Goal: Transaction & Acquisition: Purchase product/service

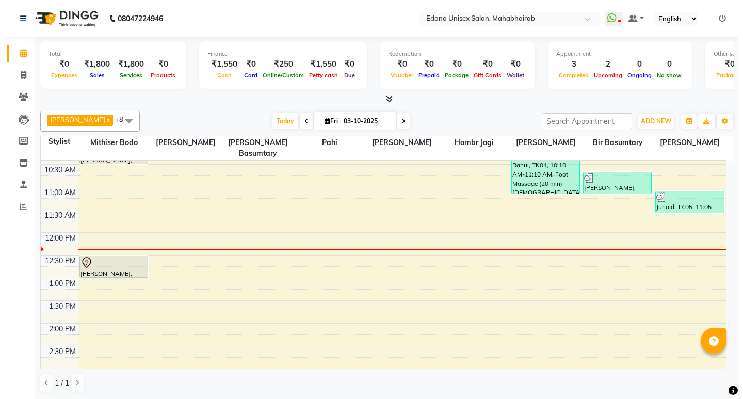
scroll to position [116, 0]
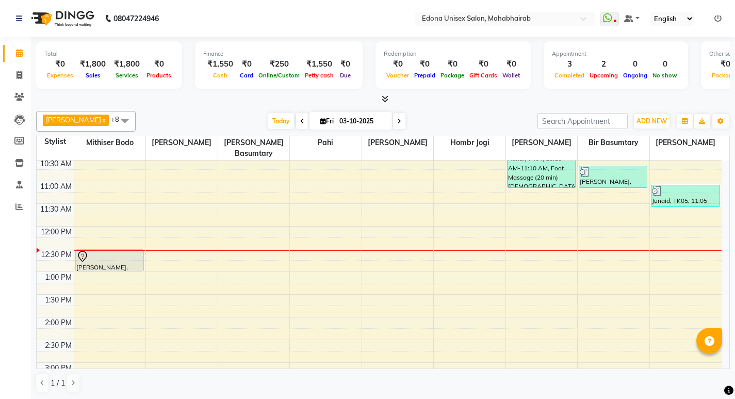
click at [213, 124] on div "Today Fri 03-10-2025" at bounding box center [337, 121] width 392 height 15
click at [22, 76] on icon at bounding box center [20, 75] width 6 height 8
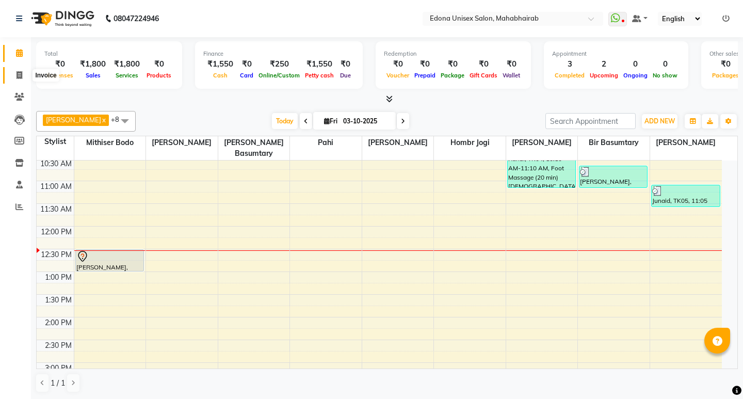
select select "service"
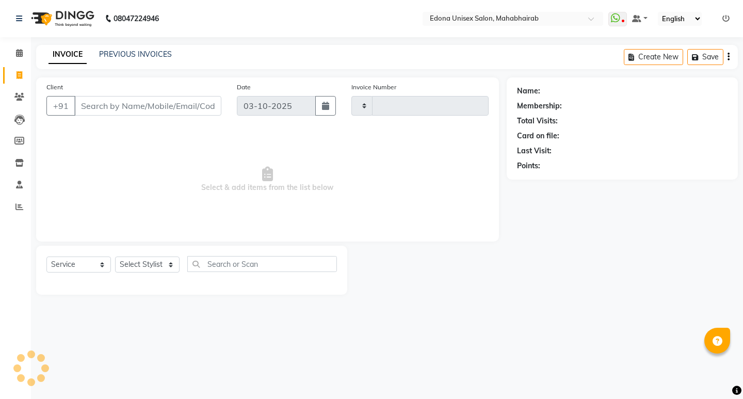
type input "3692"
select select "5393"
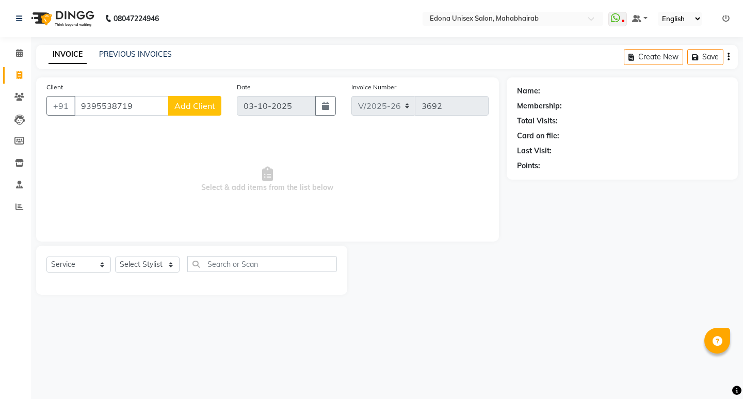
type input "9395538719"
click at [208, 104] on span "Add Client" at bounding box center [194, 106] width 41 height 10
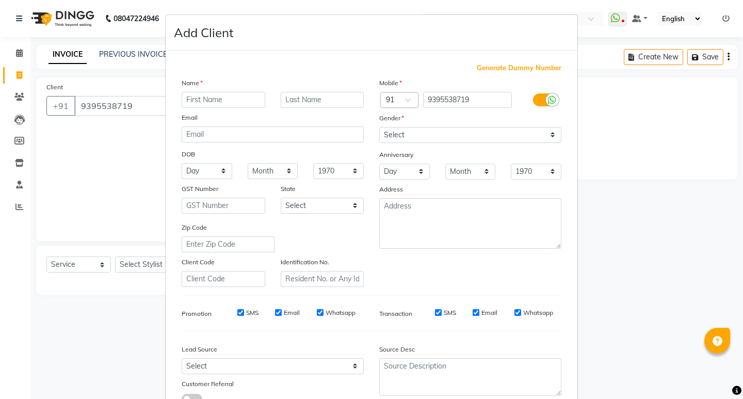
click at [137, 103] on ngb-modal-window "Add Client Generate Dummy Number Name Email DOB Day 01 02 03 04 05 06 07 08 09 …" at bounding box center [371, 199] width 743 height 399
click at [242, 102] on input "text" at bounding box center [224, 100] width 84 height 16
type input "Arnav"
click at [440, 137] on select "Select Male Female Other Prefer Not To Say" at bounding box center [470, 135] width 182 height 16
click at [379, 127] on select "Select Male Female Other Prefer Not To Say" at bounding box center [470, 135] width 182 height 16
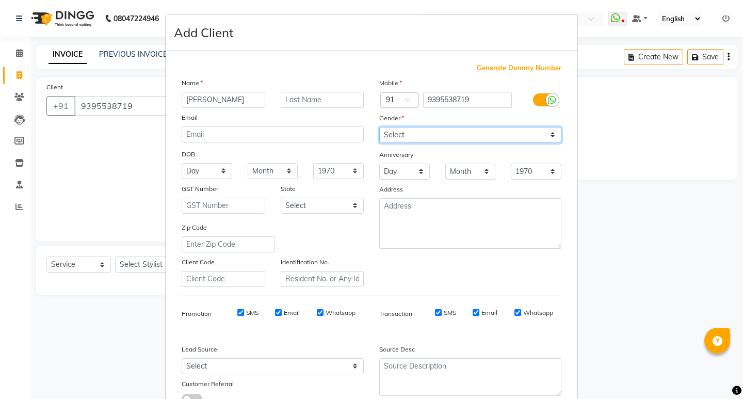
click at [437, 132] on select "Select Male Female Other Prefer Not To Say" at bounding box center [470, 135] width 182 height 16
select select "[DEMOGRAPHIC_DATA]"
click at [379, 127] on select "Select Male Female Other Prefer Not To Say" at bounding box center [470, 135] width 182 height 16
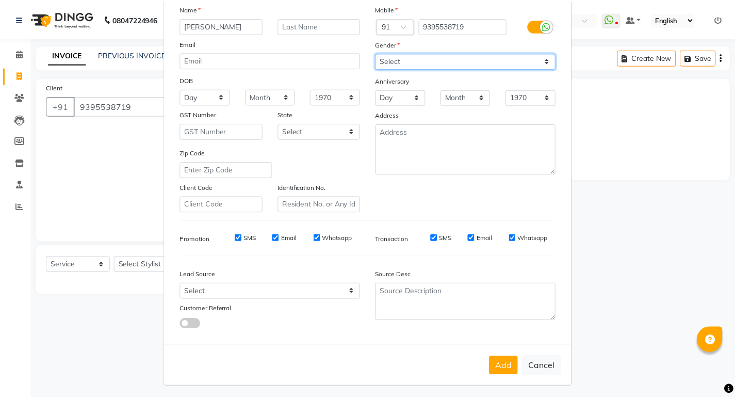
scroll to position [77, 0]
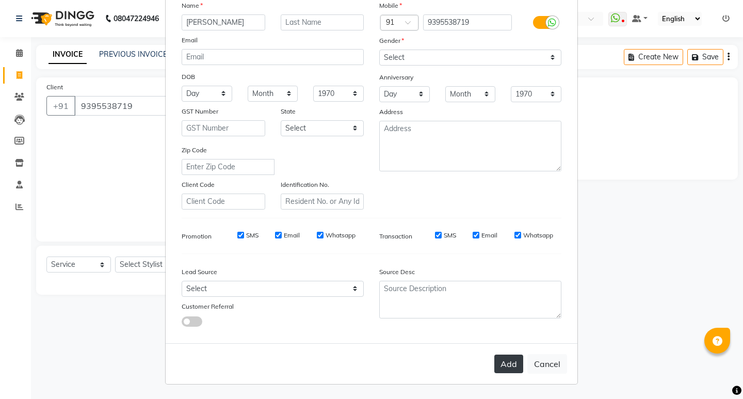
click at [513, 366] on button "Add" at bounding box center [508, 364] width 29 height 19
select select
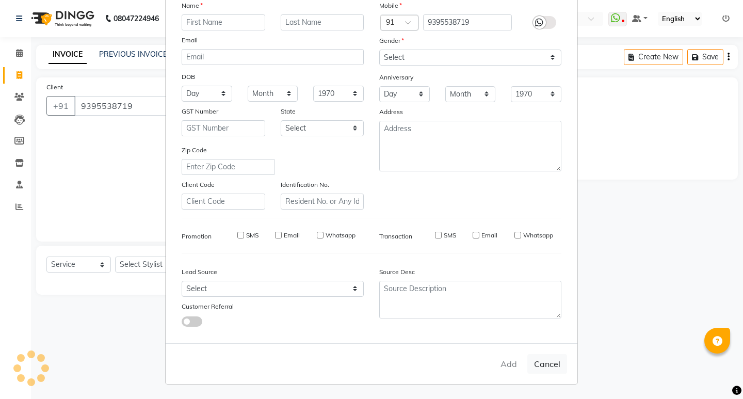
select select
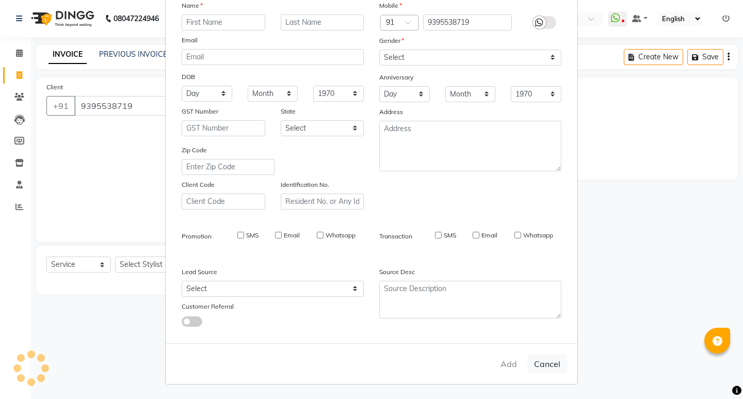
checkbox input "false"
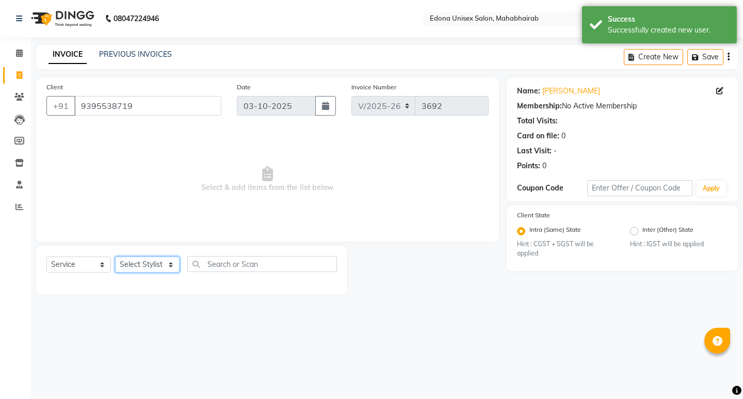
drag, startPoint x: 157, startPoint y: 263, endPoint x: 174, endPoint y: 272, distance: 19.9
click at [157, 266] on select "Select Stylist Admin Anchuli Basumatari Anju Sonar Bir Basumtary Bishal Bharma …" at bounding box center [147, 264] width 65 height 16
select select "87820"
click at [115, 256] on select "Select Stylist Admin Anchuli Basumatari Anju Sonar Bir Basumtary Bishal Bharma …" at bounding box center [147, 264] width 65 height 16
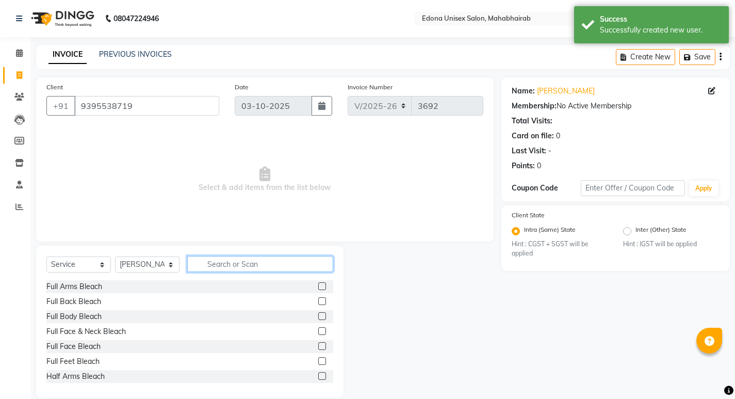
click at [229, 265] on input "text" at bounding box center [260, 264] width 146 height 16
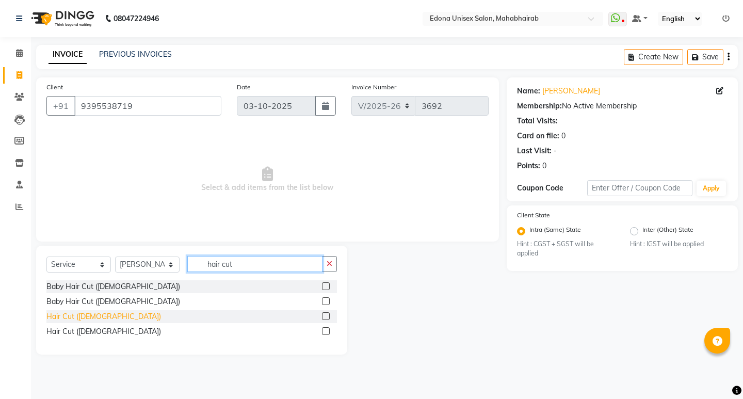
type input "hair cut"
click at [81, 319] on div "Hair Cut ([DEMOGRAPHIC_DATA])" at bounding box center [103, 316] width 115 height 11
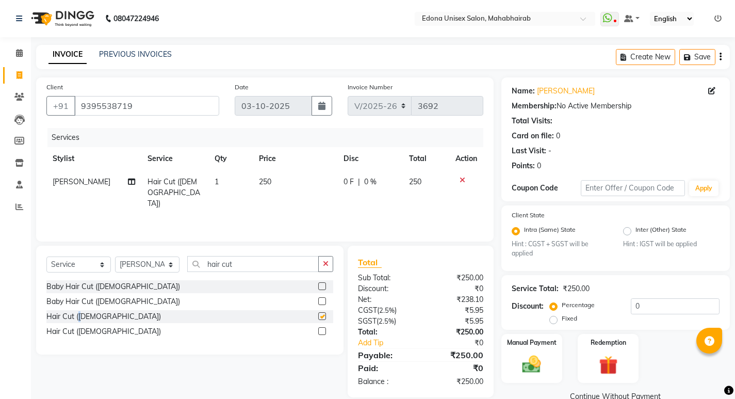
checkbox input "false"
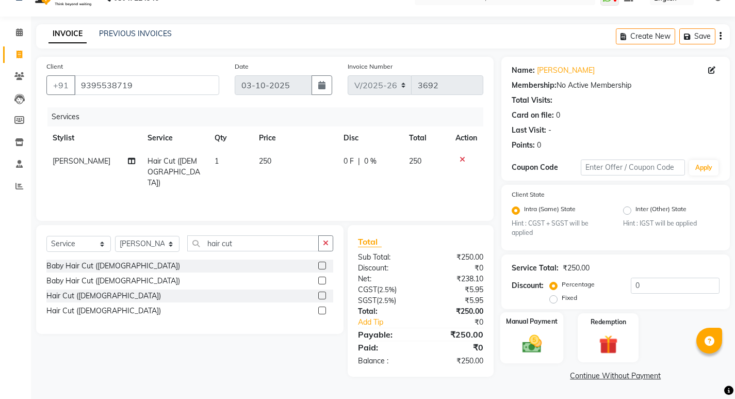
click at [552, 349] on div "Manual Payment" at bounding box center [531, 337] width 63 height 51
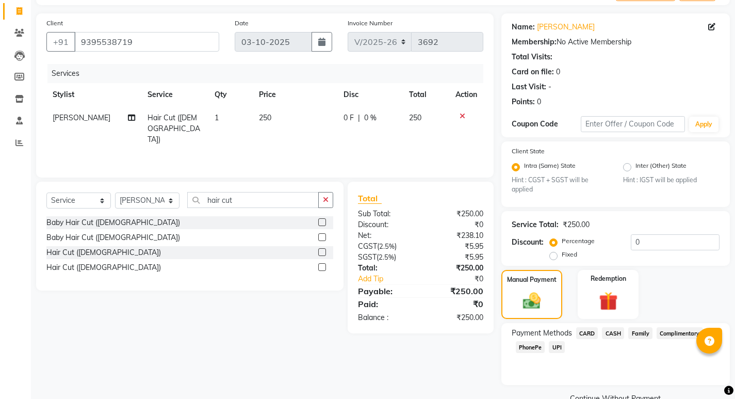
scroll to position [87, 0]
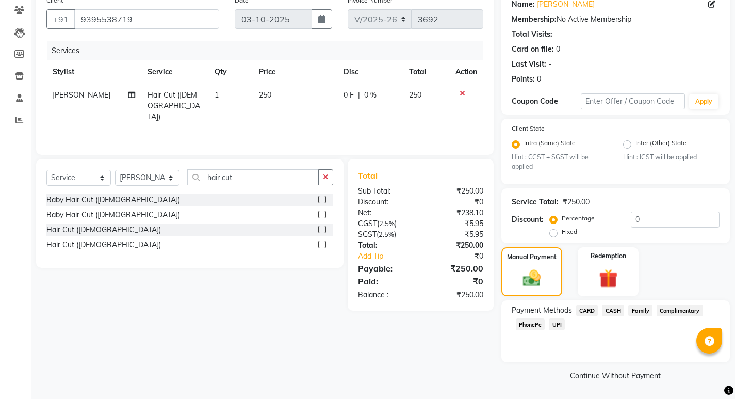
click at [619, 312] on span "CASH" at bounding box center [613, 310] width 22 height 12
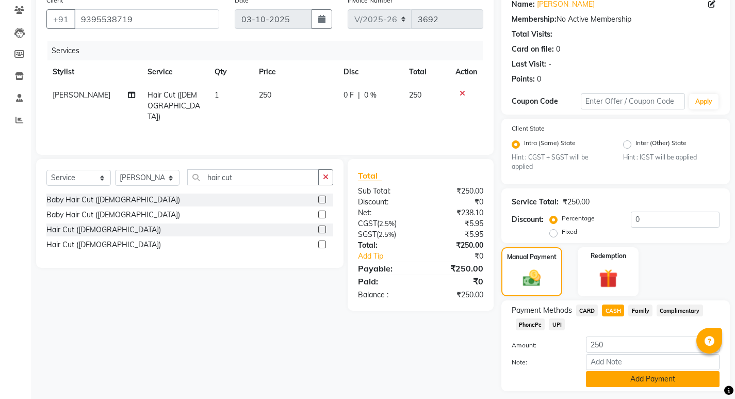
click at [635, 377] on button "Add Payment" at bounding box center [653, 379] width 134 height 16
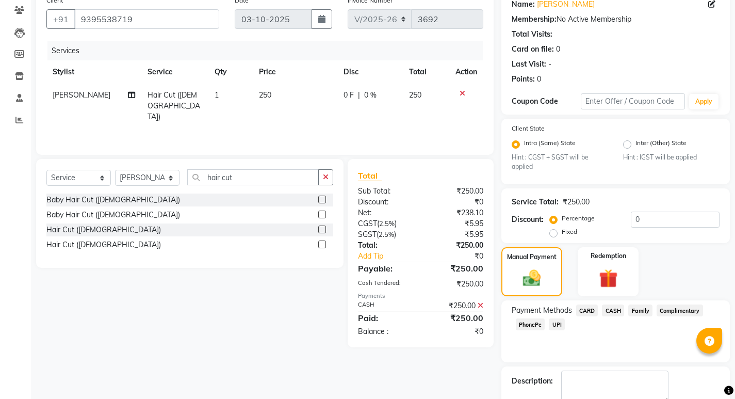
click at [533, 324] on span "PhonePe" at bounding box center [530, 324] width 29 height 12
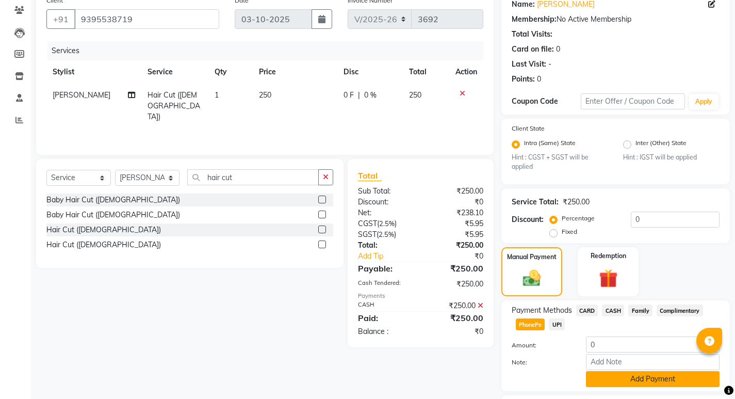
click at [620, 374] on button "Add Payment" at bounding box center [653, 379] width 134 height 16
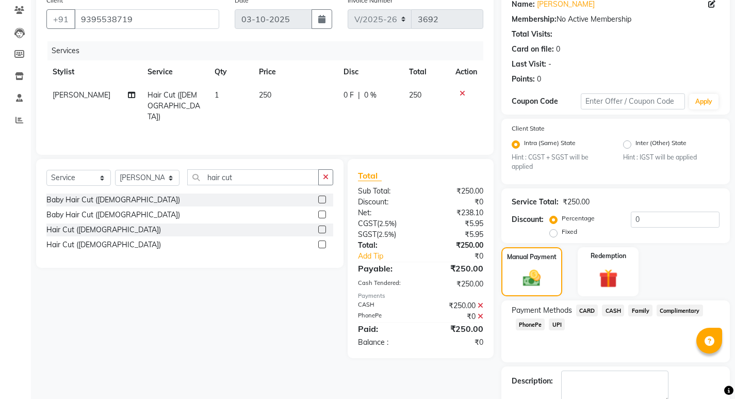
click at [481, 304] on icon at bounding box center [481, 305] width 6 height 7
click at [481, 293] on icon at bounding box center [481, 290] width 6 height 7
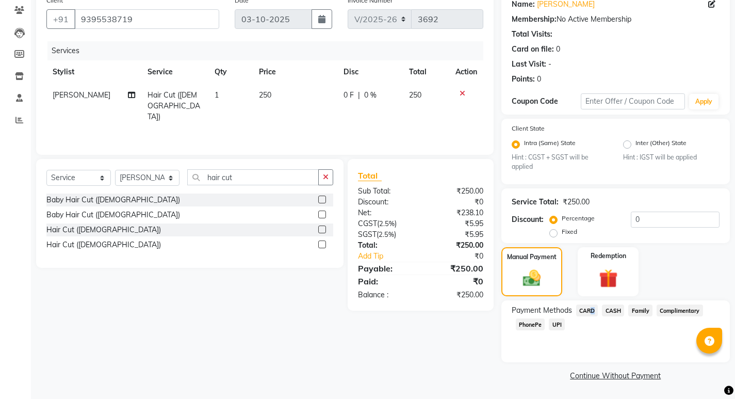
click at [589, 310] on span "CARD" at bounding box center [587, 310] width 22 height 12
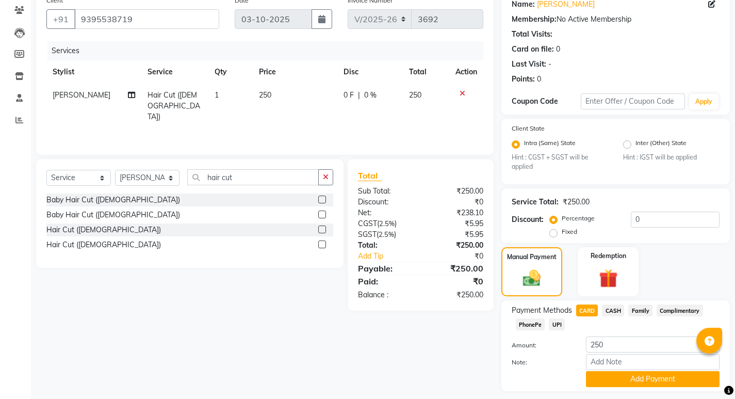
click at [535, 321] on span "PhonePe" at bounding box center [530, 324] width 29 height 12
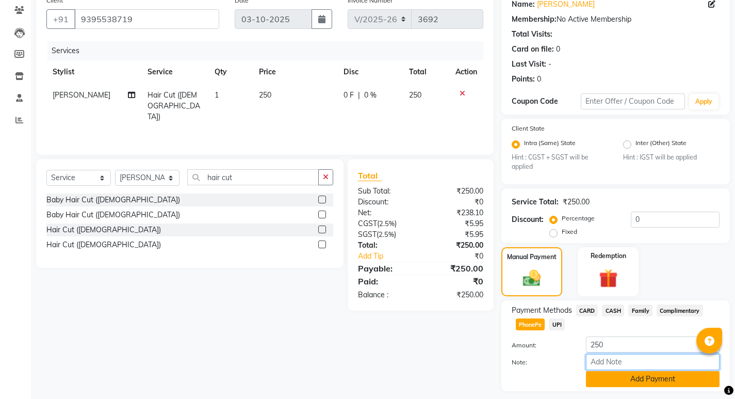
drag, startPoint x: 647, startPoint y: 369, endPoint x: 645, endPoint y: 377, distance: 7.4
click at [646, 376] on div "Amount: 250 Note: Add Payment" at bounding box center [616, 361] width 208 height 51
click at [645, 377] on button "Add Payment" at bounding box center [653, 379] width 134 height 16
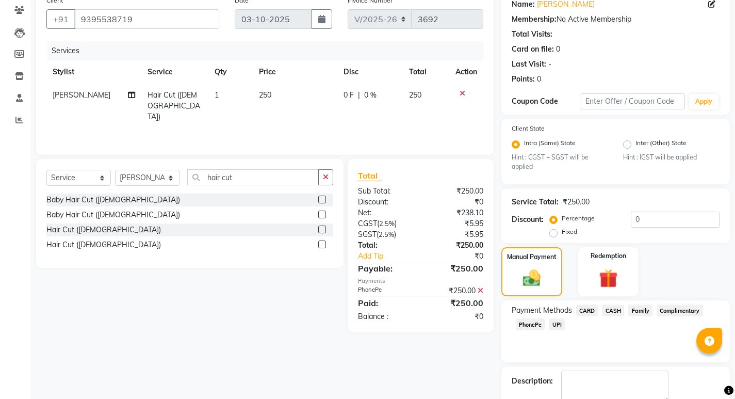
scroll to position [145, 0]
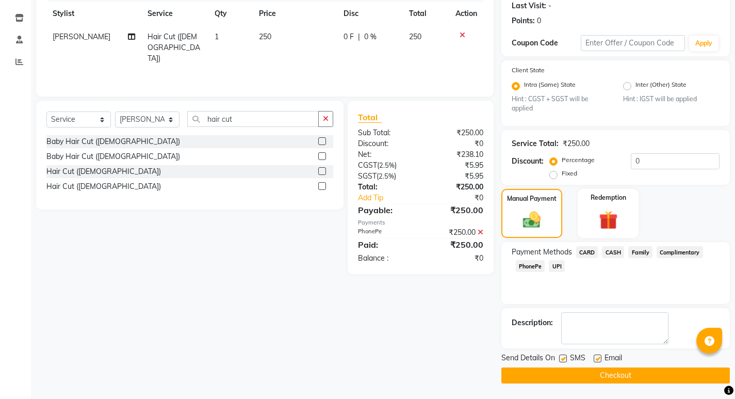
click at [601, 370] on button "Checkout" at bounding box center [616, 375] width 229 height 16
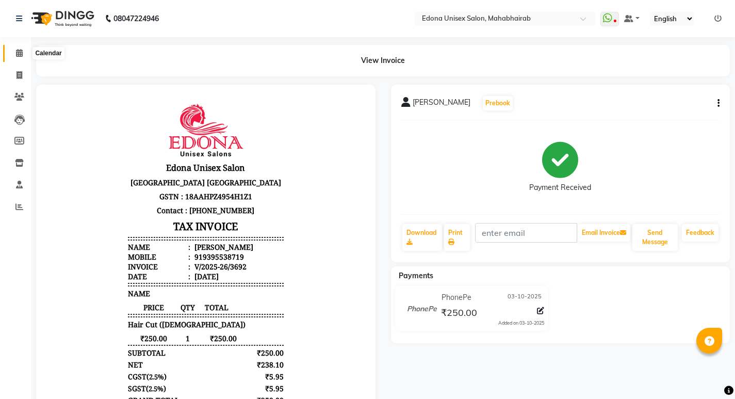
click at [18, 54] on icon at bounding box center [19, 53] width 7 height 8
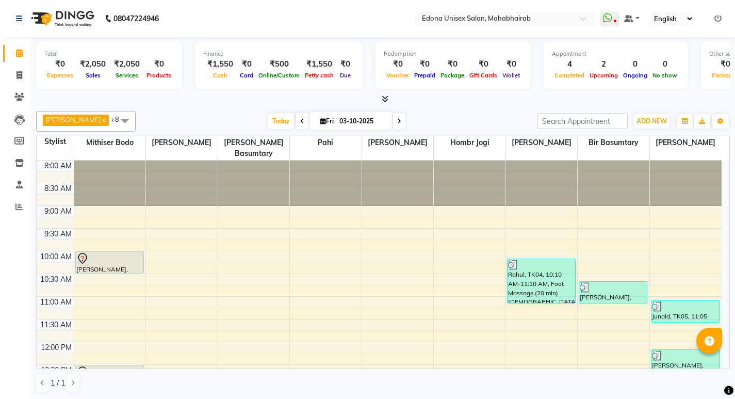
drag, startPoint x: 730, startPoint y: 227, endPoint x: 735, endPoint y: 250, distance: 24.2
click at [735, 250] on div "Total ₹0 Expenses ₹2,050 Sales ₹2,050 Services ₹0 Products Finance ₹1,550 Cash …" at bounding box center [383, 218] width 704 height 362
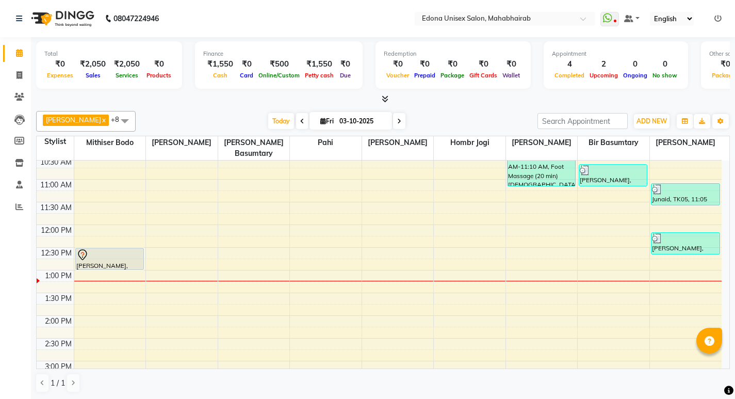
scroll to position [134, 0]
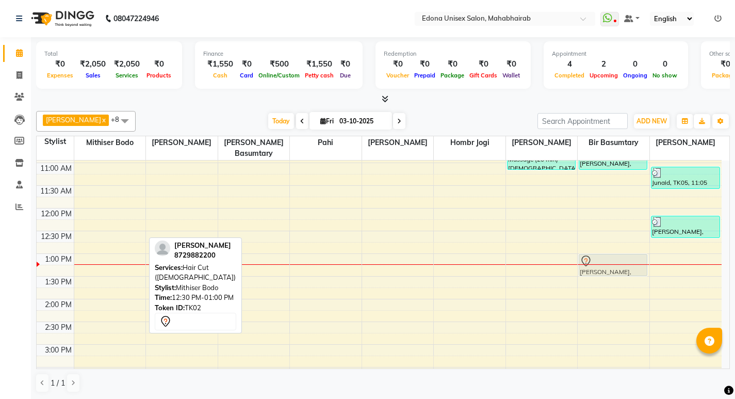
drag, startPoint x: 121, startPoint y: 235, endPoint x: 603, endPoint y: 253, distance: 482.8
click at [603, 253] on tr "DIPAK MIZAR, TK01, 10:00 AM-10:30 AM, Hair Cut (Gents) MITALI, TK02, 12:30 PM-0…" at bounding box center [379, 322] width 685 height 590
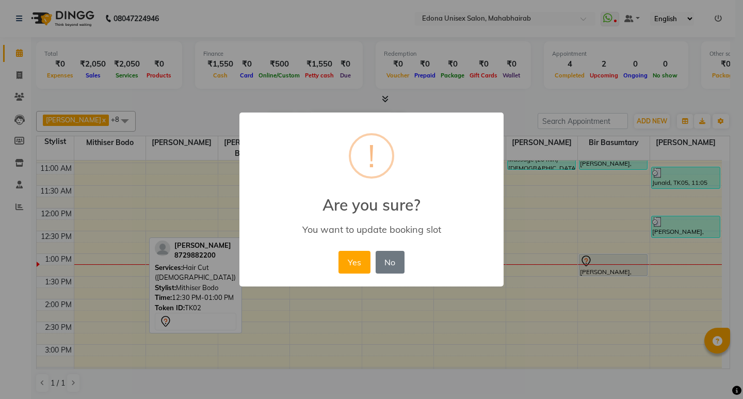
drag, startPoint x: 346, startPoint y: 264, endPoint x: 393, endPoint y: 263, distance: 47.5
click at [347, 264] on button "Yes" at bounding box center [354, 262] width 31 height 23
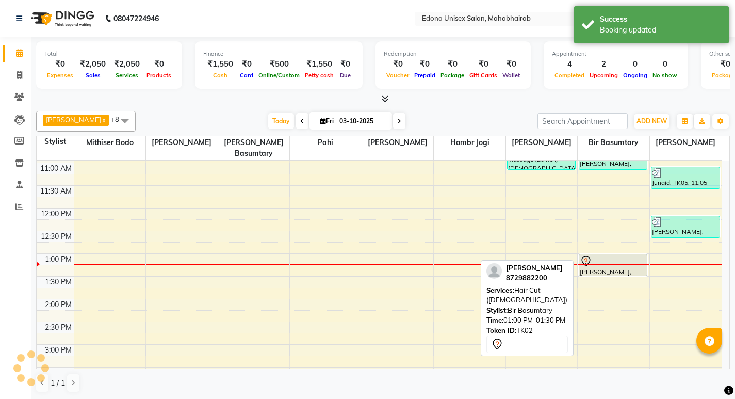
click at [599, 257] on div "MITALI, TK02, 01:00 PM-01:30 PM, Hair Cut (Ladies)" at bounding box center [613, 264] width 68 height 21
click at [602, 273] on div at bounding box center [613, 275] width 68 height 4
select select "7"
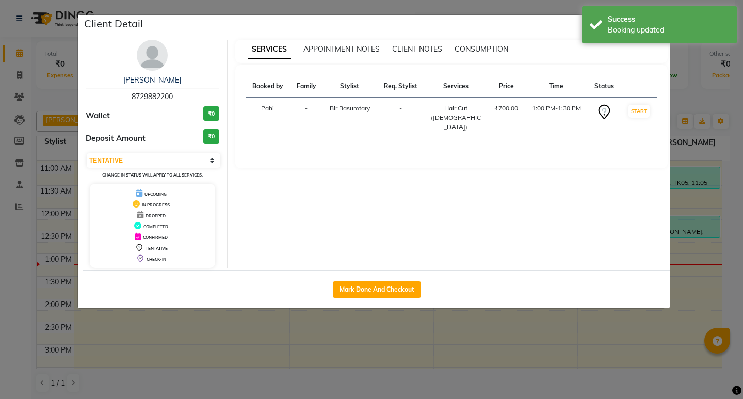
click at [368, 301] on div "Mark Done And Checkout" at bounding box center [376, 289] width 587 height 38
click at [402, 287] on button "Mark Done And Checkout" at bounding box center [377, 289] width 88 height 17
select select "service"
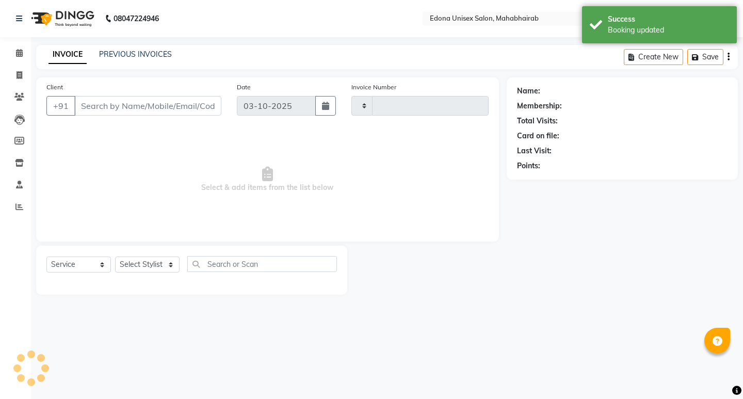
type input "3693"
select select "5393"
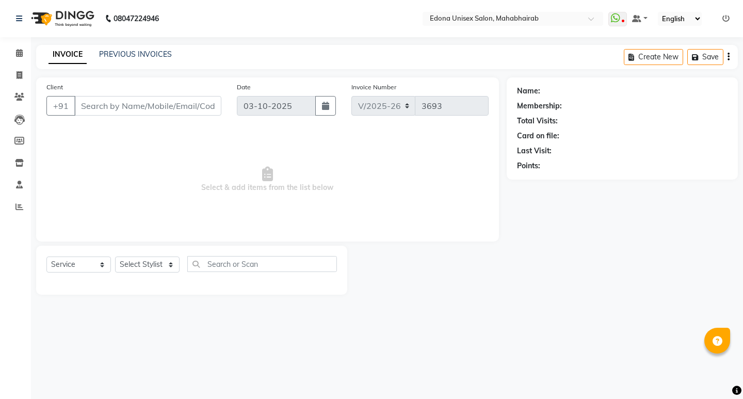
type input "8729882200"
select select "69793"
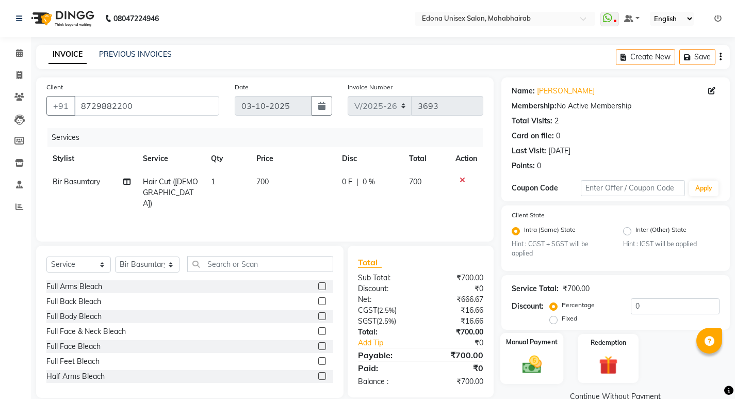
scroll to position [21, 0]
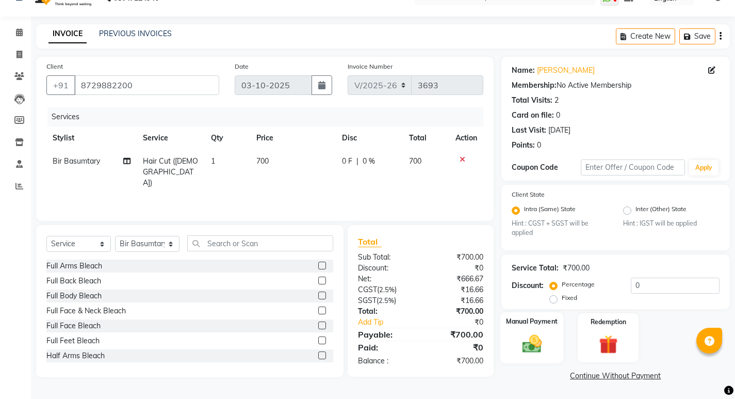
click at [553, 345] on div "Manual Payment" at bounding box center [531, 337] width 63 height 51
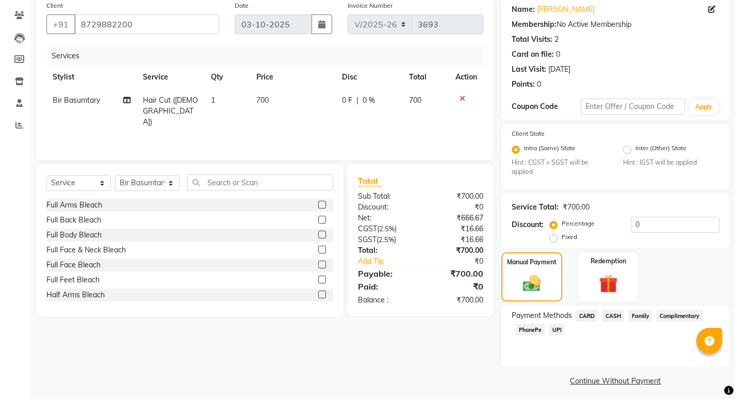
scroll to position [87, 0]
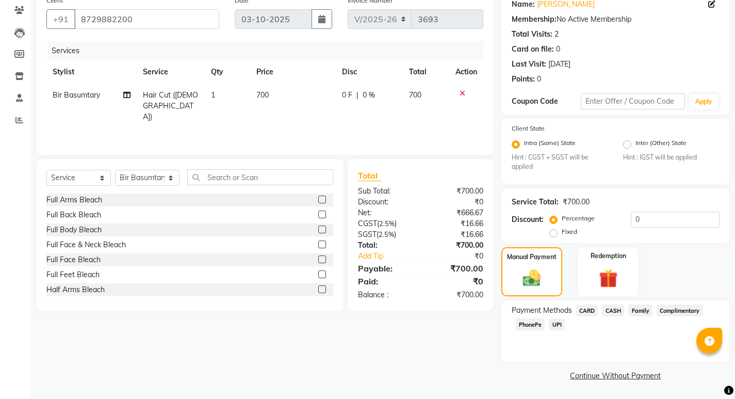
click at [536, 323] on span "PhonePe" at bounding box center [530, 324] width 29 height 12
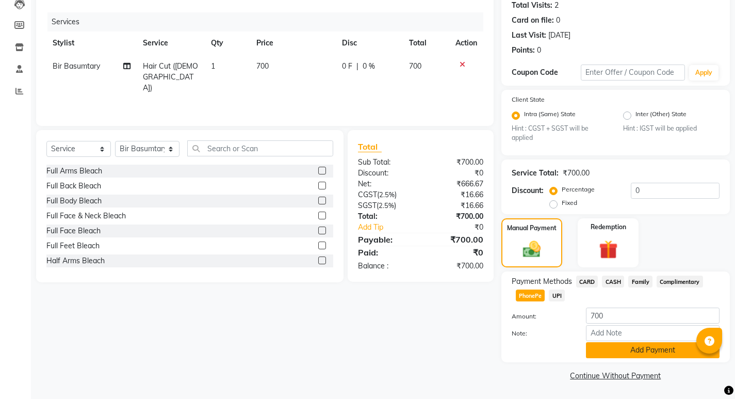
click at [665, 353] on button "Add Payment" at bounding box center [653, 350] width 134 height 16
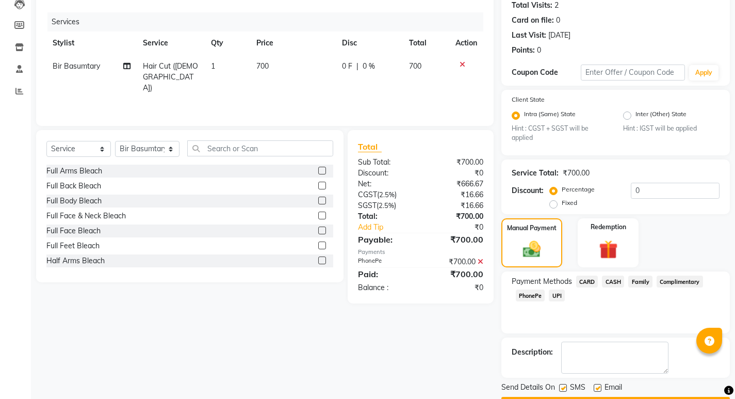
scroll to position [145, 0]
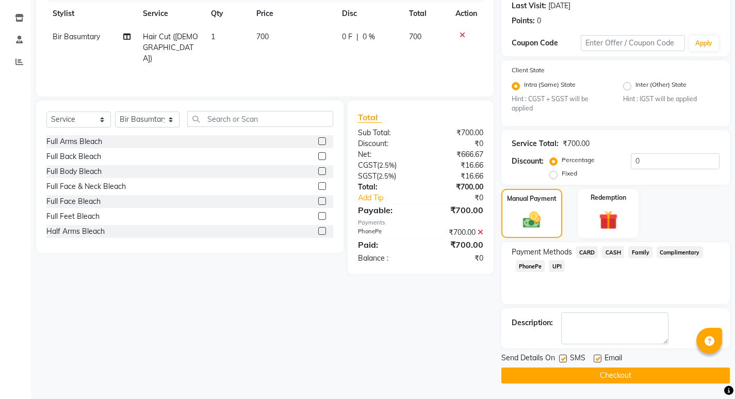
click at [635, 375] on button "Checkout" at bounding box center [616, 375] width 229 height 16
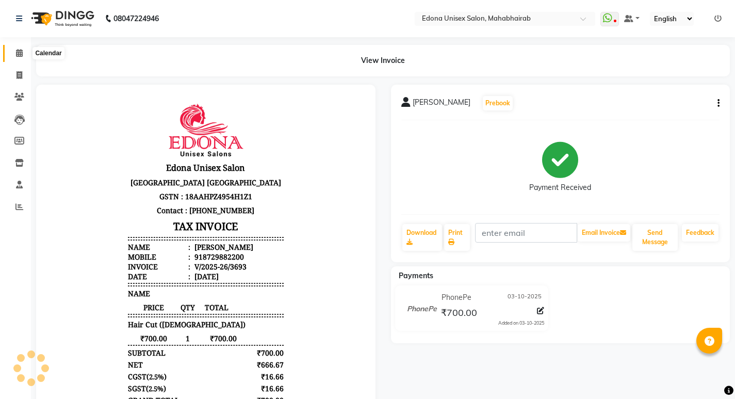
click at [20, 52] on icon at bounding box center [19, 53] width 7 height 8
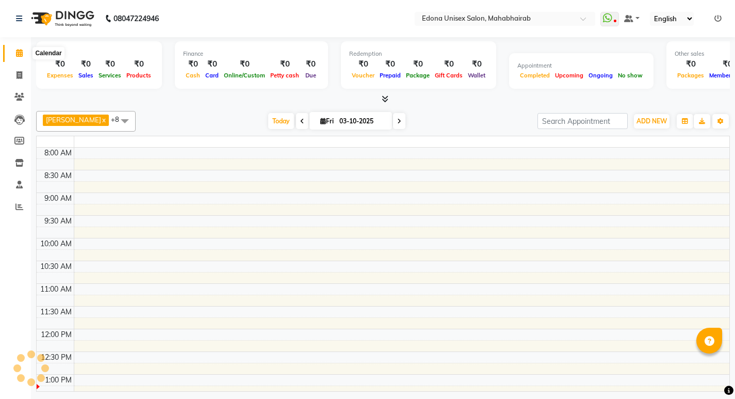
click at [23, 51] on icon at bounding box center [19, 53] width 7 height 8
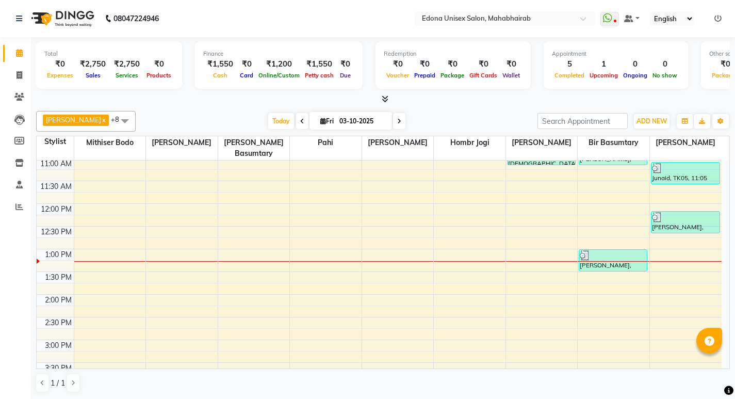
scroll to position [141, 0]
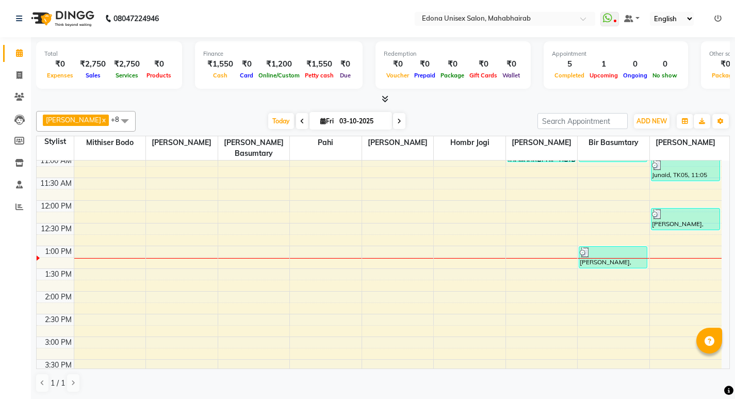
click at [735, 249] on html "08047224946 Select Location × Edona Unisex Salon, Mahabhairab WhatsApp Status ✕…" at bounding box center [367, 199] width 735 height 399
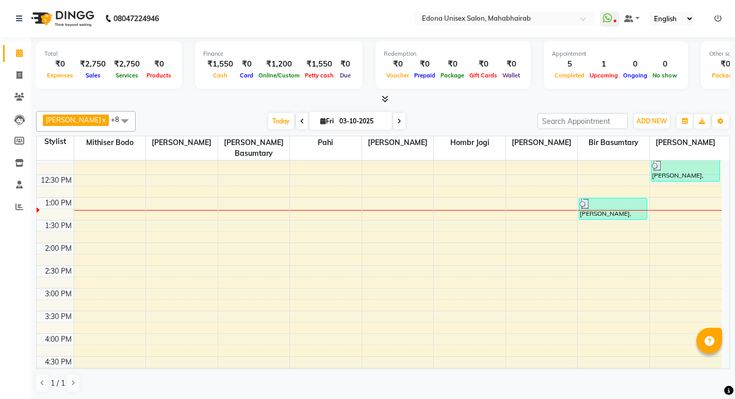
scroll to position [193, 0]
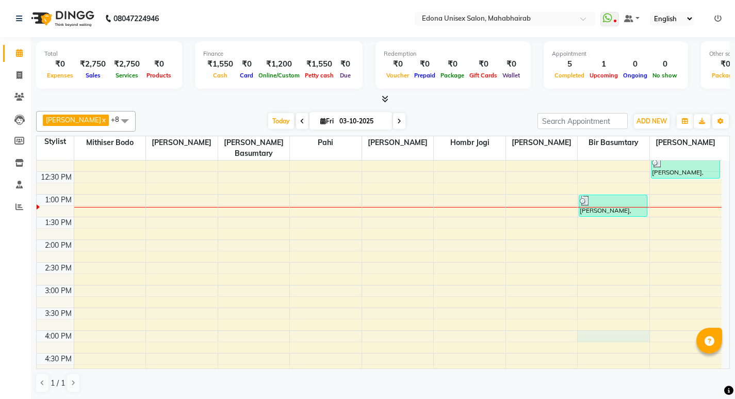
click at [609, 327] on div "8:00 AM 8:30 AM 9:00 AM 9:30 AM 10:00 AM 10:30 AM 11:00 AM 11:30 AM 12:00 PM 12…" at bounding box center [379, 262] width 685 height 590
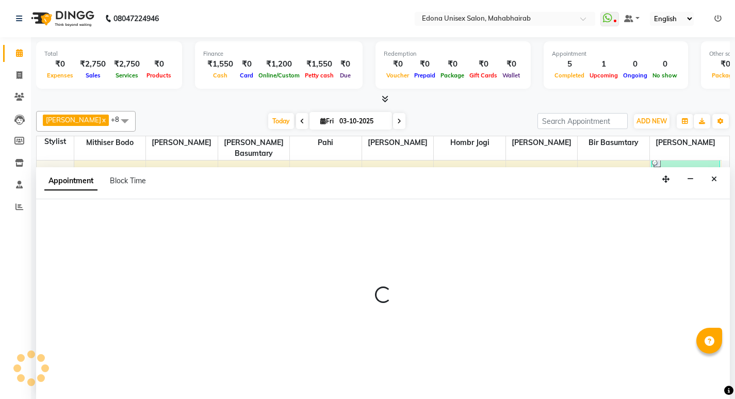
scroll to position [1, 0]
select select "69793"
select select "tentative"
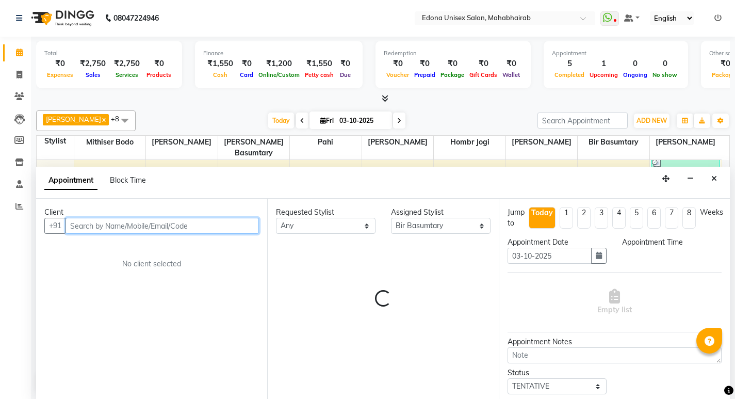
select select "960"
click at [609, 327] on div "Empty list" at bounding box center [615, 302] width 214 height 51
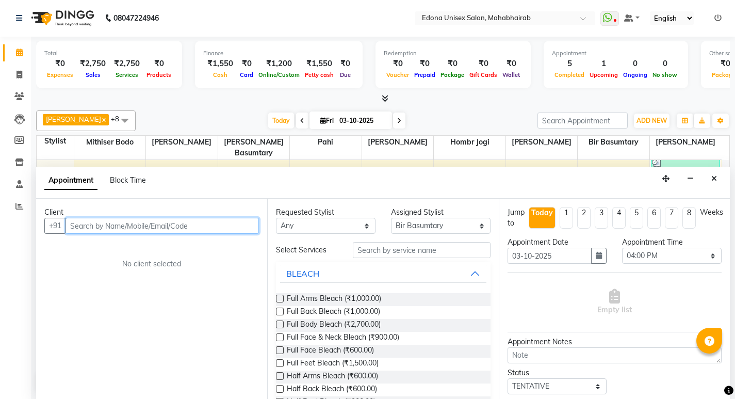
click at [169, 233] on input "text" at bounding box center [163, 226] width 194 height 16
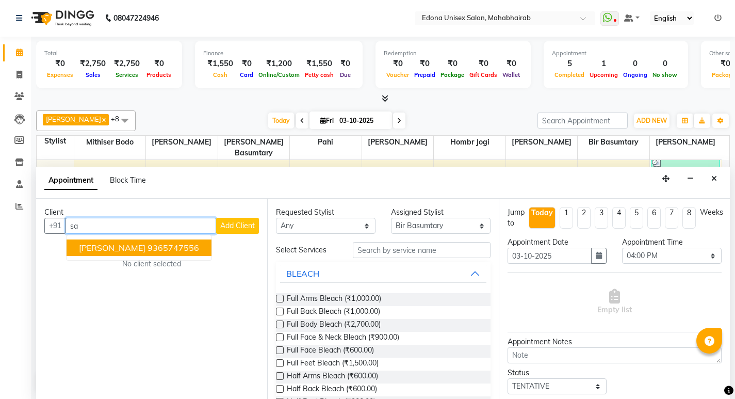
type input "s"
click at [146, 251] on span "SANGHAMITRA SINGH" at bounding box center [112, 248] width 67 height 10
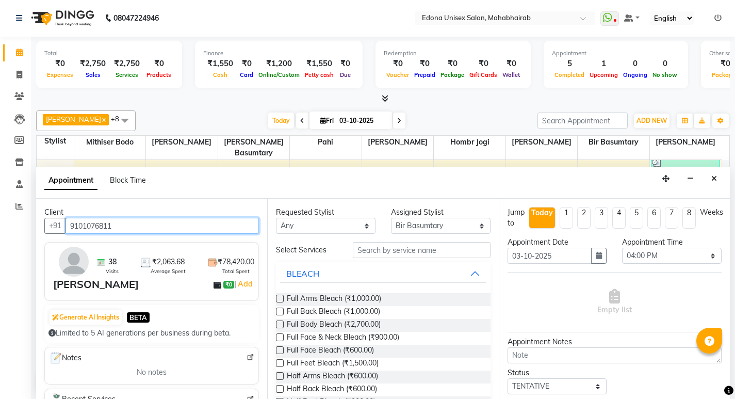
type input "9101076811"
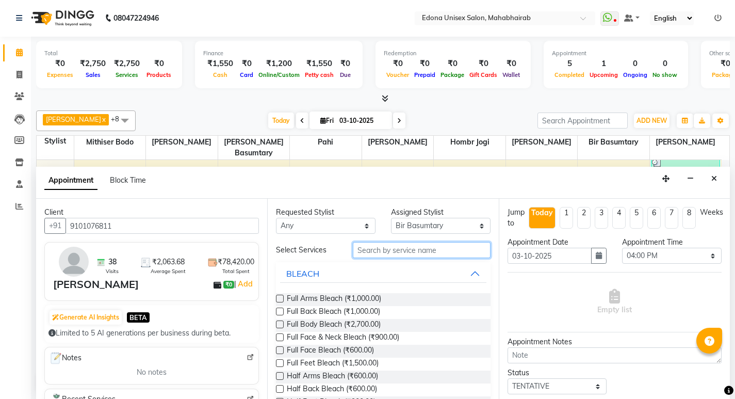
click at [430, 254] on input "text" at bounding box center [422, 250] width 138 height 16
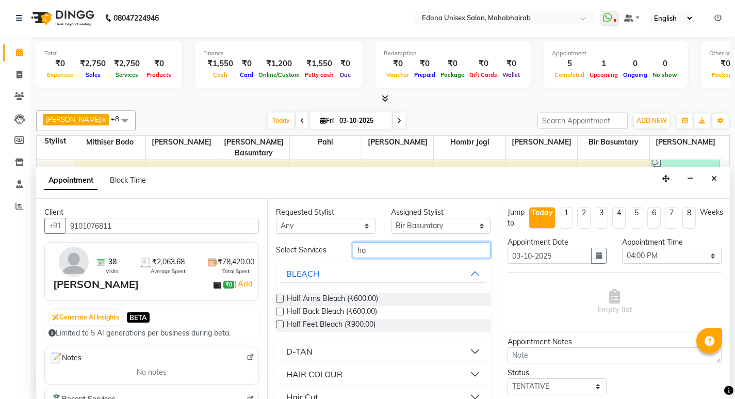
type input "h"
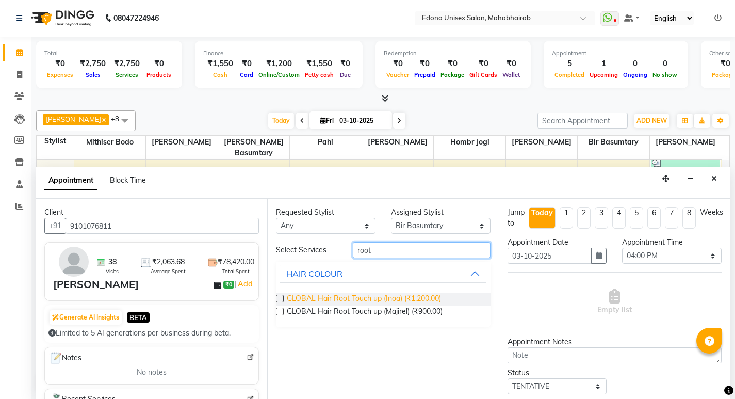
type input "root"
click at [404, 297] on span "GLOBAL Hair Root Touch up (Inoa) (₹1,200.00)" at bounding box center [364, 299] width 154 height 13
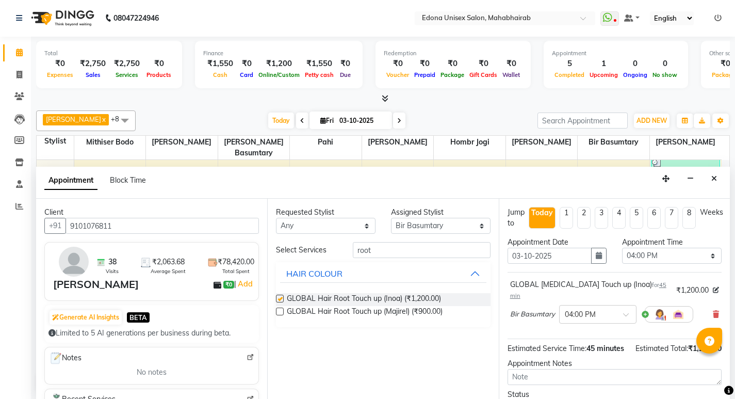
checkbox input "false"
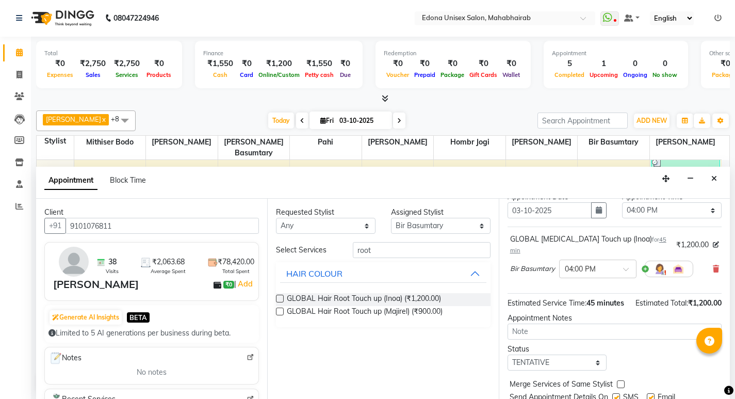
scroll to position [82, 0]
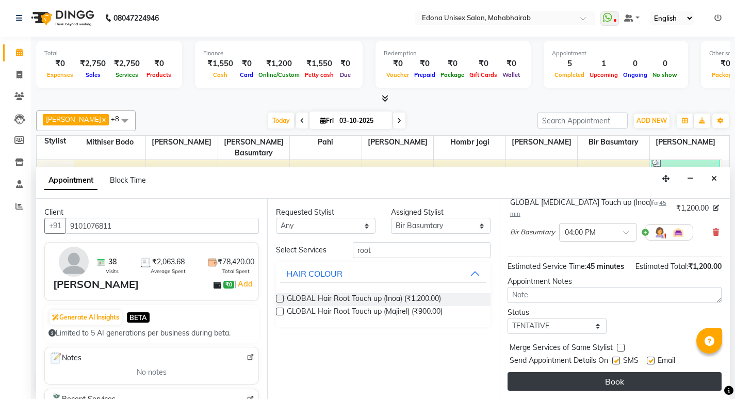
click at [615, 383] on button "Book" at bounding box center [615, 381] width 214 height 19
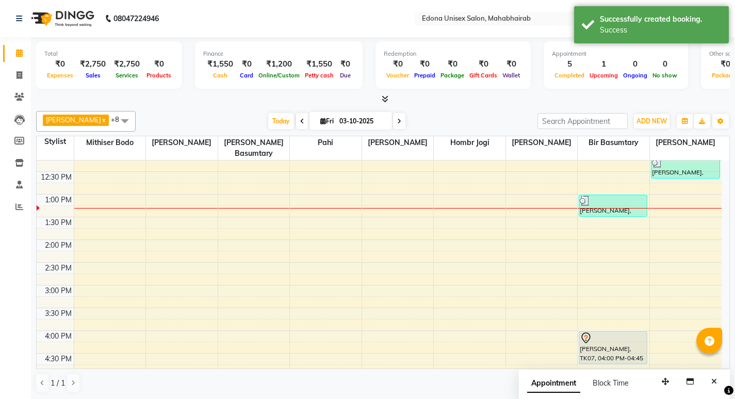
scroll to position [0, 0]
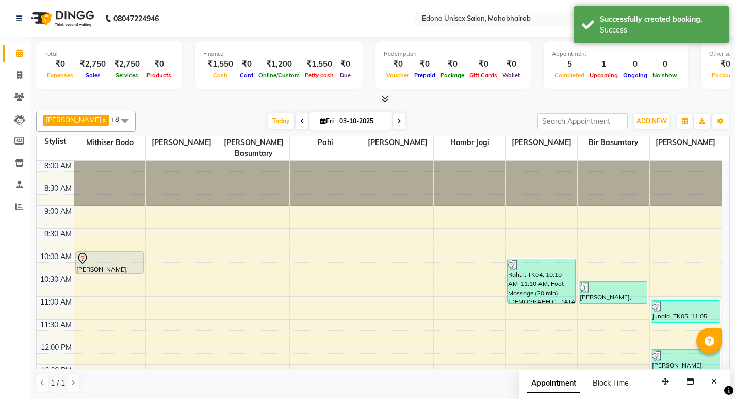
click at [143, 99] on div at bounding box center [383, 99] width 694 height 11
click at [20, 76] on icon at bounding box center [20, 75] width 6 height 8
select select "service"
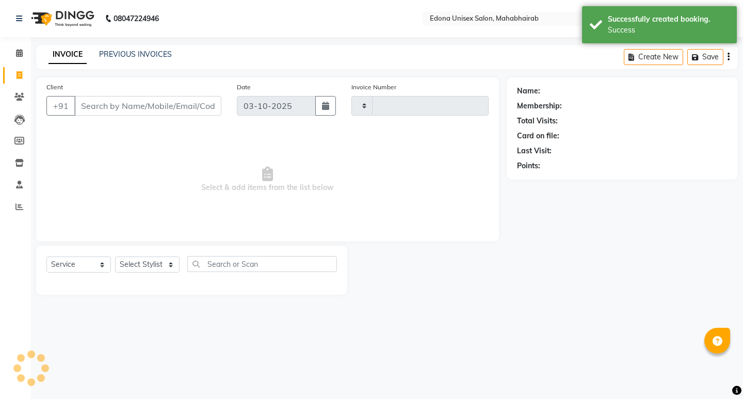
type input "3694"
select select "5393"
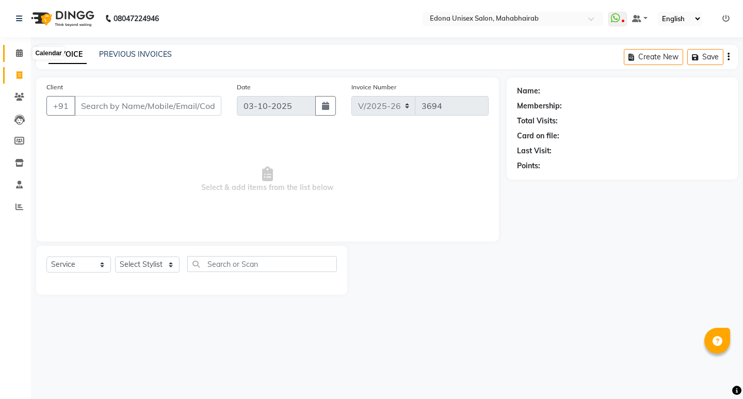
click at [14, 54] on span at bounding box center [19, 53] width 18 height 12
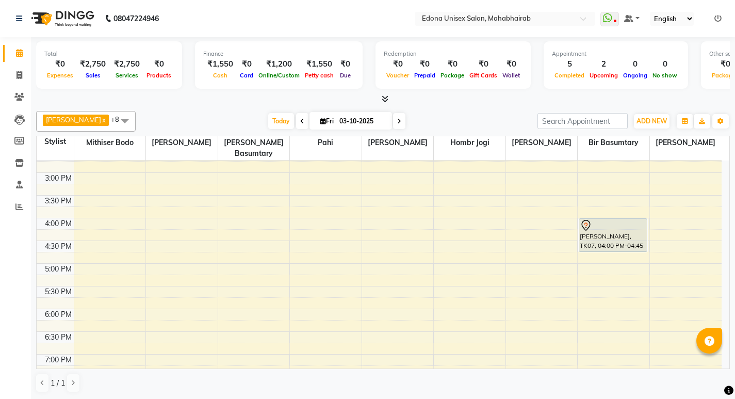
scroll to position [310, 0]
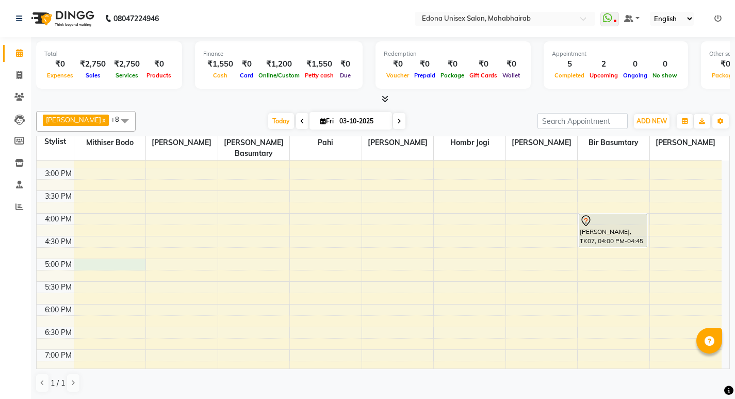
click at [109, 256] on div "8:00 AM 8:30 AM 9:00 AM 9:30 AM 10:00 AM 10:30 AM 11:00 AM 11:30 AM 12:00 PM 12…" at bounding box center [379, 145] width 685 height 590
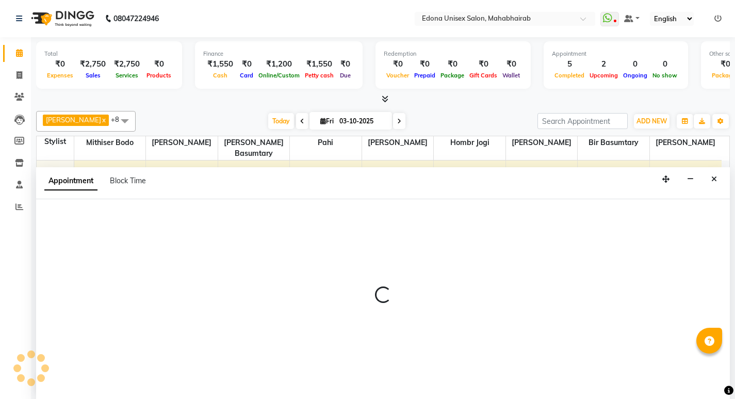
scroll to position [1, 0]
select select "35904"
select select "tentative"
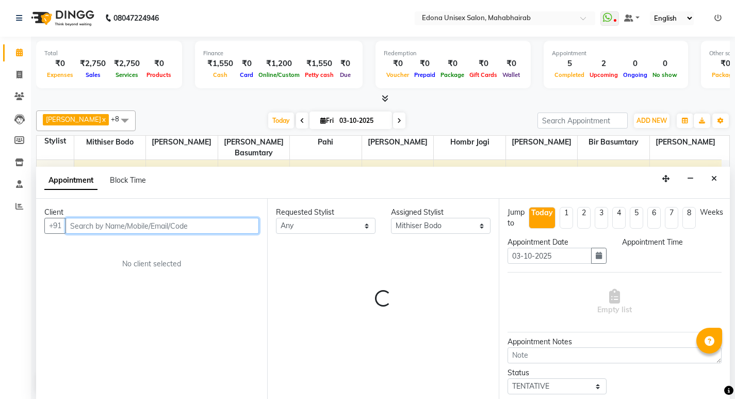
select select "1020"
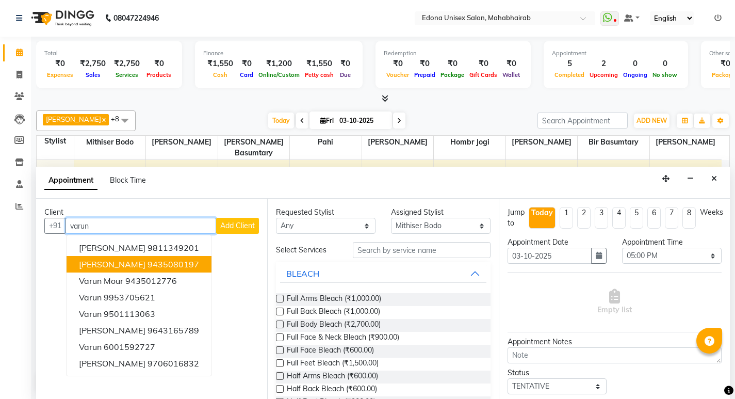
click at [148, 264] on ngb-highlight "9435080197" at bounding box center [174, 264] width 52 height 10
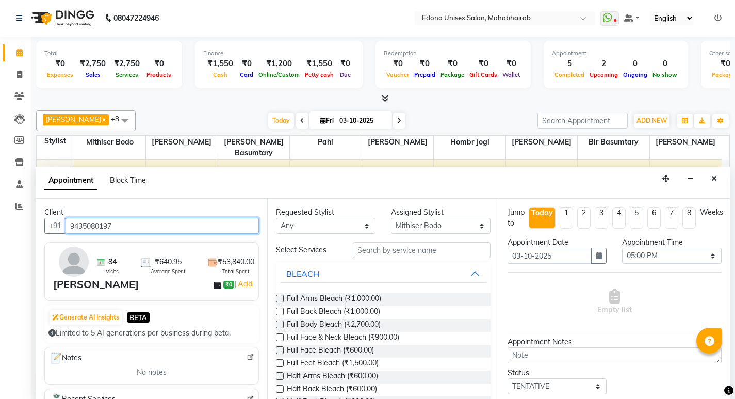
scroll to position [61, 0]
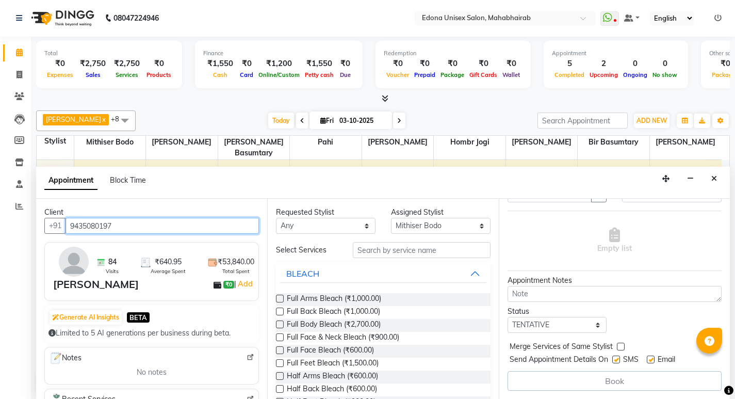
type input "9435080197"
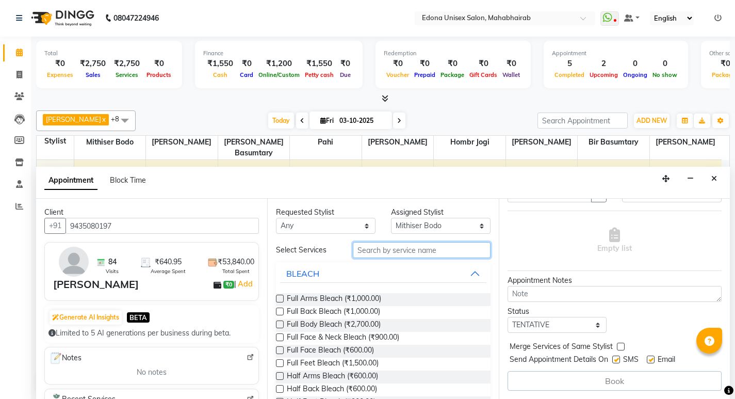
click at [424, 247] on input "text" at bounding box center [422, 250] width 138 height 16
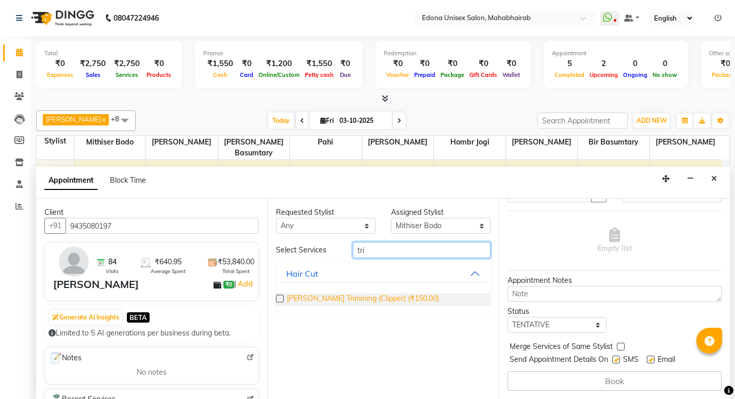
type input "tri"
click at [368, 296] on span "Beard Trimming (Clipper) (₹150.00)" at bounding box center [363, 299] width 152 height 13
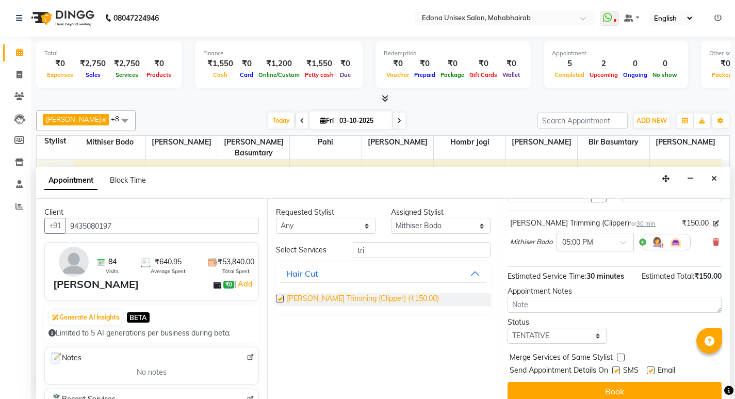
checkbox input "false"
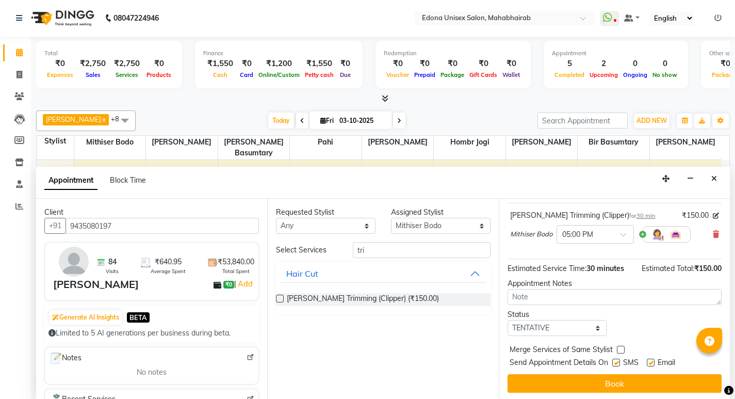
scroll to position [71, 0]
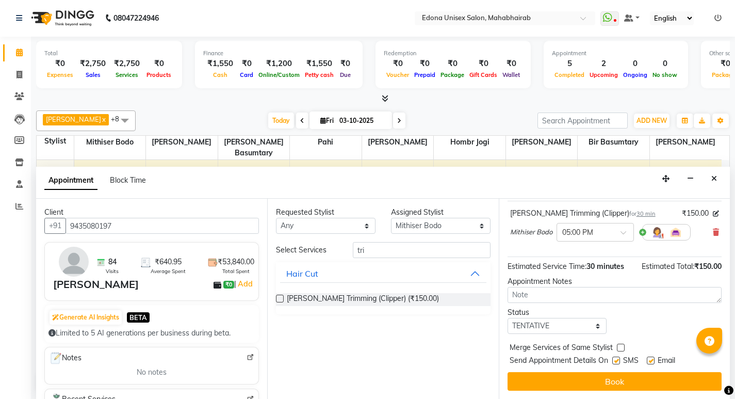
click at [625, 372] on div "Jump to Today 1 2 3 4 5 6 7 8 Weeks Appointment Date 03-10-2025 Appointment Tim…" at bounding box center [614, 299] width 231 height 200
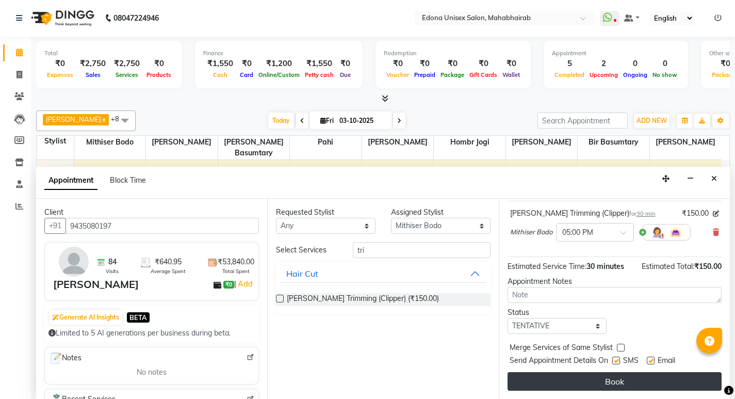
click at [622, 377] on button "Book" at bounding box center [615, 381] width 214 height 19
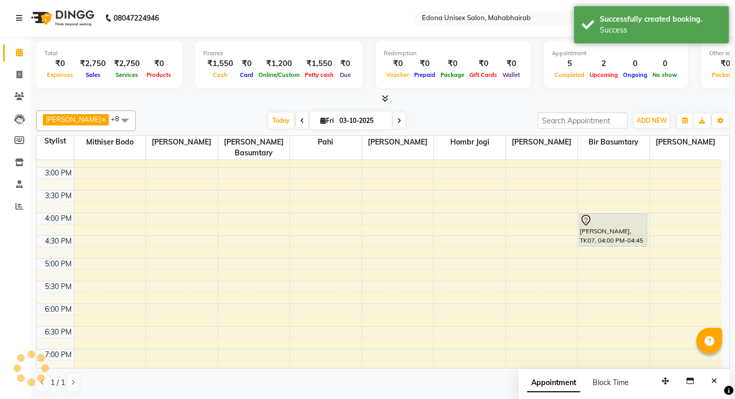
scroll to position [0, 0]
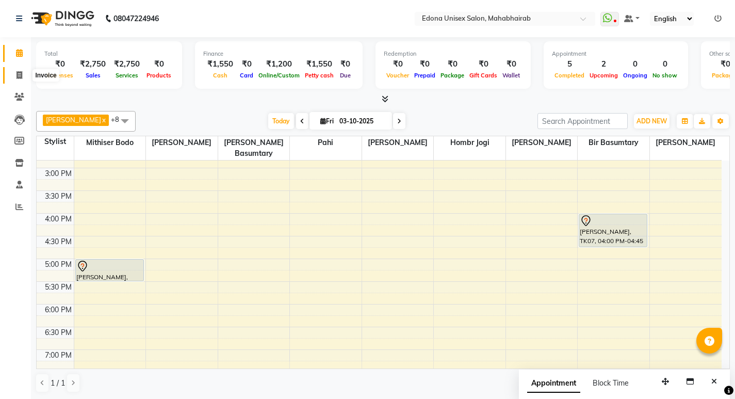
click at [19, 76] on icon at bounding box center [20, 75] width 6 height 8
select select "service"
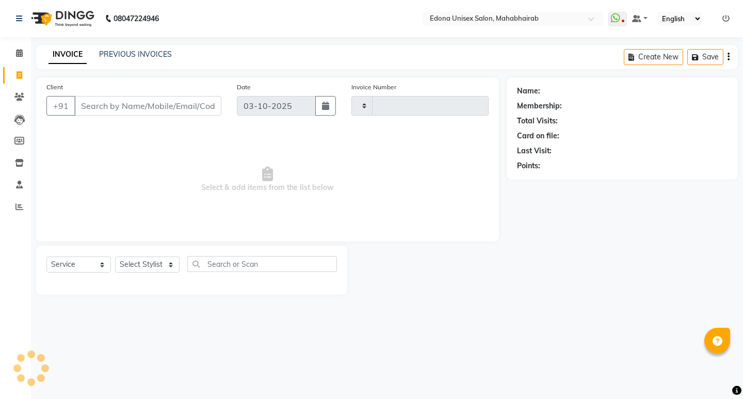
type input "3695"
select select "5393"
click at [212, 267] on input "text" at bounding box center [262, 264] width 150 height 16
click at [213, 267] on input "text" at bounding box center [262, 264] width 150 height 16
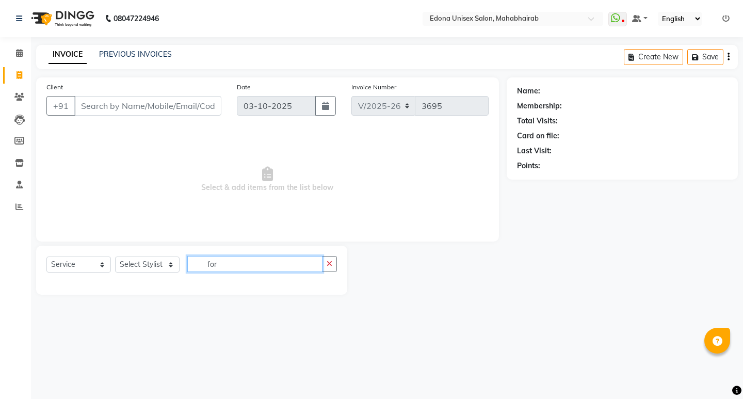
click at [236, 269] on input "for" at bounding box center [254, 264] width 135 height 16
type input "for"
click at [159, 268] on select "Select Stylist Admin Anchuli Basumatari Anju Sonar Bir Basumtary Bishal Bharma …" at bounding box center [147, 264] width 65 height 16
select select "35909"
click at [115, 256] on select "Select Stylist Admin Anchuli Basumatari Anju Sonar Bir Basumtary Bishal Bharma …" at bounding box center [147, 264] width 65 height 16
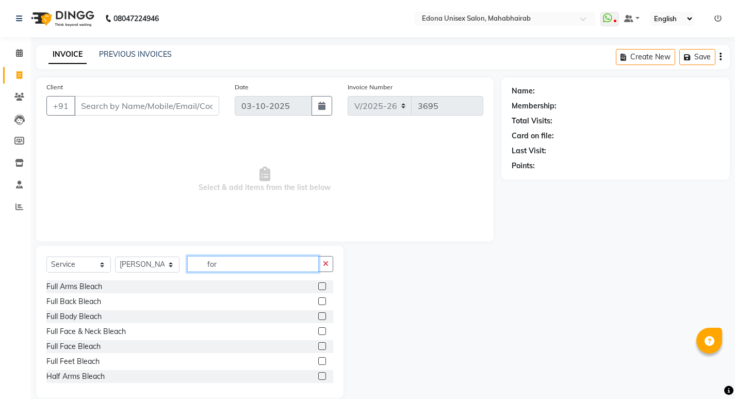
click at [254, 264] on input "for" at bounding box center [253, 264] width 132 height 16
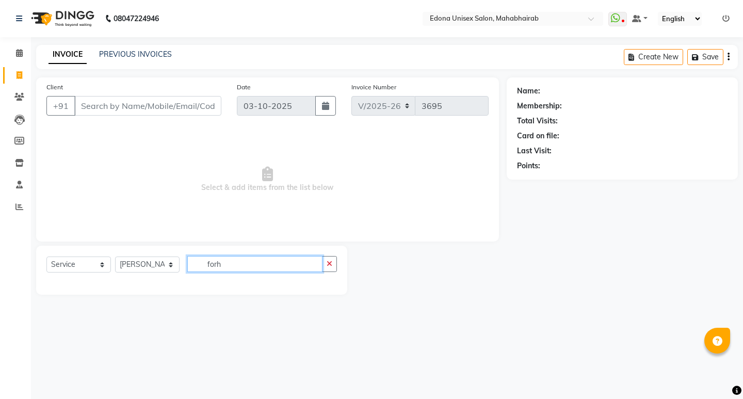
type input "for"
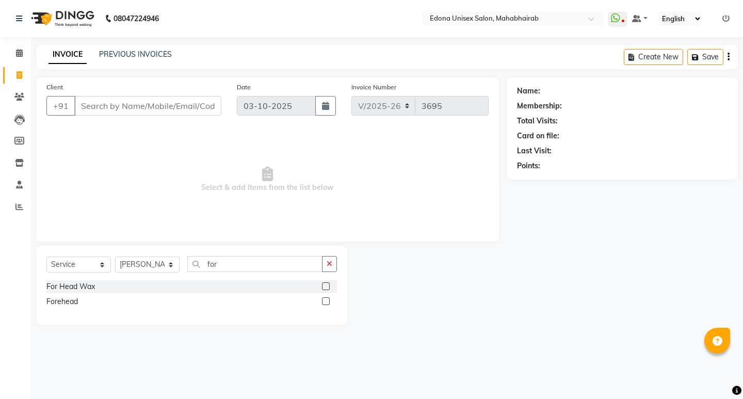
drag, startPoint x: 69, startPoint y: 285, endPoint x: 131, endPoint y: 294, distance: 63.0
click at [70, 285] on div "For Head Wax" at bounding box center [70, 286] width 49 height 11
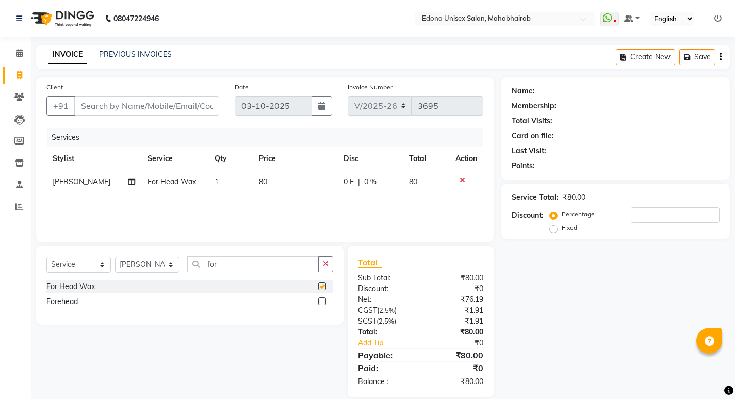
checkbox input "false"
click at [223, 270] on input "for" at bounding box center [253, 264] width 132 height 16
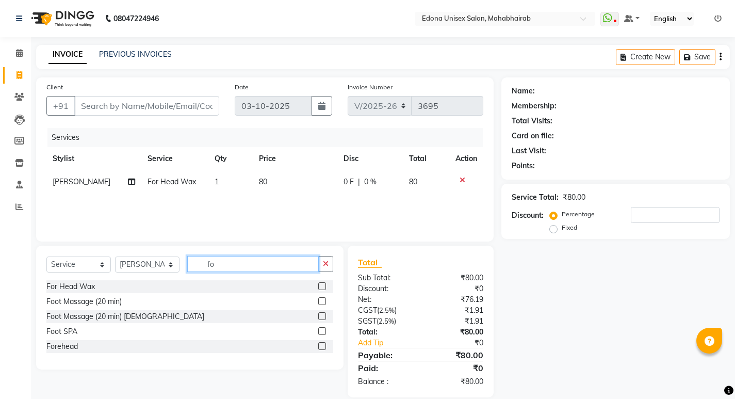
type input "f"
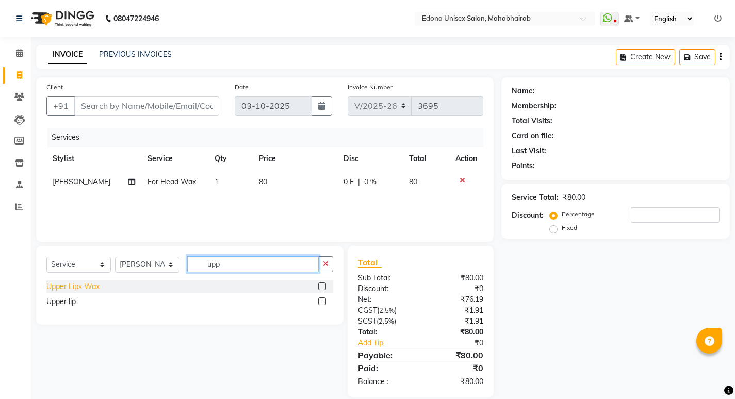
type input "upp"
click at [84, 283] on div "Upper Lips Wax" at bounding box center [72, 286] width 53 height 11
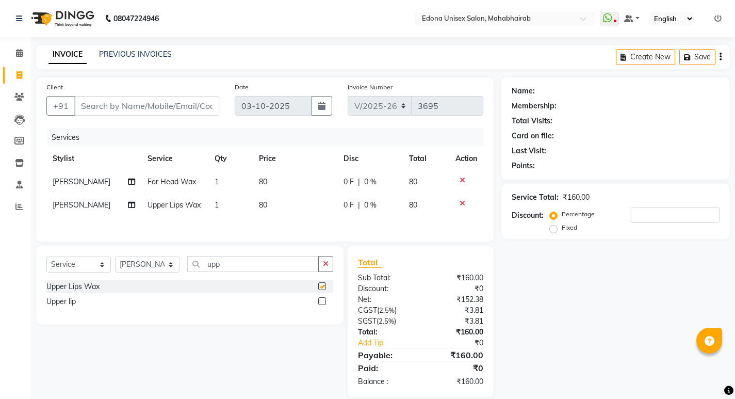
checkbox input "false"
click at [226, 267] on input "upp" at bounding box center [253, 264] width 132 height 16
type input "u"
type input "eye"
click at [69, 307] on div "Eyebrow" at bounding box center [60, 301] width 29 height 11
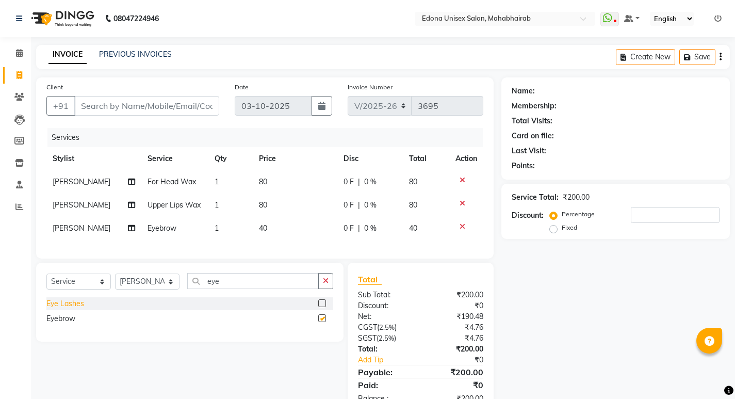
checkbox input "false"
click at [171, 99] on input "Client" at bounding box center [146, 106] width 145 height 20
type input "9"
type input "0"
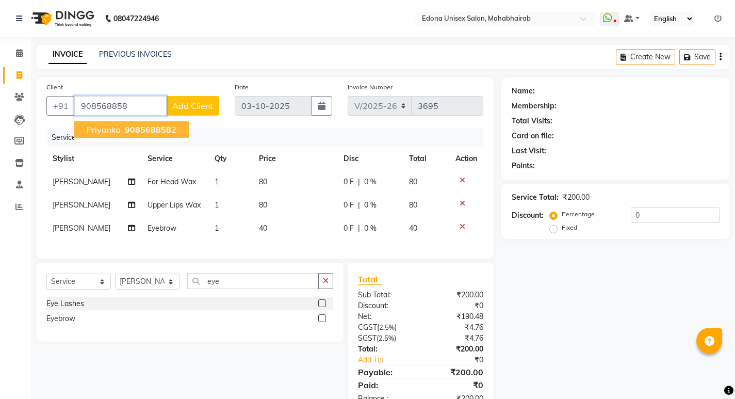
click at [130, 139] on ngb-typeahead-window "Priyanka 908568858 2" at bounding box center [132, 130] width 116 height 26
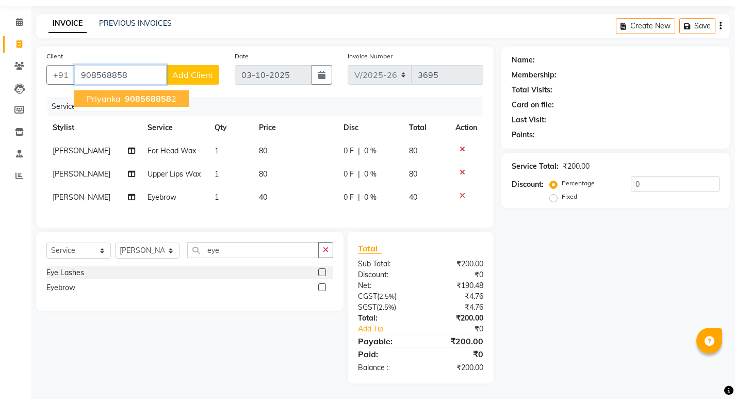
click at [182, 92] on button "Priyanka 908568858 2" at bounding box center [131, 98] width 115 height 17
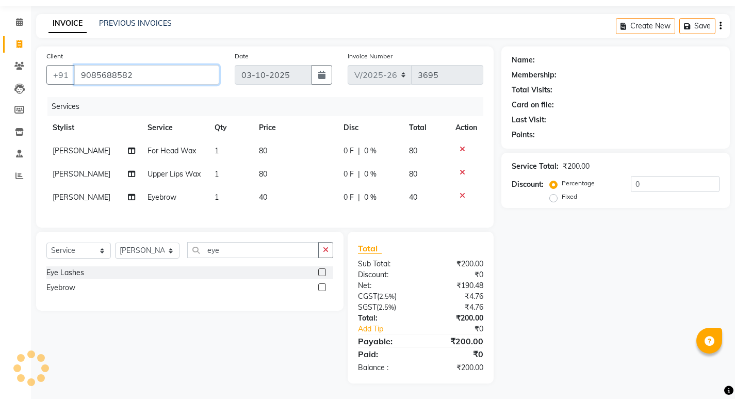
type input "9085688582"
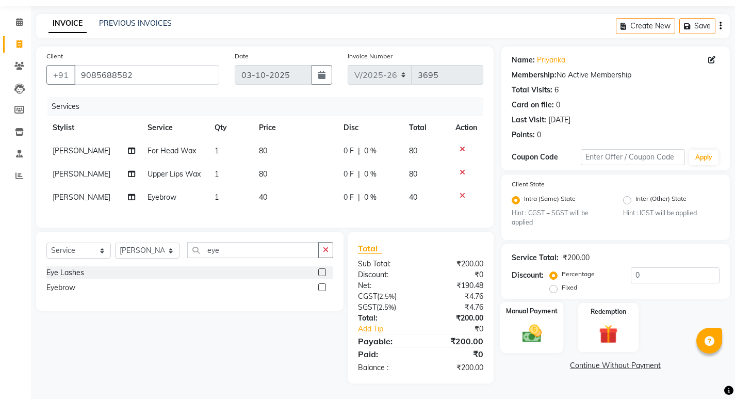
click at [544, 340] on div "Manual Payment" at bounding box center [531, 327] width 63 height 51
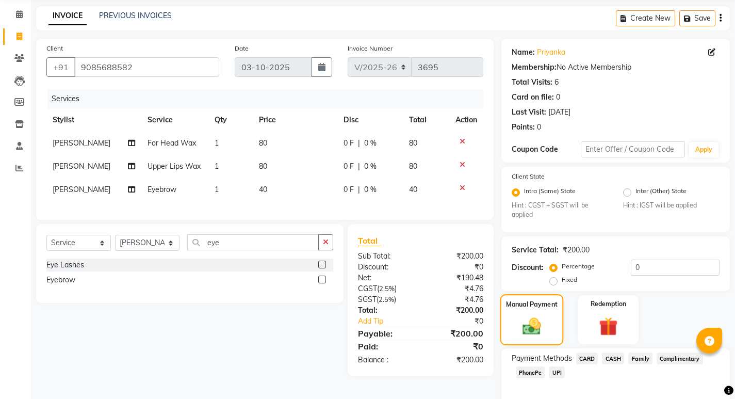
scroll to position [87, 0]
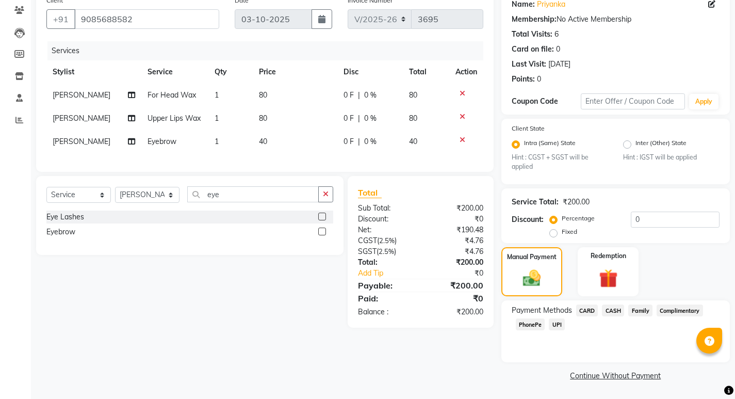
click at [615, 312] on span "CASH" at bounding box center [613, 310] width 22 height 12
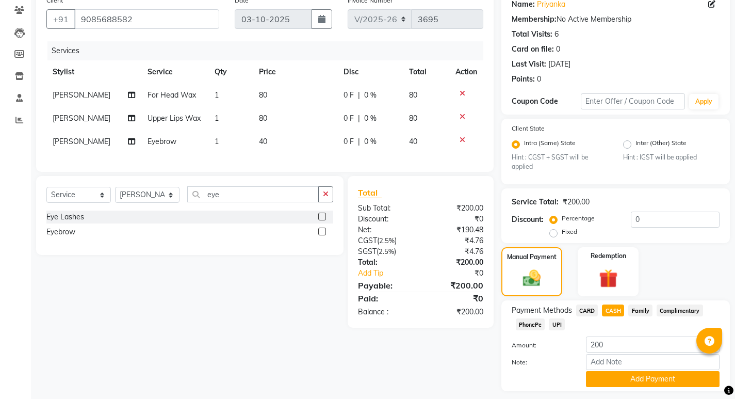
click at [538, 321] on span "PhonePe" at bounding box center [530, 324] width 29 height 12
click at [636, 380] on button "Add Payment" at bounding box center [653, 379] width 134 height 16
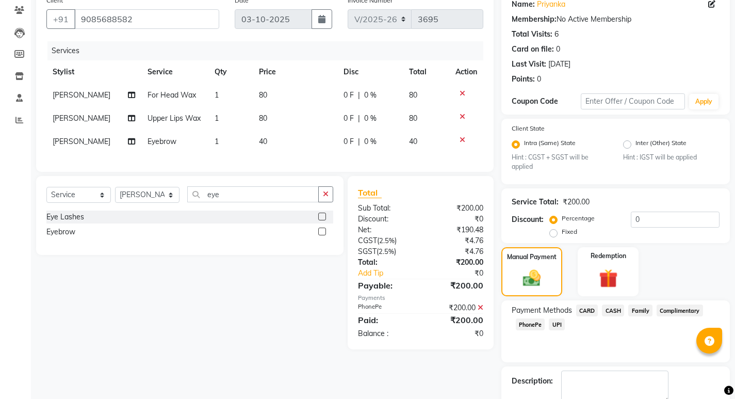
scroll to position [145, 0]
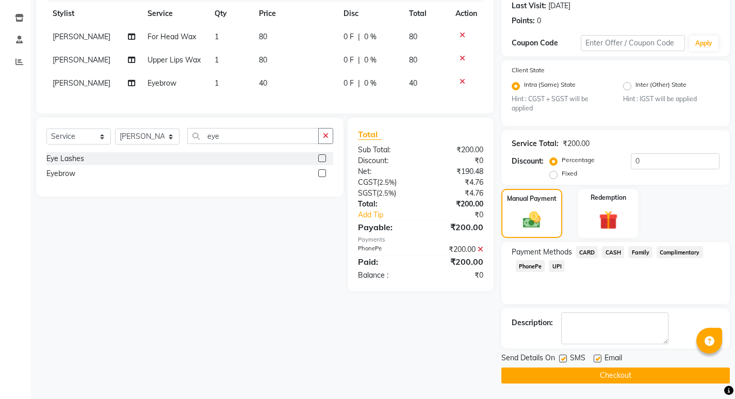
click at [633, 378] on button "Checkout" at bounding box center [616, 375] width 229 height 16
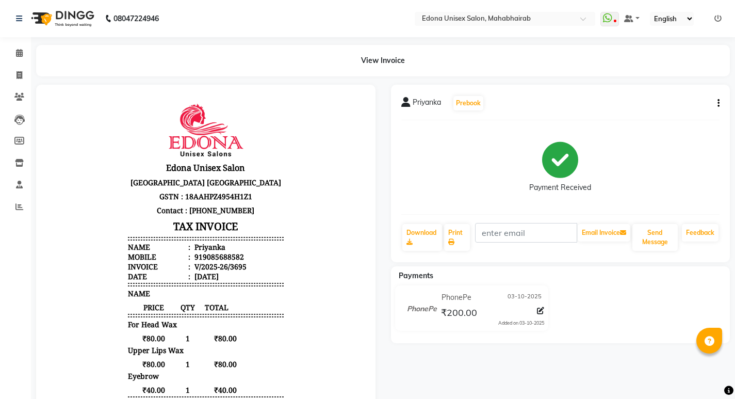
click at [257, 143] on header "Edona Unisex Salon Puruwa Road Mahabhairab Tezpur Assam GSTN : 18AAHPZ4954H1Z1 …" at bounding box center [206, 192] width 156 height 178
click at [469, 159] on div "Payment Received" at bounding box center [560, 166] width 319 height 77
click at [21, 70] on span at bounding box center [19, 76] width 18 height 12
select select "service"
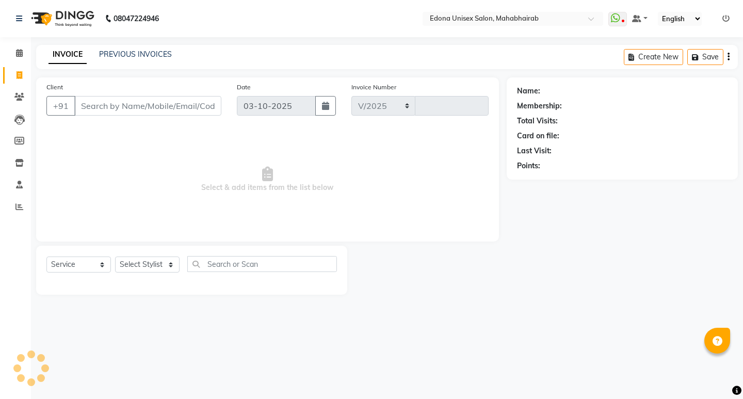
select select "5393"
type input "3696"
click at [22, 53] on icon at bounding box center [19, 53] width 7 height 8
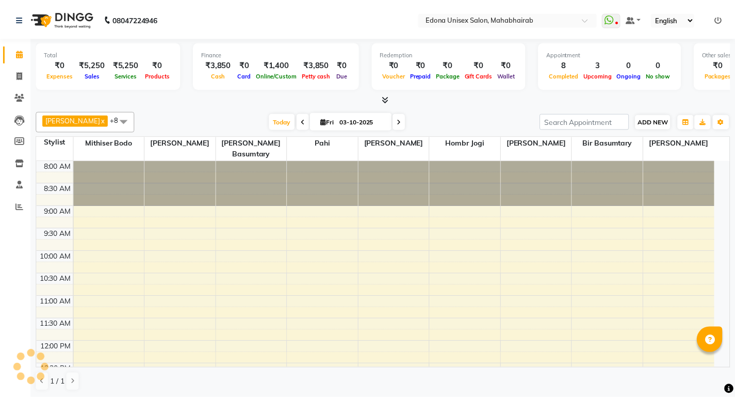
scroll to position [273, 0]
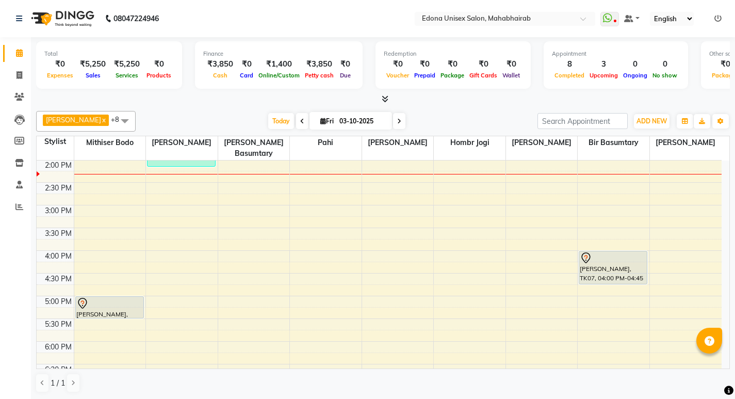
click at [664, 20] on select "English ENGLISH Español العربية मराठी हिंदी ગુજરાતી தமிழ் 中文" at bounding box center [672, 19] width 44 height 14
click at [651, 12] on select "English ENGLISH Español العربية मराठी हिंदी ગુજરાતી தமிழ் 中文" at bounding box center [672, 19] width 44 height 14
click at [17, 72] on icon at bounding box center [20, 75] width 6 height 8
select select "service"
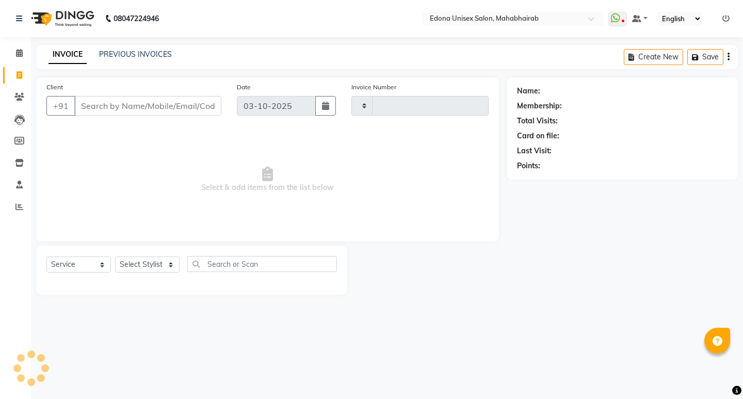
type input "3696"
select select "5393"
click at [201, 214] on span "Select & add items from the list below" at bounding box center [267, 179] width 442 height 103
click at [199, 213] on span "Select & add items from the list below" at bounding box center [267, 179] width 442 height 103
click at [154, 262] on select "Select Stylist Admin Anchuli Basumatari Anju Sonar Bir Basumtary Bishal Bharma …" at bounding box center [147, 264] width 65 height 16
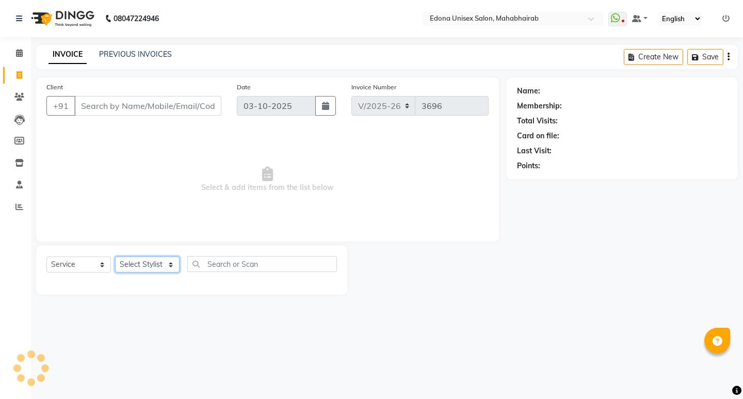
select select "69793"
click at [115, 256] on select "Select Stylist Admin Anchuli Basumatari Anju Sonar Bir Basumtary Bishal Bharma …" at bounding box center [147, 264] width 65 height 16
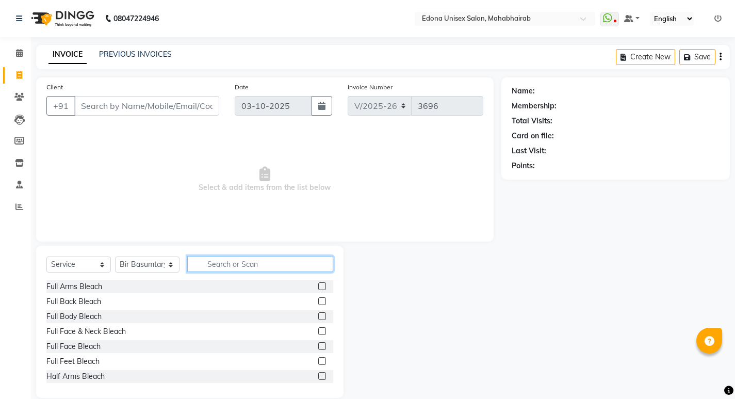
click at [270, 261] on input "text" at bounding box center [260, 264] width 146 height 16
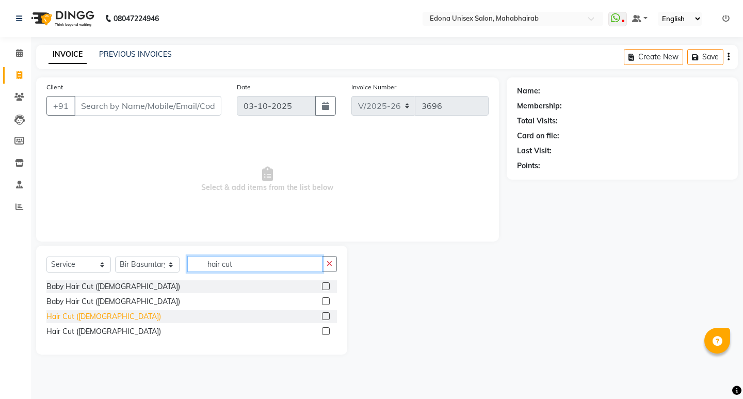
type input "hair cut"
click at [66, 320] on div "Hair Cut ([DEMOGRAPHIC_DATA])" at bounding box center [103, 316] width 115 height 11
checkbox input "false"
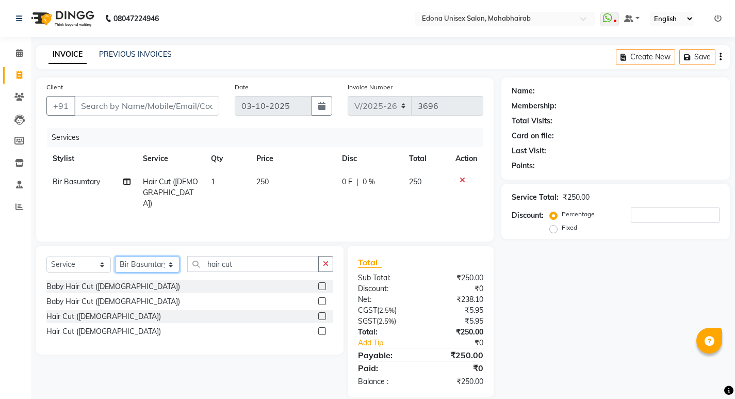
click at [151, 265] on select "Select Stylist Admin Anchuli Basumatari Anju Sonar Bir Basumtary Bishal Bharma …" at bounding box center [147, 264] width 65 height 16
select select "35904"
click at [115, 256] on select "Select Stylist Admin Anchuli Basumatari Anju Sonar Bir Basumtary Bishal Bharma …" at bounding box center [147, 264] width 65 height 16
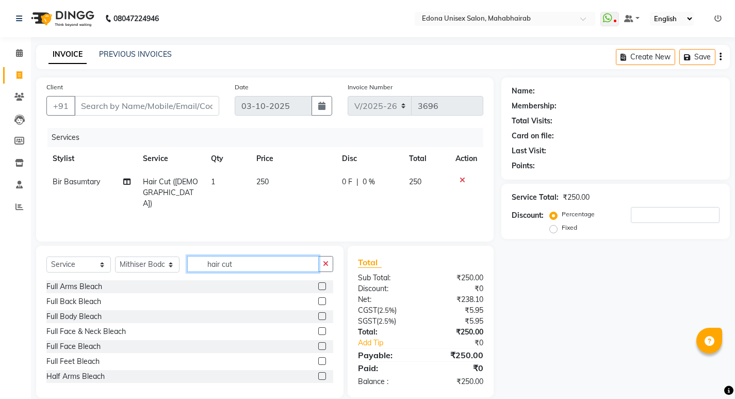
click at [264, 265] on input "hair cut" at bounding box center [253, 264] width 132 height 16
type input "h"
type input "st"
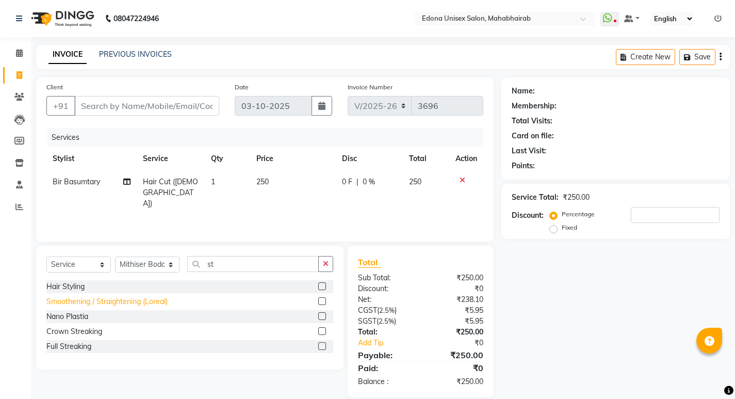
click at [125, 296] on div "Smoothening / Straightening (Loreal)" at bounding box center [189, 301] width 287 height 13
click at [125, 297] on div "Smoothening / Straightening (Loreal)" at bounding box center [106, 301] width 121 height 11
checkbox input "false"
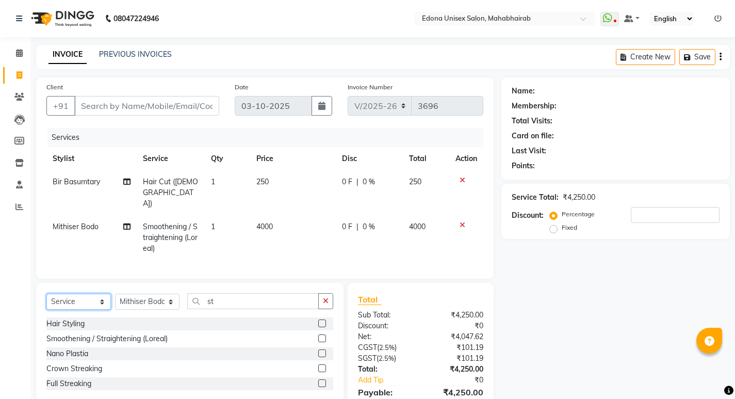
click at [72, 294] on select "Select Service Product Membership Package Voucher Prepaid Gift Card" at bounding box center [78, 302] width 65 height 16
select select "product"
click at [46, 294] on select "Select Service Product Membership Package Voucher Prepaid Gift Card" at bounding box center [78, 302] width 65 height 16
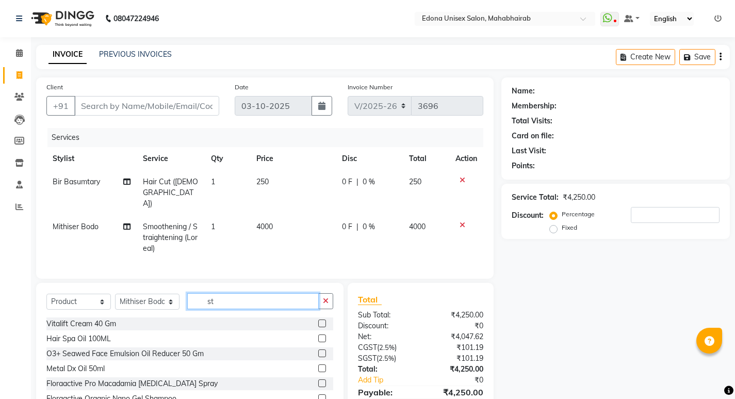
click at [267, 293] on input "st" at bounding box center [253, 301] width 132 height 16
type input "s"
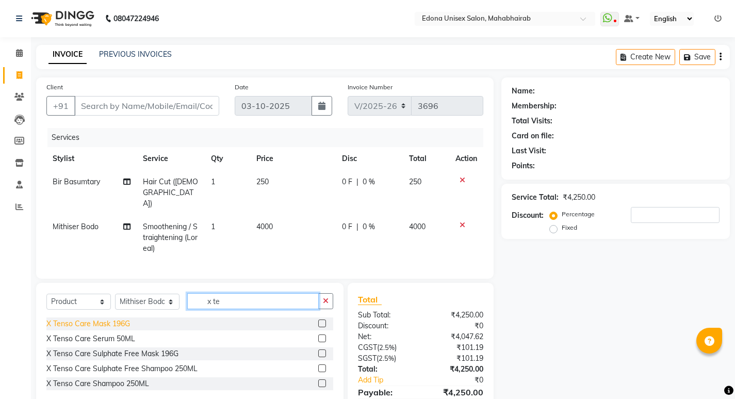
type input "x te"
click at [118, 318] on div "X Tenso Care Mask 196G" at bounding box center [88, 323] width 84 height 11
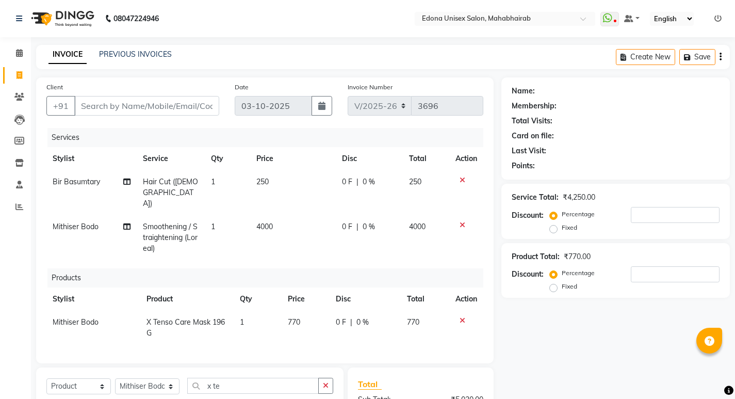
checkbox input "false"
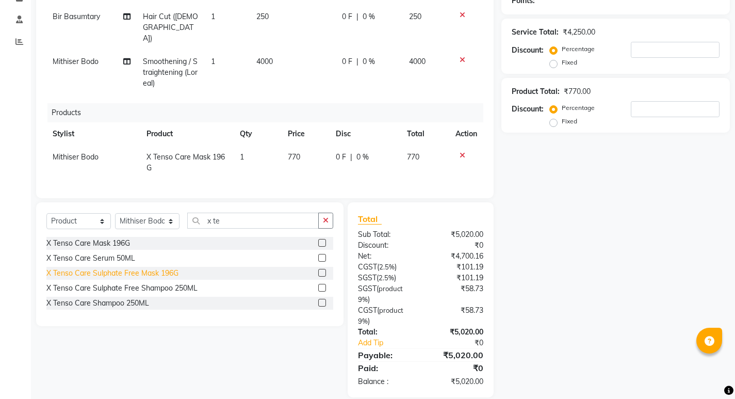
click at [123, 298] on div "X Tenso Care Shampoo 250ML" at bounding box center [97, 303] width 103 height 11
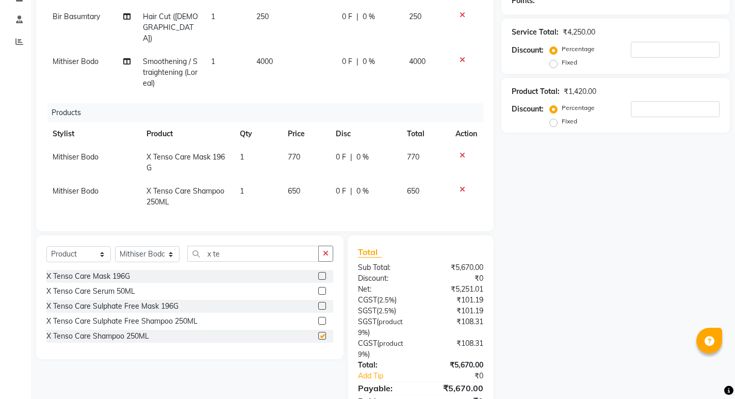
checkbox input "false"
click at [289, 246] on input "x te" at bounding box center [253, 254] width 132 height 16
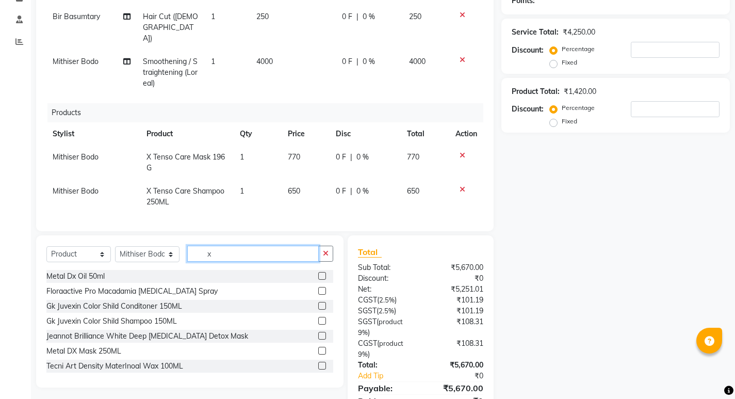
type input "x"
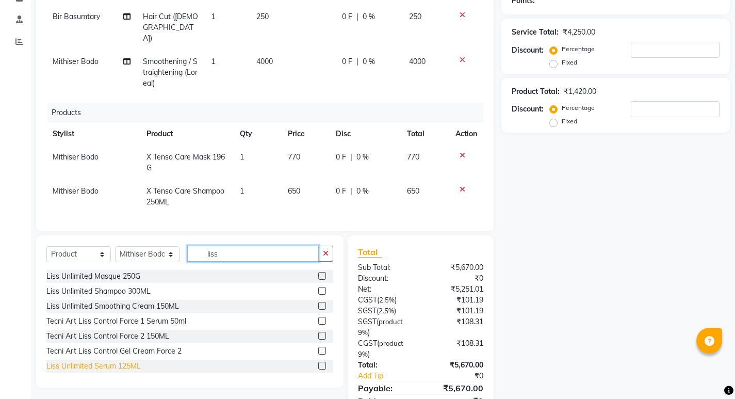
type input "liss"
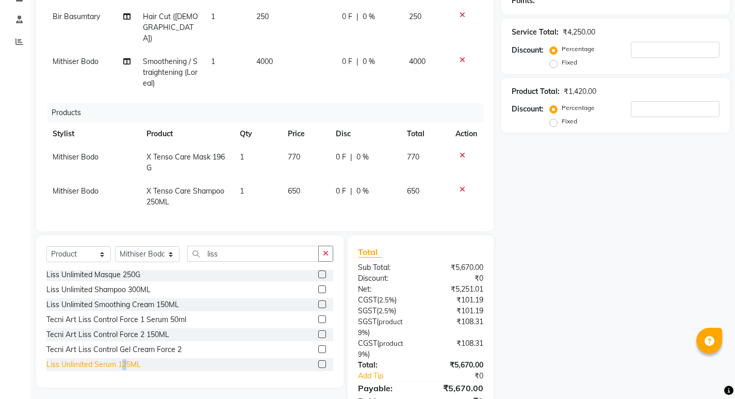
click at [125, 358] on div "Liss Unlimited Serum 125ML" at bounding box center [189, 364] width 287 height 13
drag, startPoint x: 123, startPoint y: 355, endPoint x: 128, endPoint y: 351, distance: 5.9
click at [124, 359] on div "Liss Unlimited Serum 125ML" at bounding box center [93, 364] width 94 height 11
checkbox input "false"
click at [288, 220] on span "770" at bounding box center [294, 224] width 12 height 9
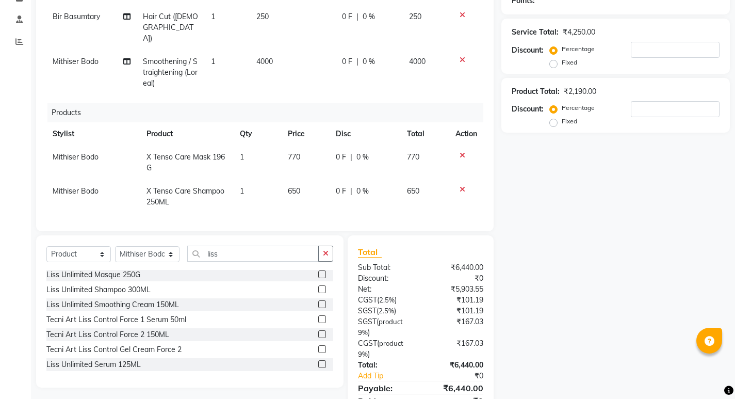
select select "35904"
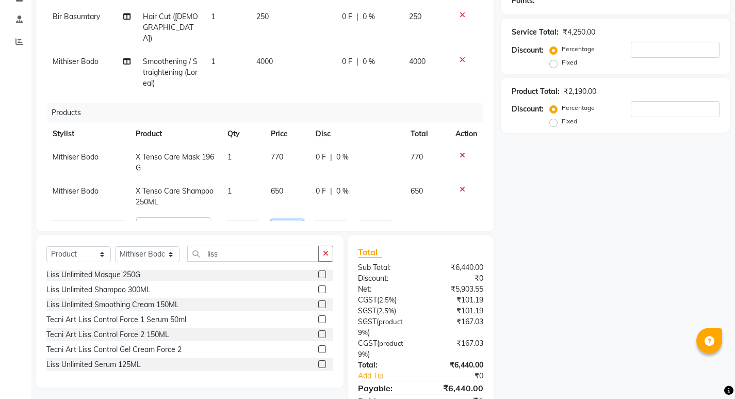
click at [279, 220] on input "770" at bounding box center [287, 228] width 33 height 16
type input "890"
click at [272, 180] on tr "Mithiser Bodo X Tenso Care Shampoo 250ML 1 650 0 F | 0 % 650" at bounding box center [264, 197] width 437 height 34
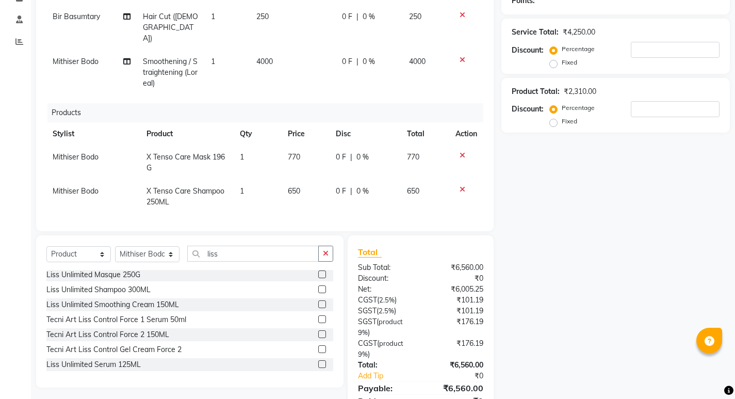
click at [292, 186] on span "650" at bounding box center [294, 190] width 12 height 9
select select "35904"
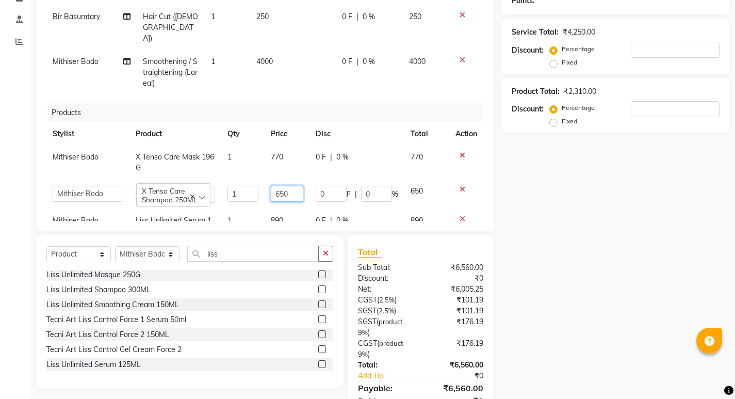
click at [278, 186] on input "650" at bounding box center [287, 194] width 33 height 16
type input "690"
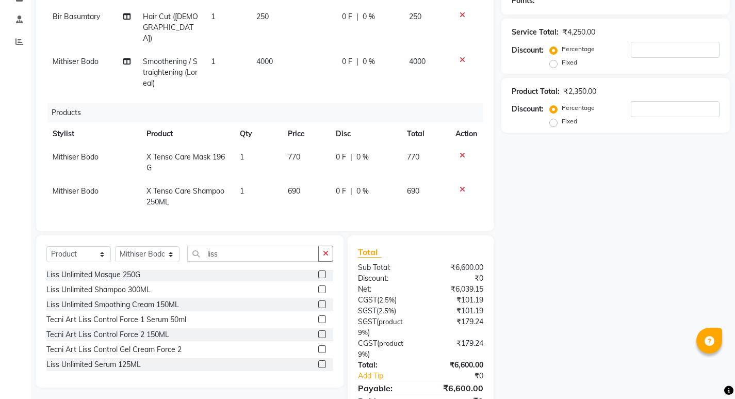
click at [275, 146] on tr "Mithiser Bodo X Tenso Care Mask 196G 1 770 0 F | 0 % 770" at bounding box center [264, 163] width 437 height 34
click at [288, 152] on span "770" at bounding box center [294, 156] width 12 height 9
select select "35904"
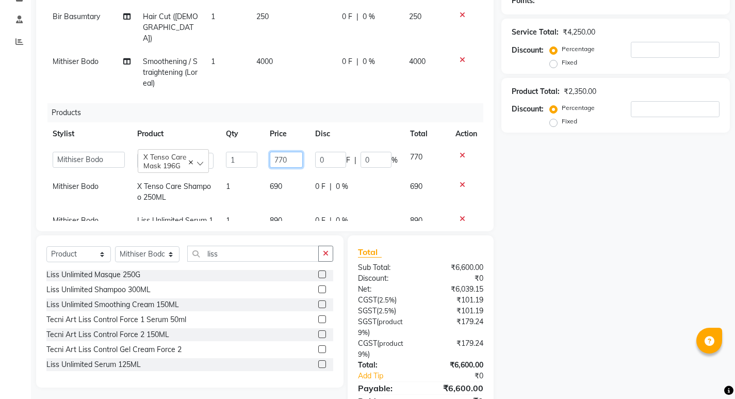
click at [284, 152] on input "770" at bounding box center [286, 160] width 33 height 16
type input "7"
type input "1150"
click at [286, 175] on td "690" at bounding box center [286, 192] width 45 height 34
select select "35904"
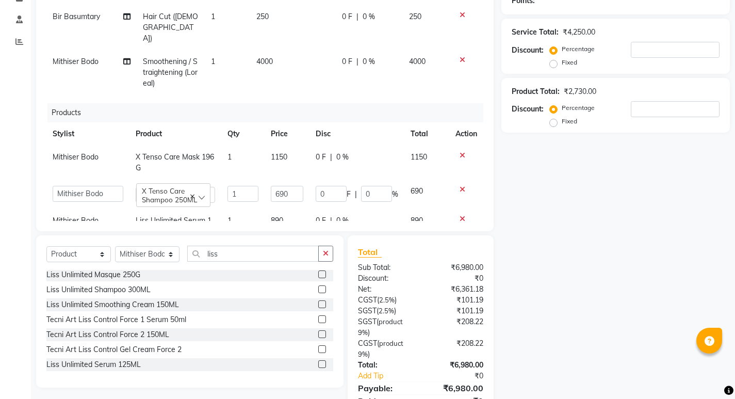
scroll to position [0, 0]
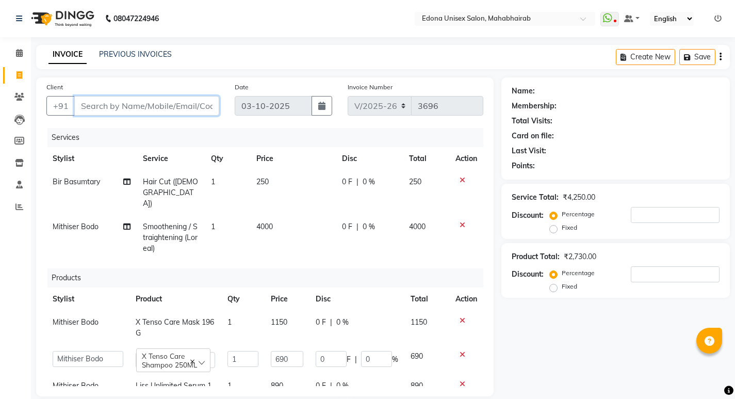
click at [178, 106] on input "Client" at bounding box center [146, 106] width 145 height 20
type input "8"
type input "0"
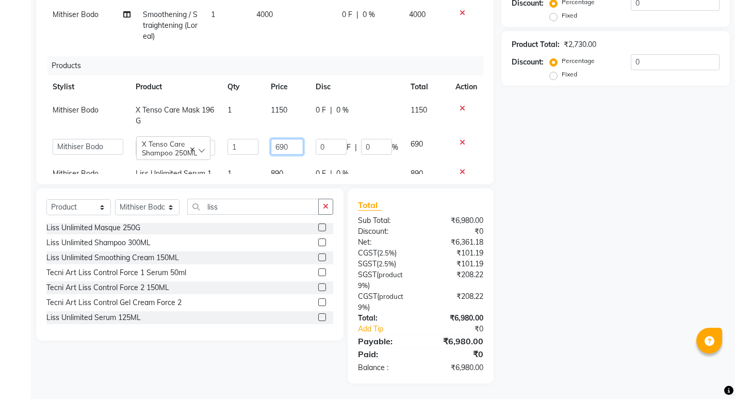
drag, startPoint x: 285, startPoint y: 122, endPoint x: 339, endPoint y: 126, distance: 53.3
click at [287, 139] on input "690" at bounding box center [287, 147] width 33 height 16
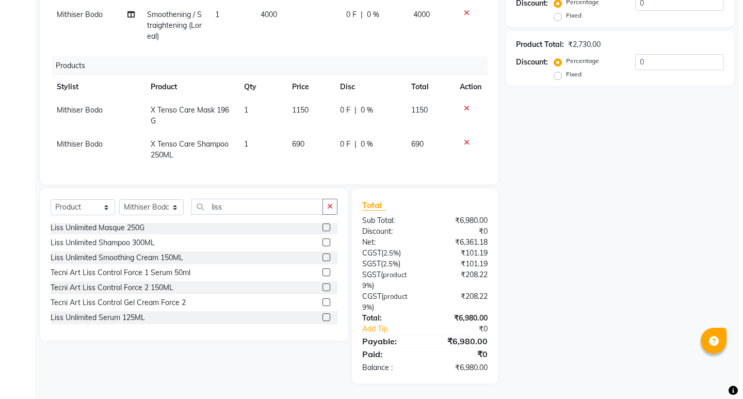
scroll to position [0, 0]
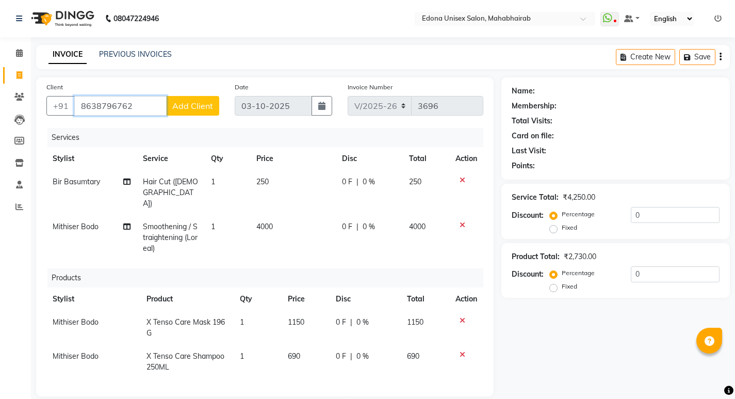
click at [139, 106] on input "8638796762" at bounding box center [120, 106] width 92 height 20
type input "8638796762"
click at [186, 105] on span "Add Client" at bounding box center [192, 106] width 41 height 10
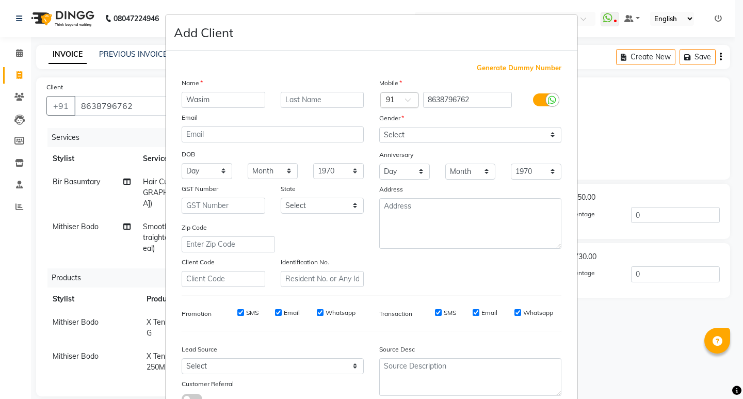
type input "Wasim"
click at [417, 135] on select "Select Male Female Other Prefer Not To Say" at bounding box center [470, 135] width 182 height 16
select select "[DEMOGRAPHIC_DATA]"
click at [379, 127] on select "Select Male Female Other Prefer Not To Say" at bounding box center [470, 135] width 182 height 16
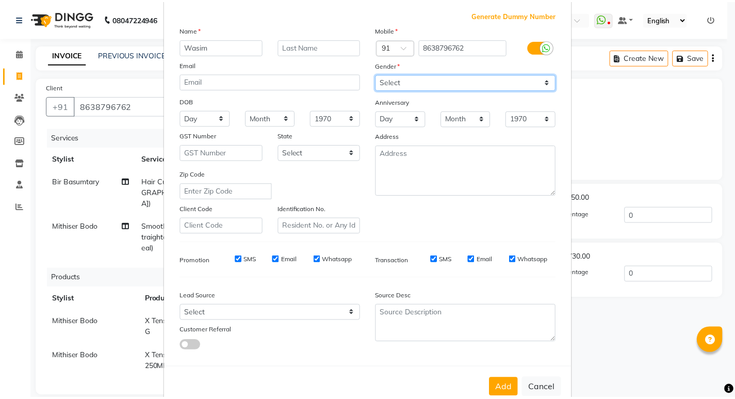
scroll to position [77, 0]
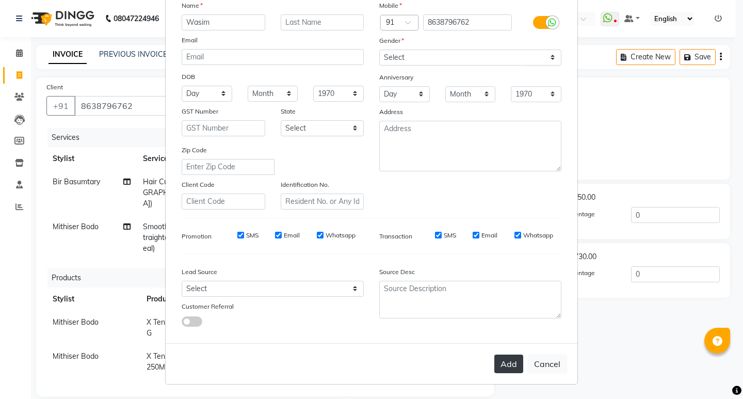
click at [509, 363] on button "Add" at bounding box center [508, 364] width 29 height 19
select select
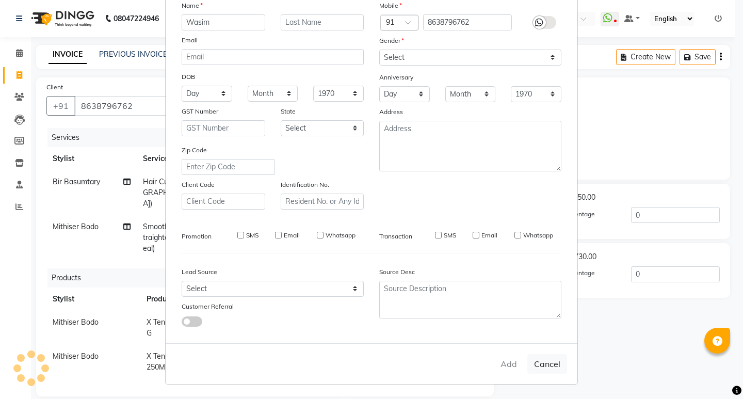
select select
checkbox input "false"
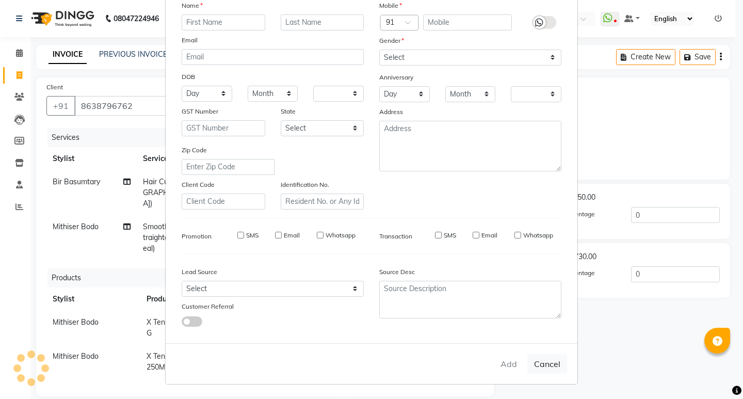
checkbox input "false"
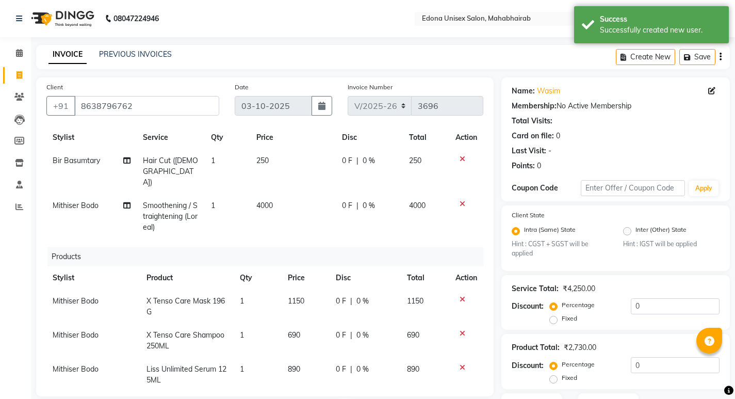
scroll to position [212, 0]
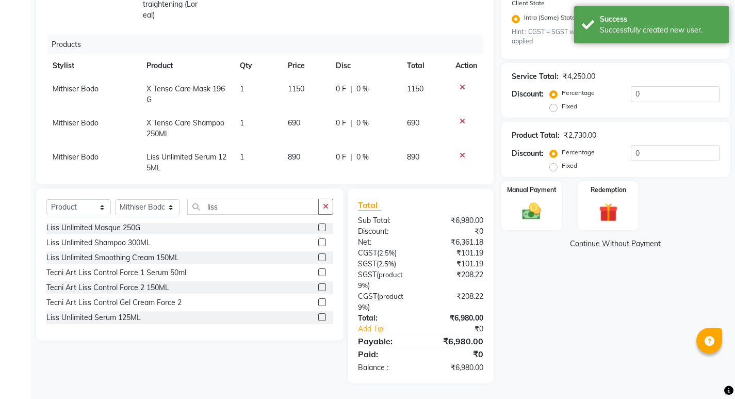
click at [561, 326] on div "Name: Wasim Membership: No Active Membership Total Visits: Card on file: 0 Last…" at bounding box center [620, 124] width 236 height 518
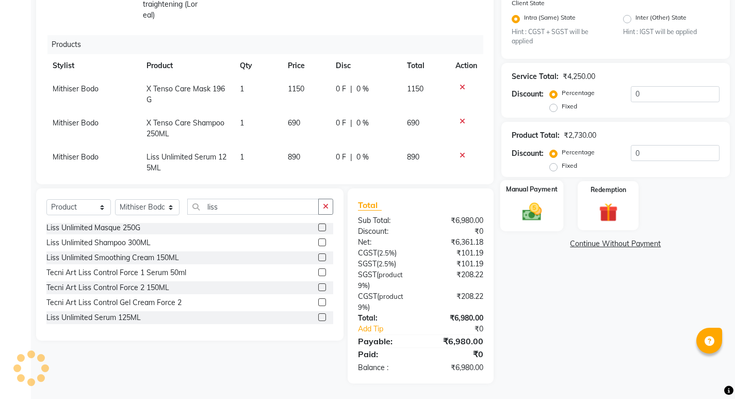
click at [523, 198] on div "Manual Payment" at bounding box center [531, 205] width 63 height 51
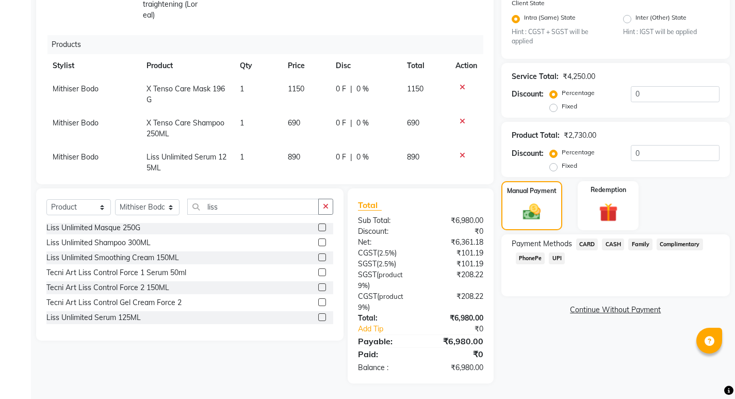
click at [538, 260] on span "PhonePe" at bounding box center [530, 258] width 29 height 12
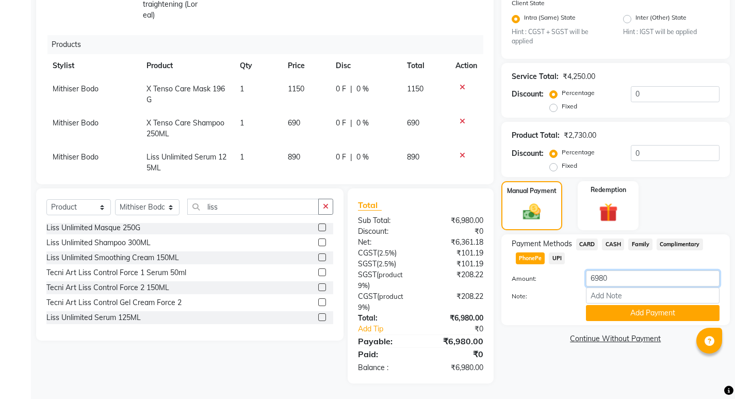
click at [645, 281] on input "6980" at bounding box center [653, 278] width 134 height 16
type input "6"
type input "5000"
click at [657, 310] on button "Add Payment" at bounding box center [653, 313] width 134 height 16
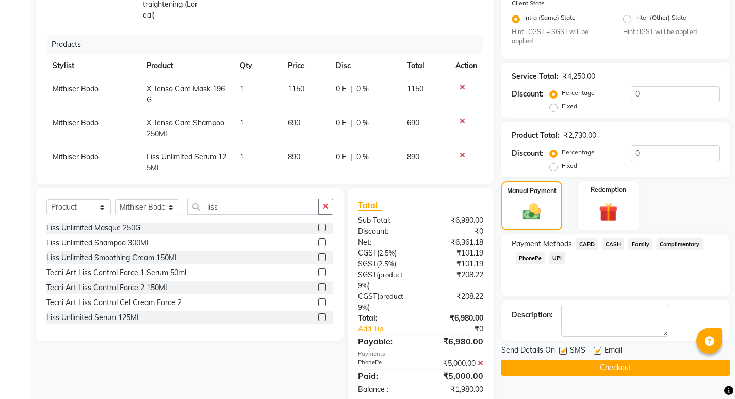
scroll to position [234, 0]
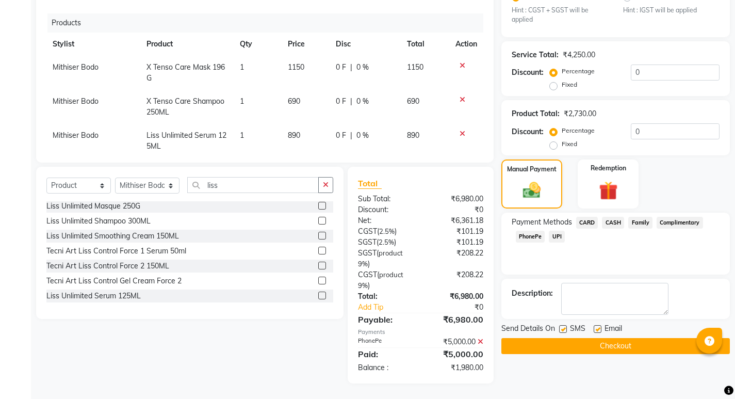
click at [616, 222] on span "CASH" at bounding box center [613, 223] width 22 height 12
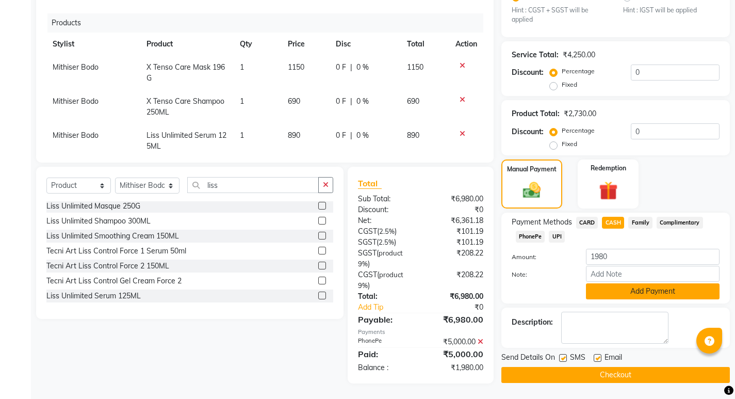
click at [639, 295] on button "Add Payment" at bounding box center [653, 291] width 134 height 16
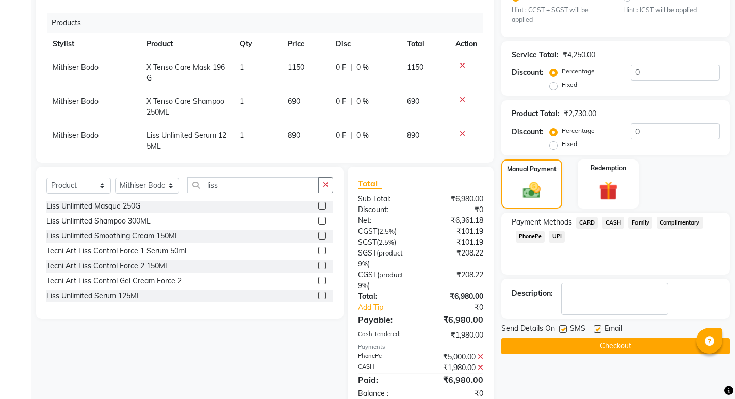
scroll to position [260, 0]
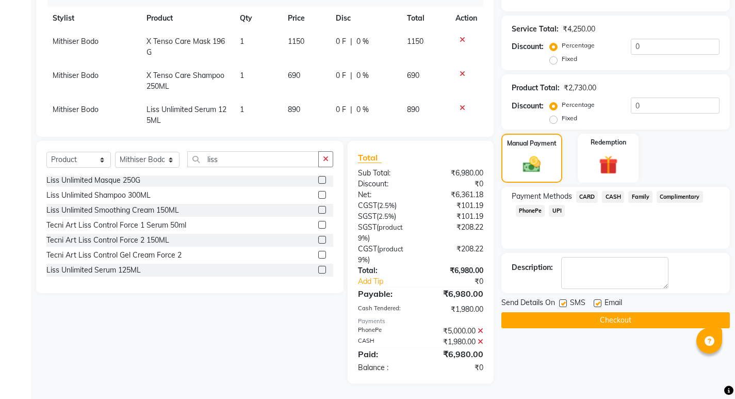
click at [616, 329] on div "Name: Wasim Membership: No Active Membership Total Visits: Card on file: 0 Last…" at bounding box center [620, 101] width 236 height 566
click at [607, 319] on button "Checkout" at bounding box center [616, 320] width 229 height 16
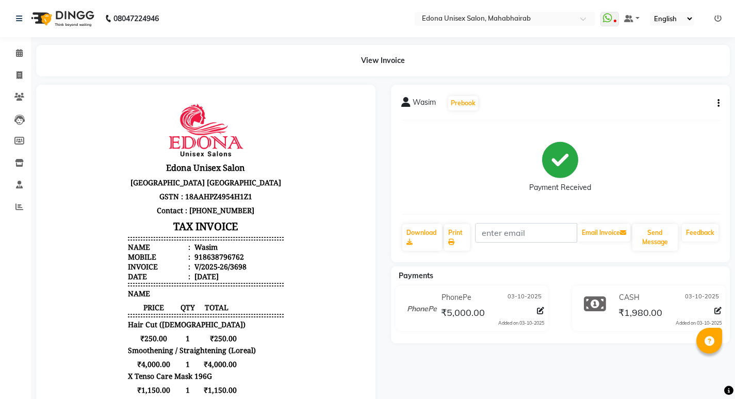
click at [546, 345] on div "Wasim Prebook Payment Received Download Print Email Invoice Send Message Feedba…" at bounding box center [560, 338] width 355 height 507
click at [504, 343] on div "Payments PhonePe 03-10-2025 ₹5,000.00 Added on 03-10-2025 CASH 03-10-2025 ₹1,98…" at bounding box center [561, 304] width 340 height 77
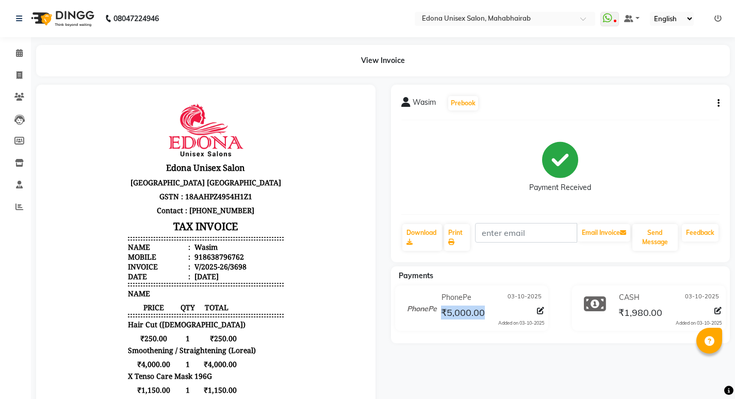
click at [502, 343] on div "Payments PhonePe 03-10-2025 ₹5,000.00 Added on 03-10-2025 CASH 03-10-2025 ₹1,98…" at bounding box center [561, 304] width 340 height 77
click at [20, 73] on icon at bounding box center [20, 75] width 6 height 8
select select "service"
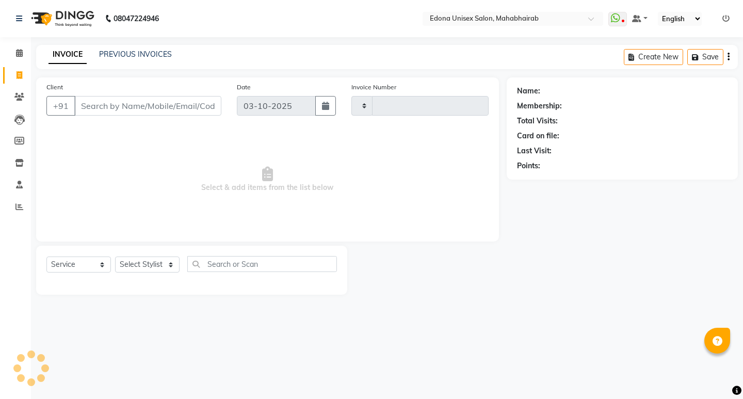
type input "3699"
select select "5393"
select select "ec"
select select "5393"
select select "service"
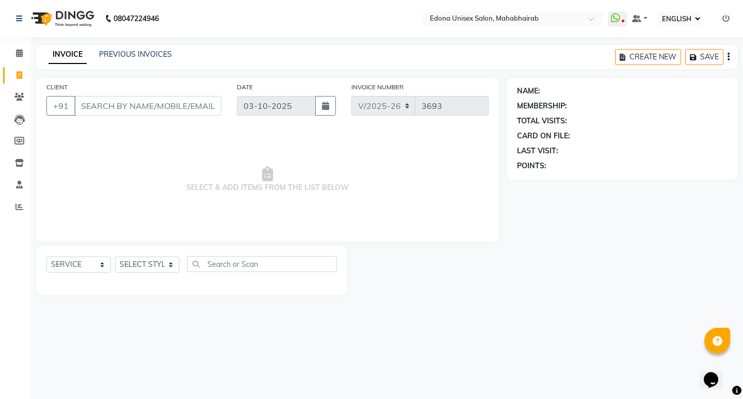
select select "35911"
click at [115, 256] on select "SELECT STYLIST Admin [PERSON_NAME] Bir Basumtary [PERSON_NAME] [PERSON_NAME] Ho…" at bounding box center [147, 264] width 65 height 16
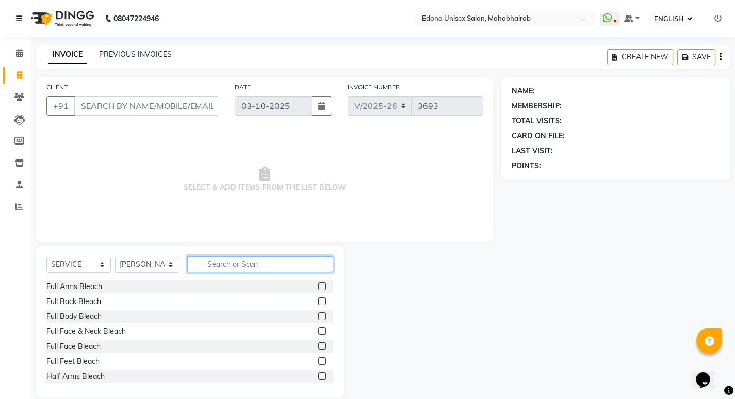
click at [275, 270] on input "text" at bounding box center [260, 264] width 146 height 16
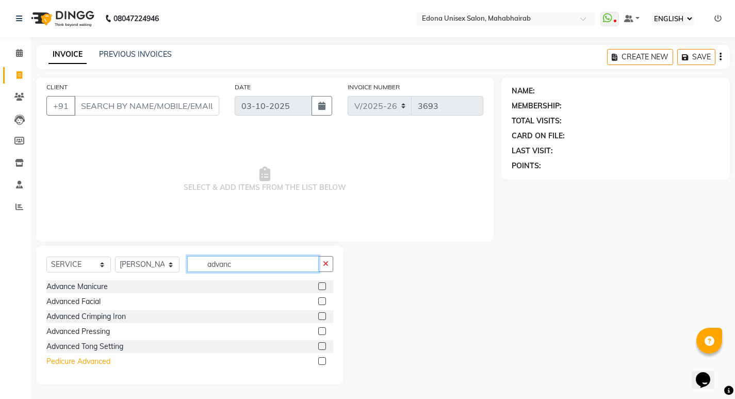
type input "advanc"
click at [100, 365] on div "Pedicure Advanced" at bounding box center [78, 361] width 64 height 11
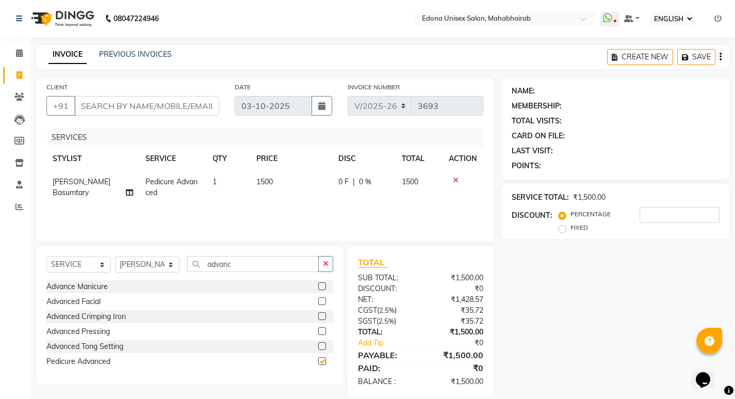
checkbox input "false"
click at [331, 264] on button "button" at bounding box center [325, 264] width 15 height 16
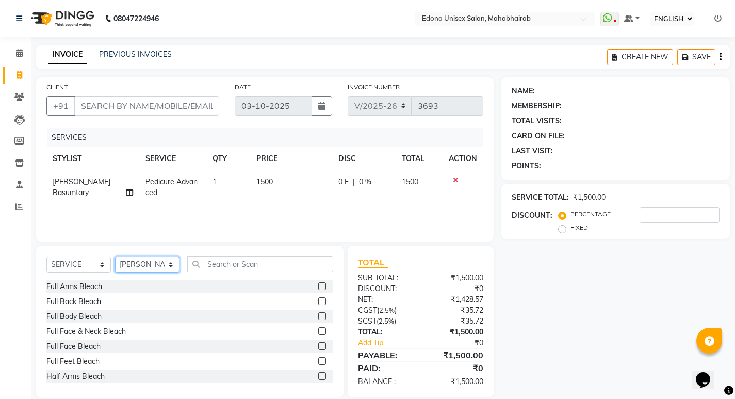
drag, startPoint x: 143, startPoint y: 265, endPoint x: 146, endPoint y: 259, distance: 7.2
click at [143, 265] on select "SELECT STYLIST Admin [PERSON_NAME] Bir Basumtary [PERSON_NAME] [PERSON_NAME] Ho…" at bounding box center [147, 264] width 65 height 16
select select "87820"
click at [115, 256] on select "SELECT STYLIST Admin [PERSON_NAME] Bir Basumtary [PERSON_NAME] [PERSON_NAME] Ho…" at bounding box center [147, 264] width 65 height 16
click at [262, 268] on input "text" at bounding box center [260, 264] width 146 height 16
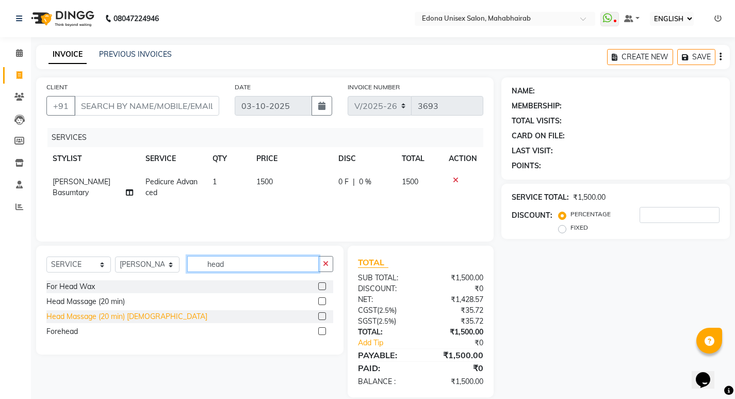
type input "head"
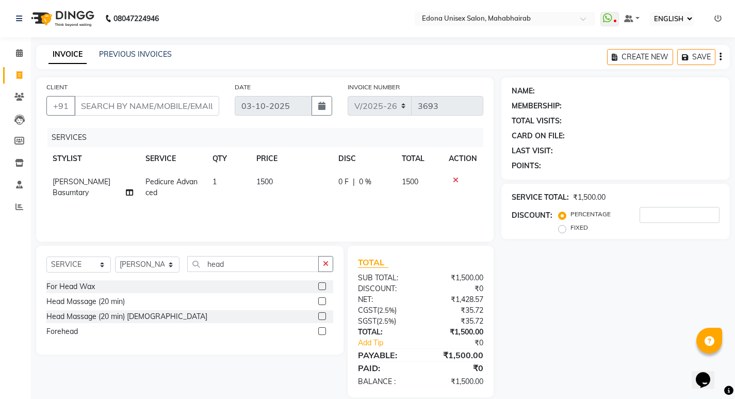
drag, startPoint x: 110, startPoint y: 316, endPoint x: 137, endPoint y: 303, distance: 29.3
click at [111, 316] on div "Head Massage (20 min) [DEMOGRAPHIC_DATA]" at bounding box center [126, 316] width 161 height 11
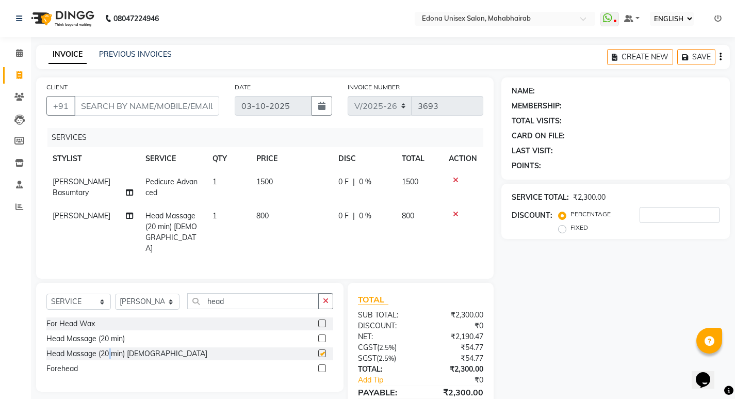
checkbox input "false"
drag, startPoint x: 326, startPoint y: 284, endPoint x: 278, endPoint y: 288, distance: 48.7
click at [318, 293] on div "head" at bounding box center [261, 301] width 146 height 16
click at [269, 293] on input "head" at bounding box center [253, 301] width 132 height 16
type input "h"
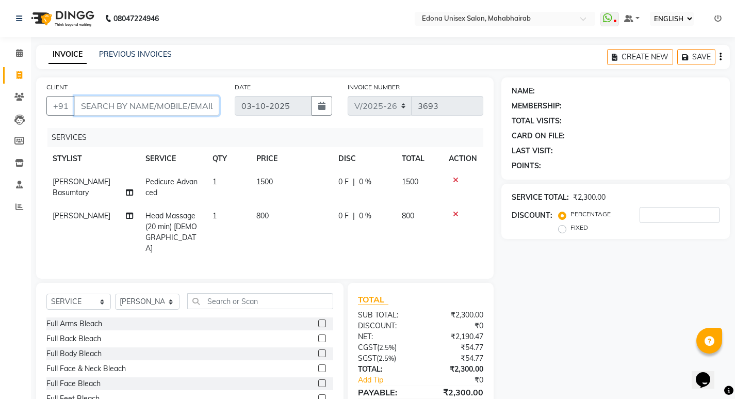
click at [138, 106] on input "CLIENT" at bounding box center [146, 106] width 145 height 20
click at [177, 99] on input "CLIENT" at bounding box center [146, 106] width 145 height 20
type input "9"
type input "0"
type input "9706161613"
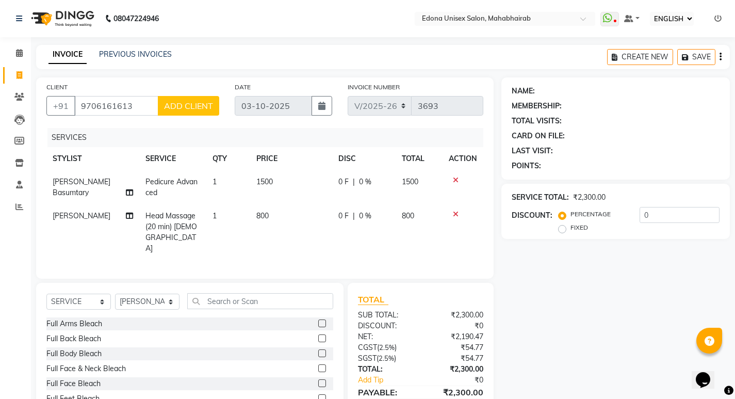
click at [198, 106] on span "ADD CLIENT" at bounding box center [188, 106] width 49 height 10
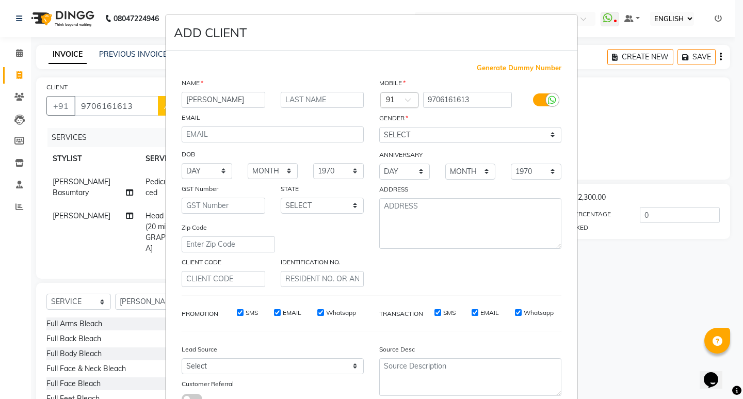
type input "[PERSON_NAME]"
click at [472, 131] on select "SELECT [DEMOGRAPHIC_DATA] [DEMOGRAPHIC_DATA] OTHER PREFER NOT TO SAY" at bounding box center [470, 135] width 182 height 16
click at [379, 127] on select "SELECT [DEMOGRAPHIC_DATA] [DEMOGRAPHIC_DATA] OTHER PREFER NOT TO SAY" at bounding box center [470, 135] width 182 height 16
click at [431, 129] on select "SELECT [DEMOGRAPHIC_DATA] [DEMOGRAPHIC_DATA] OTHER PREFER NOT TO SAY" at bounding box center [470, 135] width 182 height 16
select select "[DEMOGRAPHIC_DATA]"
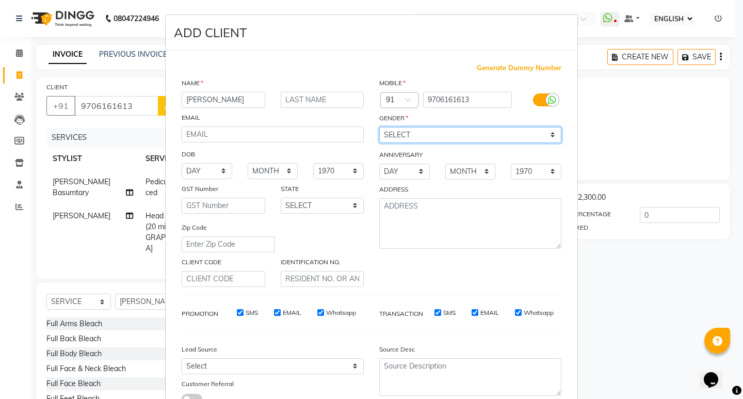
click at [379, 127] on select "SELECT [DEMOGRAPHIC_DATA] [DEMOGRAPHIC_DATA] OTHER PREFER NOT TO SAY" at bounding box center [470, 135] width 182 height 16
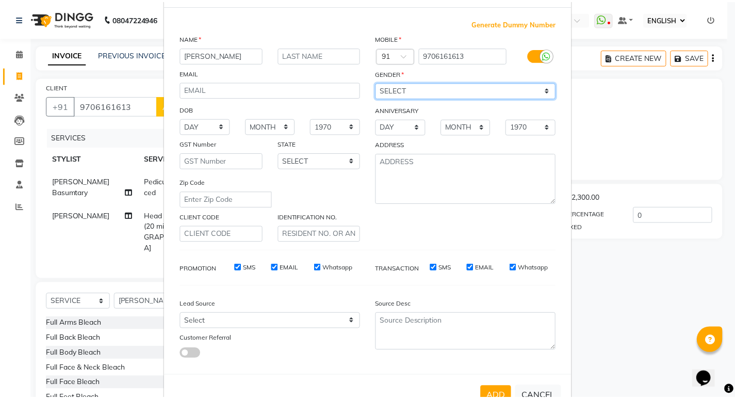
scroll to position [77, 0]
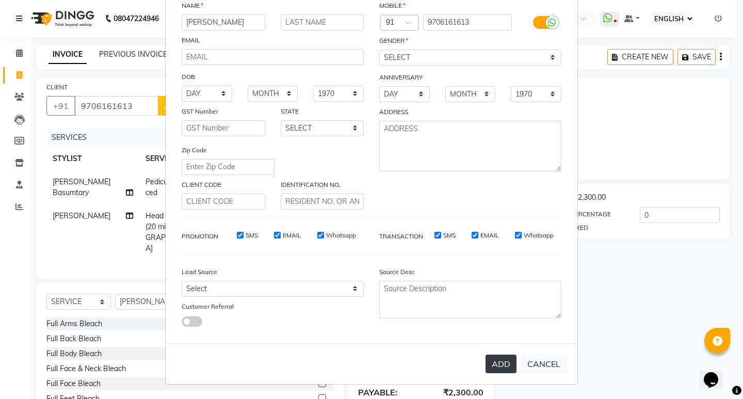
click at [493, 364] on button "ADD" at bounding box center [501, 364] width 31 height 19
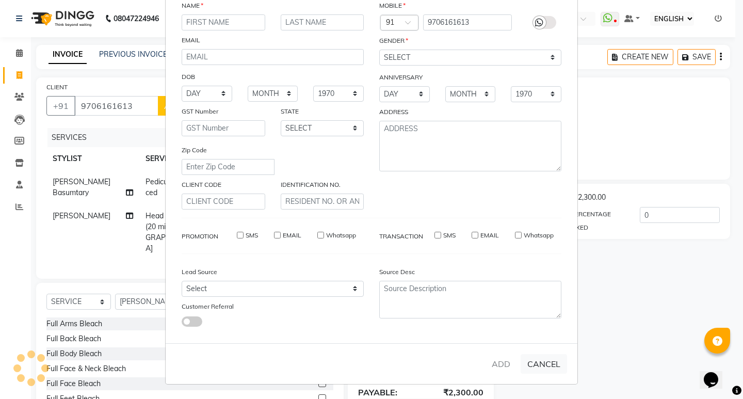
select select
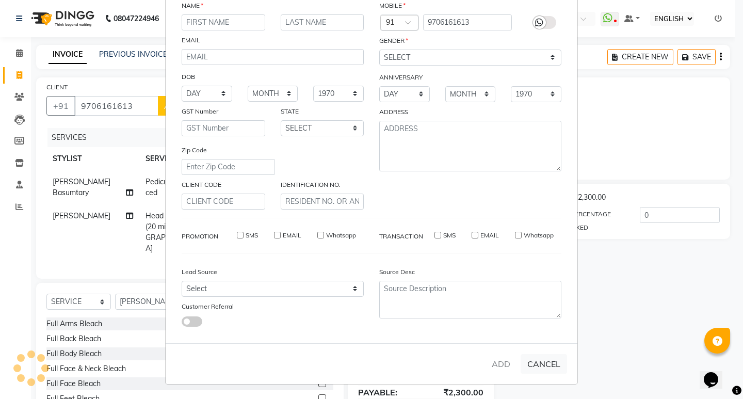
select select
checkbox input "false"
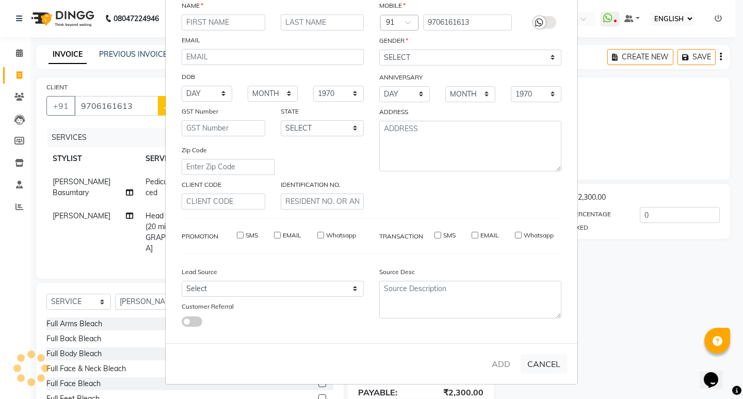
checkbox input "false"
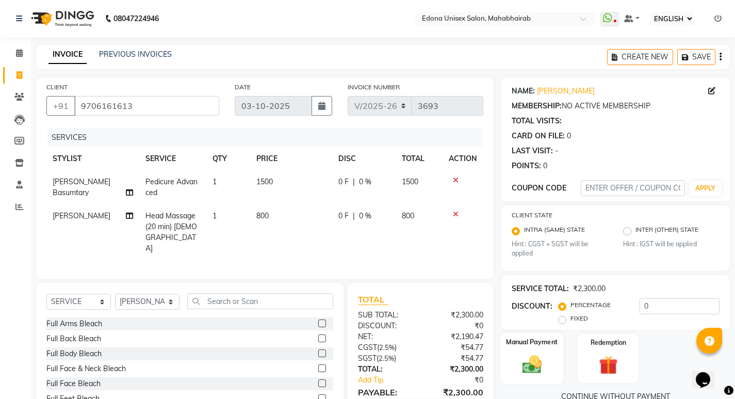
click at [525, 372] on img at bounding box center [531, 364] width 31 height 22
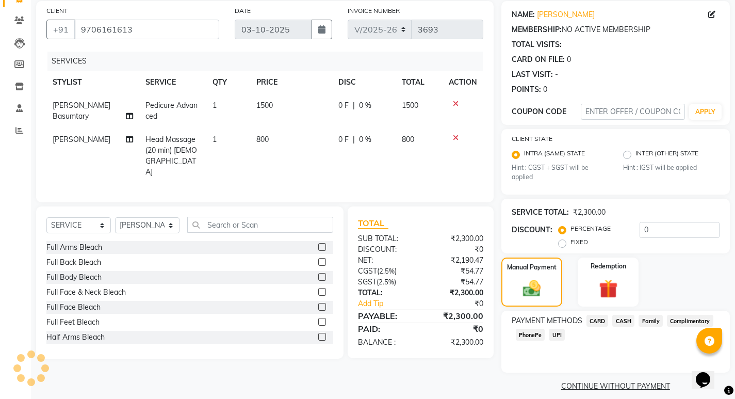
scroll to position [87, 0]
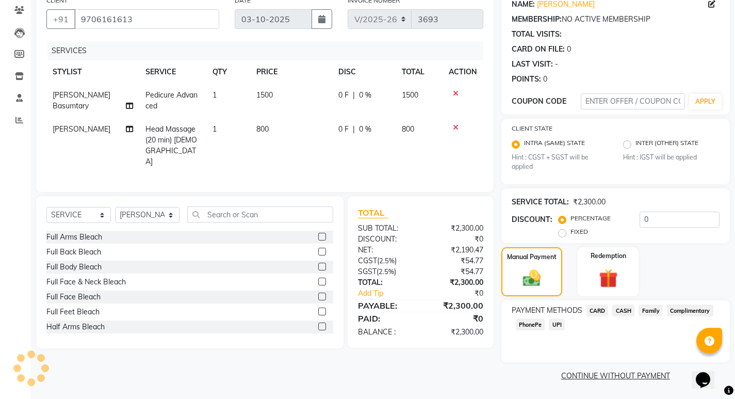
click at [620, 312] on span "CASH" at bounding box center [624, 310] width 22 height 12
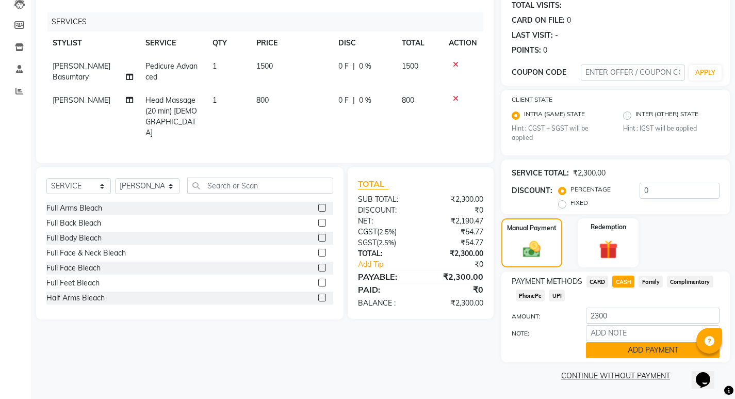
click at [632, 348] on button "ADD PAYMENT" at bounding box center [653, 350] width 134 height 16
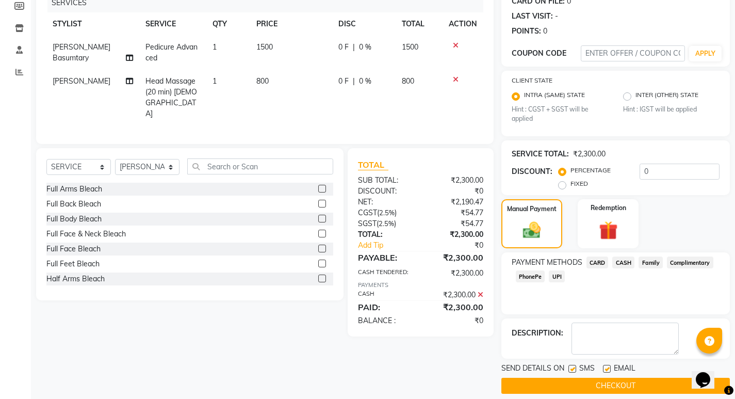
scroll to position [145, 0]
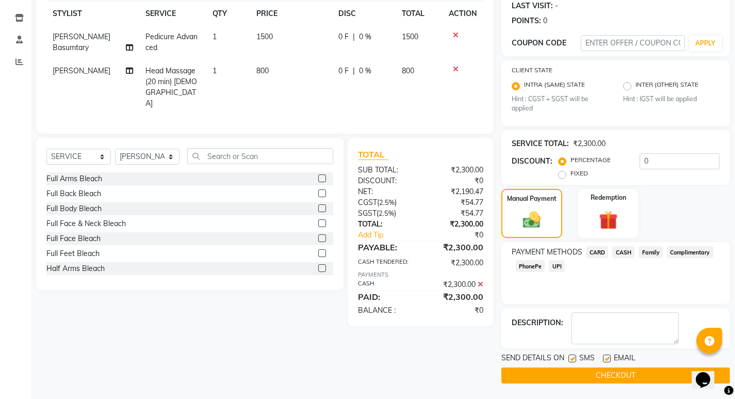
click at [631, 371] on button "CHECKOUT" at bounding box center [616, 375] width 229 height 16
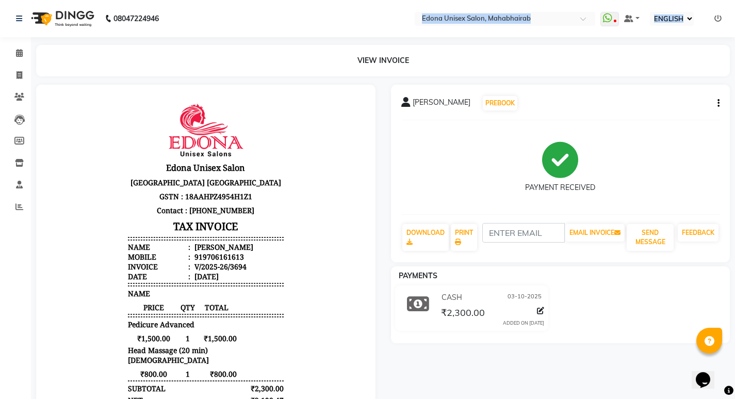
drag, startPoint x: 51, startPoint y: 59, endPoint x: 0, endPoint y: 71, distance: 51.9
click at [0, 71] on app-home "08047224946 Select Location × [GEOGRAPHIC_DATA] Unisex Salon, Mahabhairab Whats…" at bounding box center [367, 253] width 735 height 506
click at [18, 73] on icon at bounding box center [20, 75] width 6 height 8
select select "service"
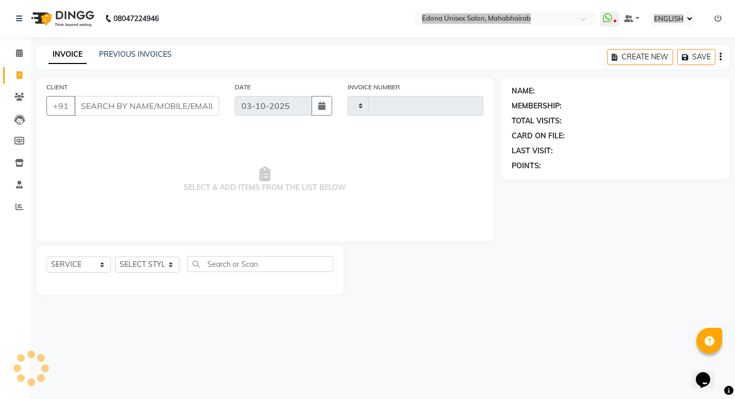
type input "3695"
select select "5393"
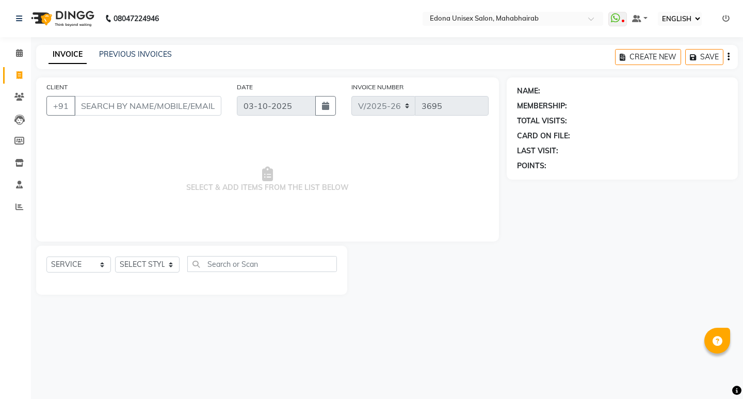
select select "ec"
select select "5393"
select select "service"
select select "69341"
click at [115, 256] on select "SELECT STYLIST Admin [PERSON_NAME] Bir Basumtary [PERSON_NAME] [PERSON_NAME] Ho…" at bounding box center [147, 264] width 65 height 16
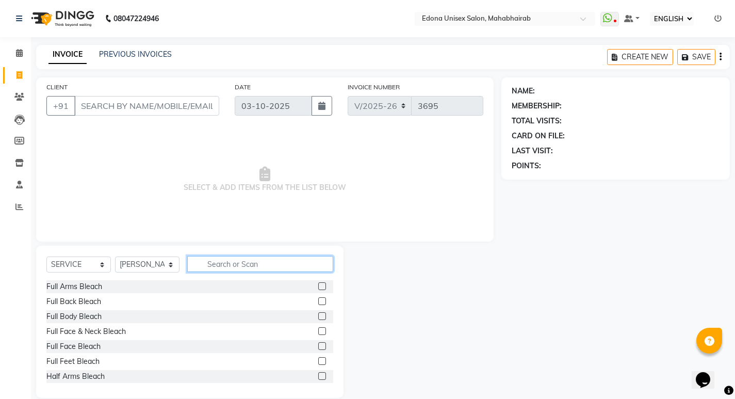
click at [267, 260] on input "text" at bounding box center [260, 264] width 146 height 16
type input "r"
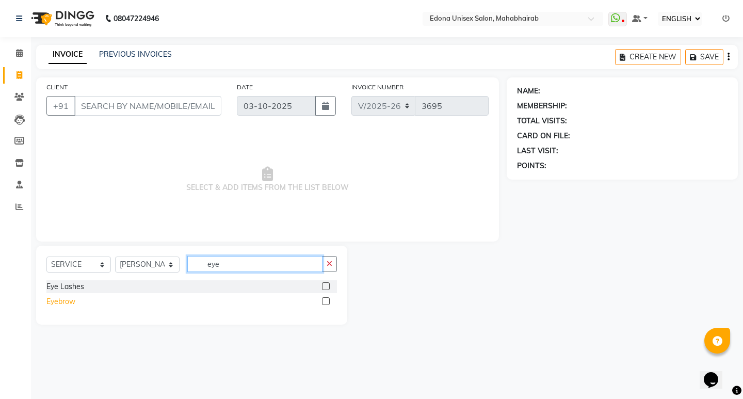
type input "eye"
click at [67, 305] on div "Eyebrow" at bounding box center [60, 301] width 29 height 11
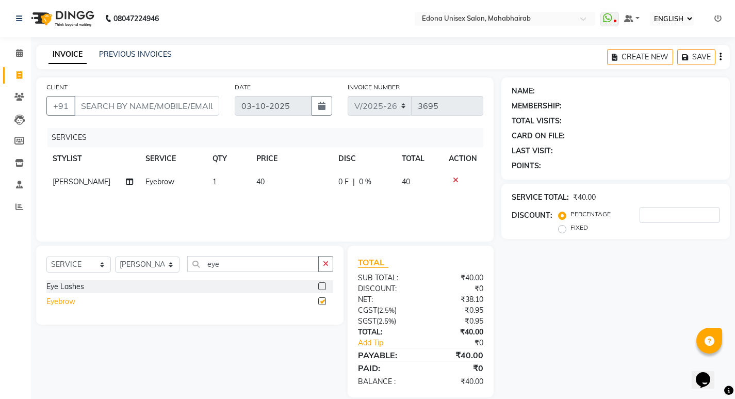
checkbox input "false"
click at [202, 106] on input "CLIENT" at bounding box center [146, 106] width 145 height 20
type input "9"
type input "0"
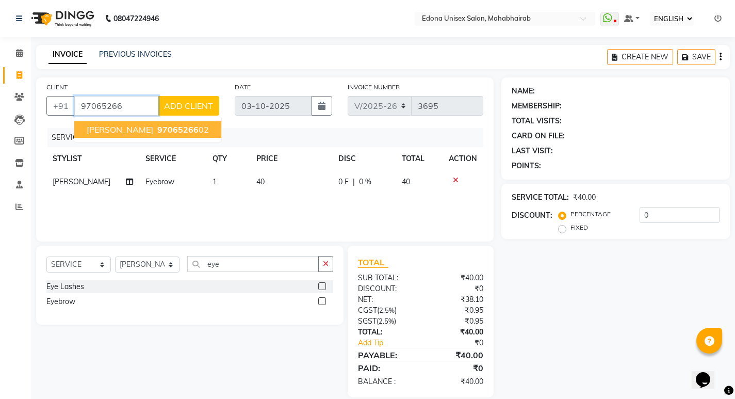
click at [173, 129] on ngb-highlight "97065266 02" at bounding box center [182, 129] width 54 height 10
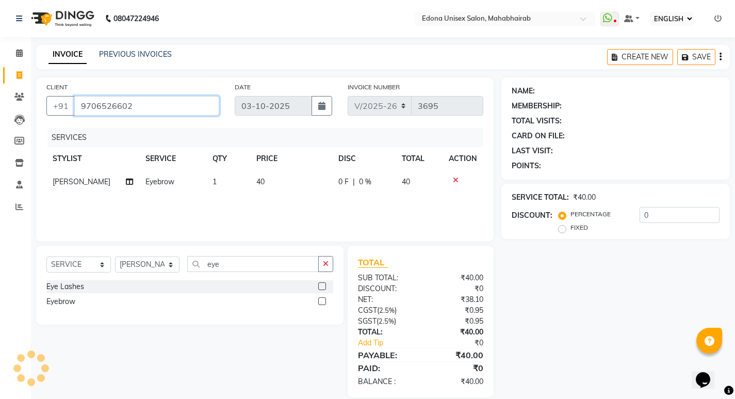
type input "9706526602"
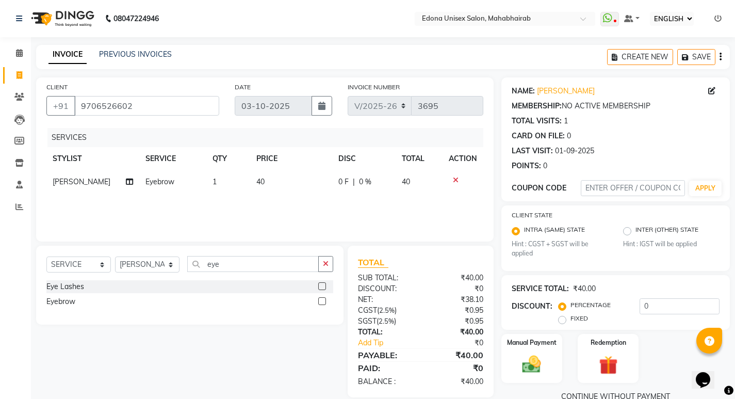
click at [568, 368] on div "Manual Payment Redemption" at bounding box center [616, 358] width 244 height 49
click at [556, 368] on div "Manual Payment" at bounding box center [531, 358] width 63 height 51
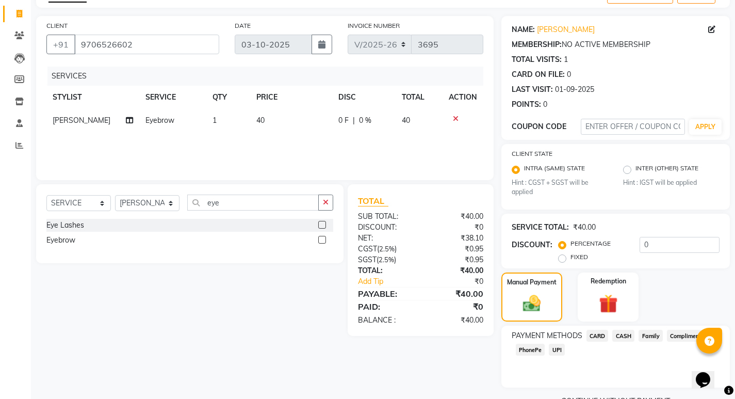
scroll to position [87, 0]
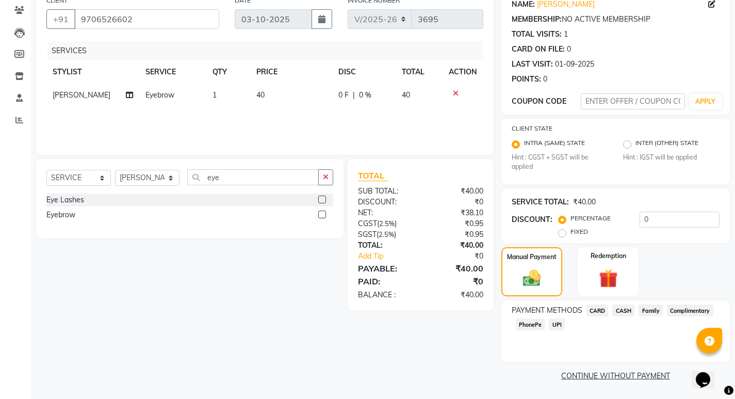
click at [622, 311] on span "CASH" at bounding box center [624, 310] width 22 height 12
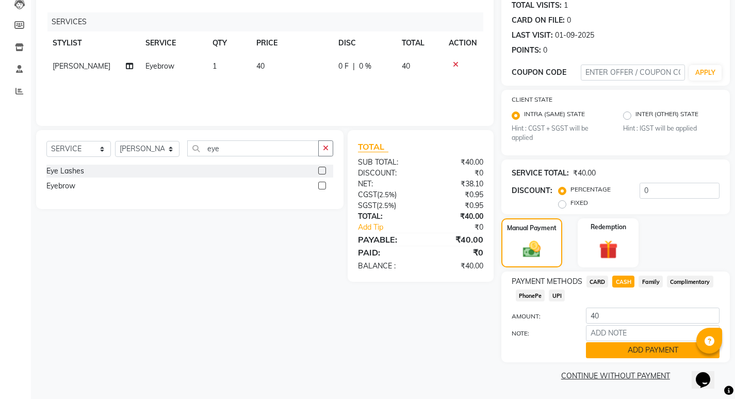
click at [634, 346] on button "ADD PAYMENT" at bounding box center [653, 350] width 134 height 16
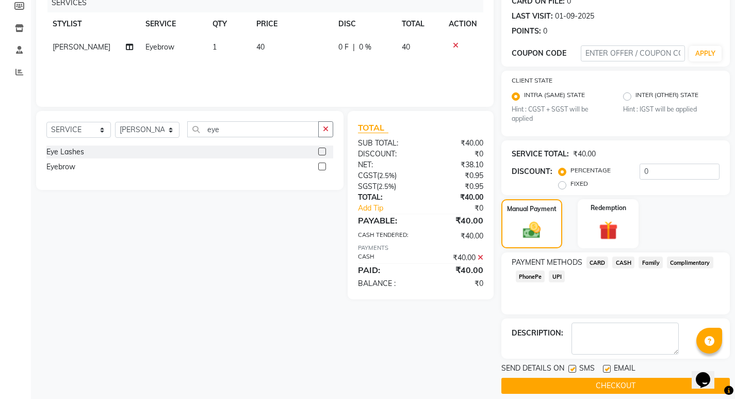
scroll to position [145, 0]
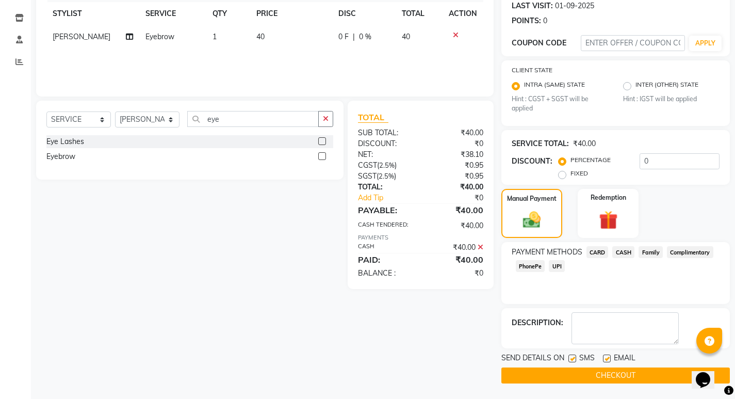
click at [608, 372] on button "CHECKOUT" at bounding box center [616, 375] width 229 height 16
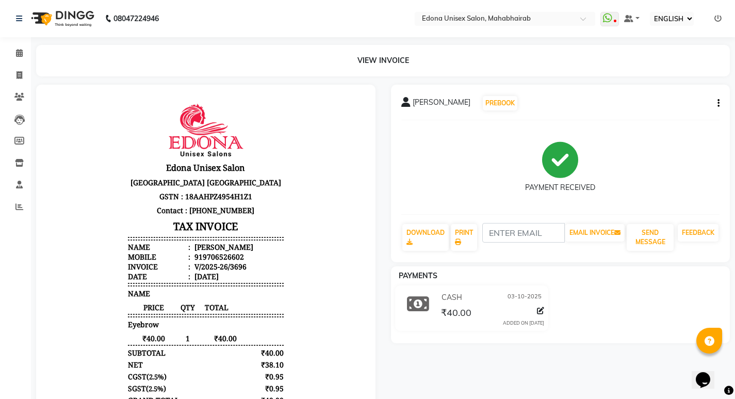
drag, startPoint x: 608, startPoint y: 367, endPoint x: 611, endPoint y: 378, distance: 11.3
click at [611, 378] on div "Udeshna PREBOOK PAYMENT RECEIVED DOWNLOAD PRINT EMAIL INVOICE SEND MESSAGE FEED…" at bounding box center [560, 275] width 355 height 380
click at [24, 52] on span at bounding box center [19, 53] width 18 height 12
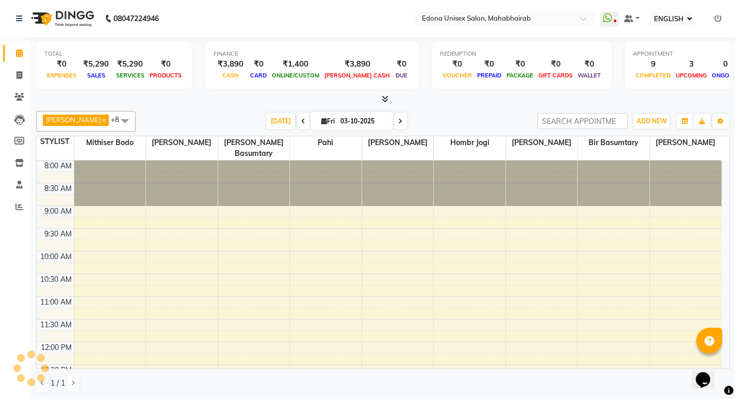
click at [188, 105] on div "TOTAL ₹0 EXPENSES ₹5,290 SALES ₹5,290 SERVICES ₹0 PRODUCTS FINANCE ₹3,890 CASH …" at bounding box center [383, 218] width 704 height 362
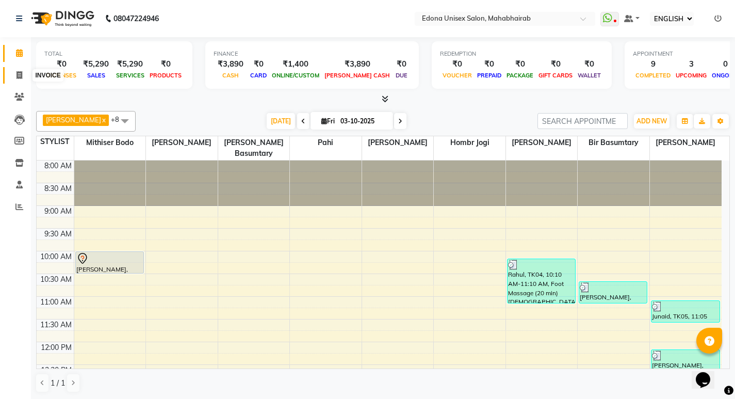
click at [17, 72] on icon at bounding box center [20, 75] width 6 height 8
select select "service"
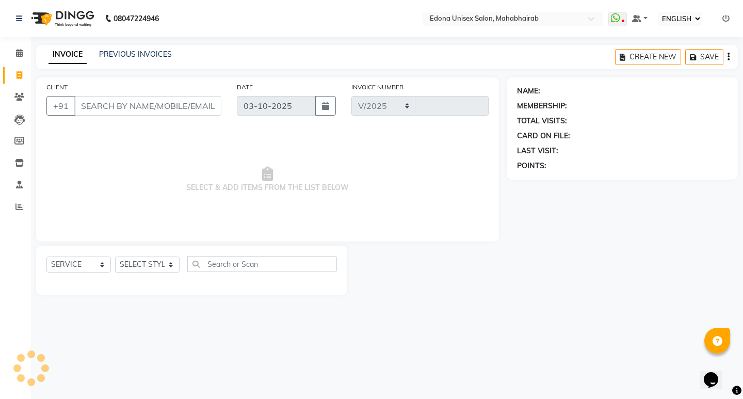
select select "5393"
type input "3697"
click at [181, 103] on input "CLIENT" at bounding box center [147, 106] width 147 height 20
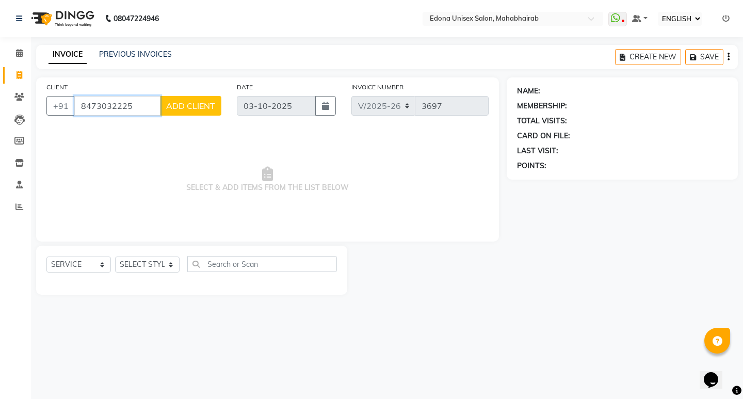
type input "8473032225"
click at [181, 103] on span "ADD CLIENT" at bounding box center [190, 106] width 49 height 10
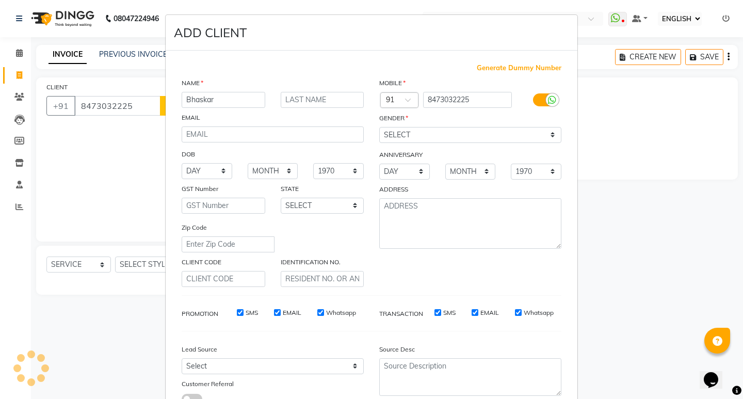
type input "Bhaskar"
click at [490, 140] on select "SELECT [DEMOGRAPHIC_DATA] [DEMOGRAPHIC_DATA] OTHER PREFER NOT TO SAY" at bounding box center [470, 135] width 182 height 16
select select "[DEMOGRAPHIC_DATA]"
click at [379, 127] on select "SELECT [DEMOGRAPHIC_DATA] [DEMOGRAPHIC_DATA] OTHER PREFER NOT TO SAY" at bounding box center [470, 135] width 182 height 16
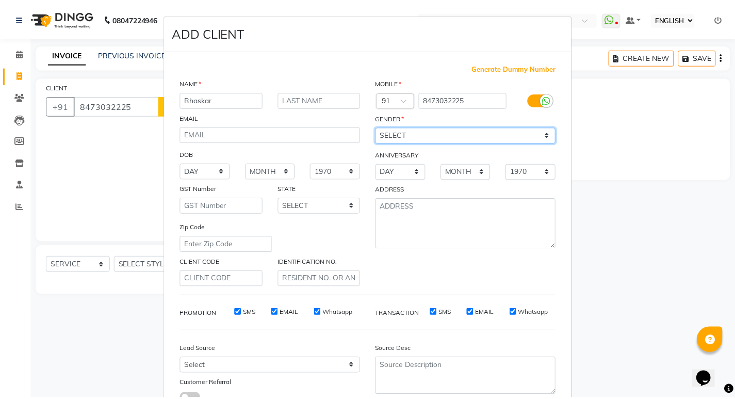
scroll to position [77, 0]
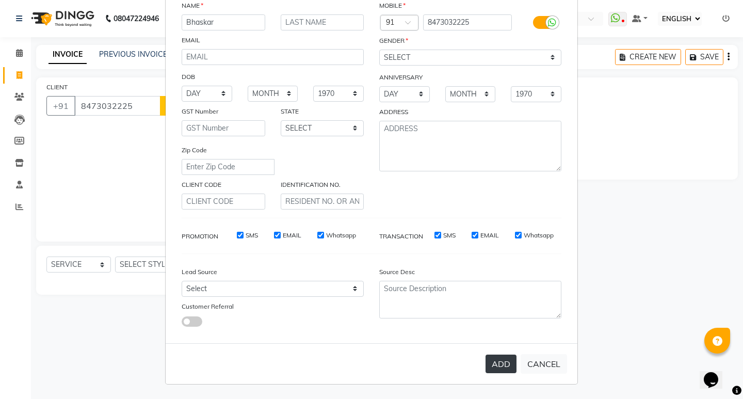
click at [504, 367] on button "ADD" at bounding box center [501, 364] width 31 height 19
select select
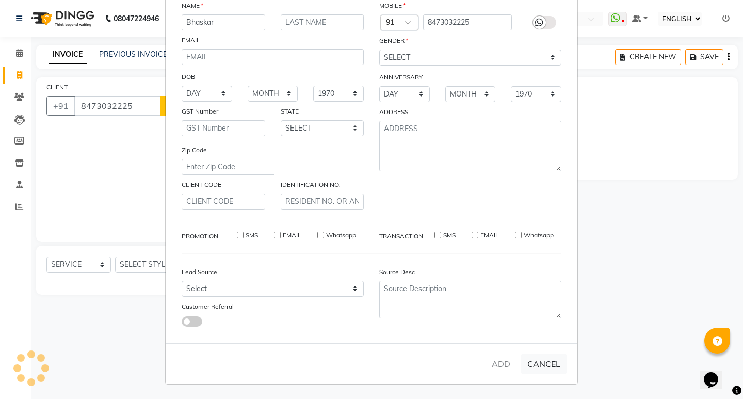
select select
checkbox input "false"
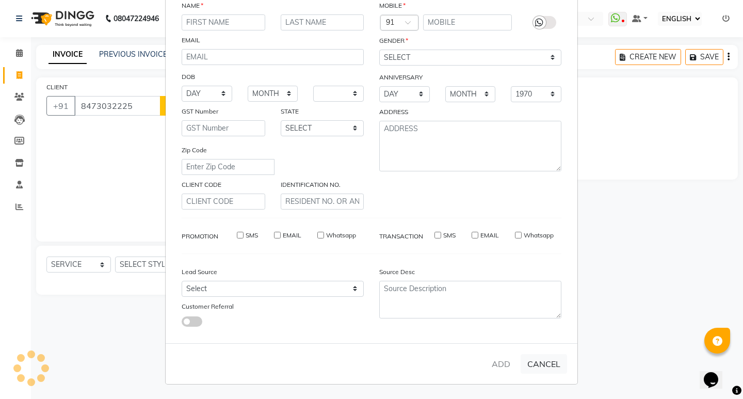
checkbox input "false"
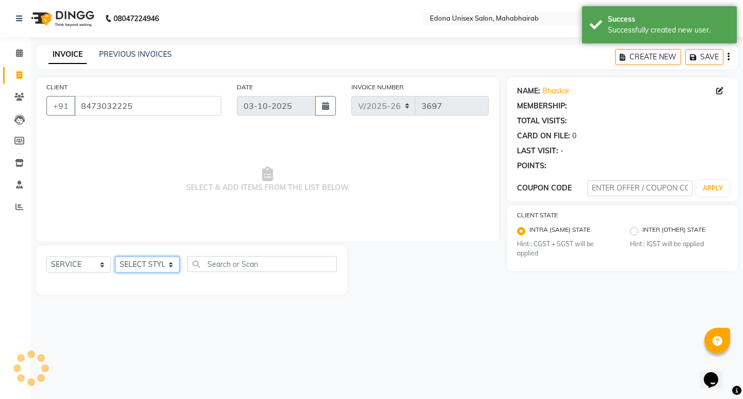
click at [164, 260] on select "SELECT STYLIST Admin [PERSON_NAME] Bir Basumtary [PERSON_NAME] [PERSON_NAME] Ho…" at bounding box center [147, 264] width 65 height 16
select select "87820"
click at [115, 256] on select "SELECT STYLIST Admin [PERSON_NAME] Bir Basumtary [PERSON_NAME] [PERSON_NAME] Ho…" at bounding box center [147, 264] width 65 height 16
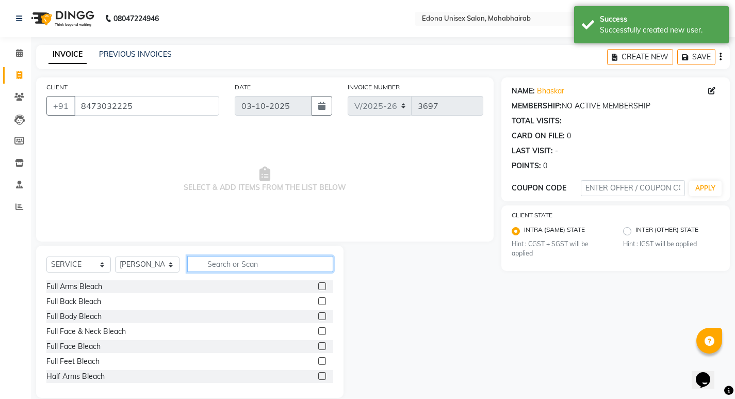
click at [266, 266] on input "text" at bounding box center [260, 264] width 146 height 16
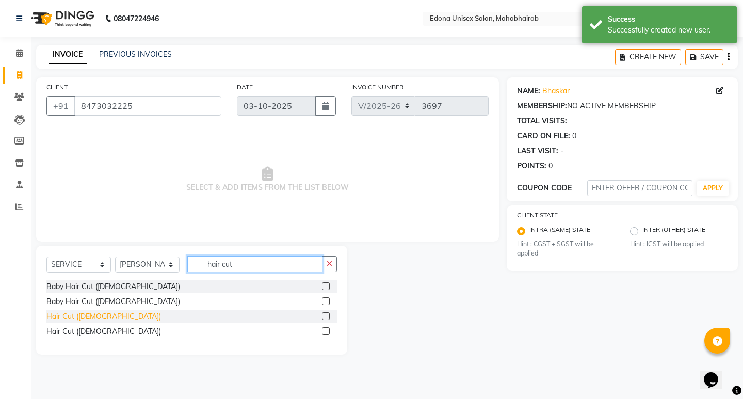
type input "hair cut"
drag, startPoint x: 89, startPoint y: 313, endPoint x: 188, endPoint y: 324, distance: 99.2
click at [90, 313] on div "Hair Cut ([DEMOGRAPHIC_DATA])" at bounding box center [103, 316] width 115 height 11
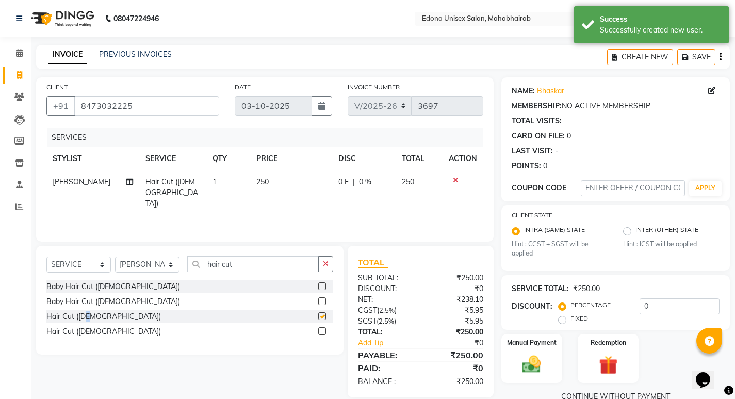
checkbox input "false"
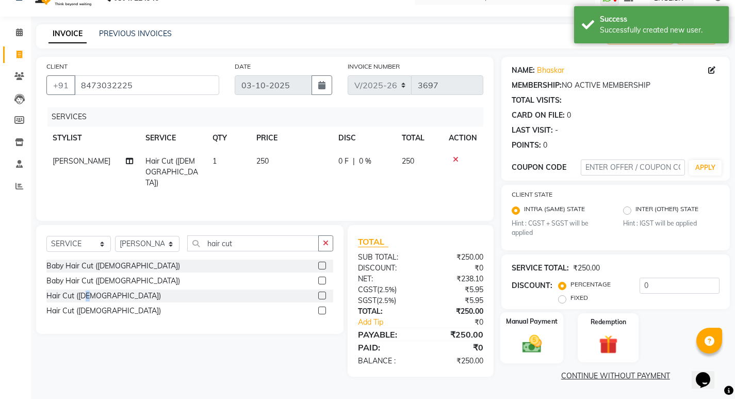
click at [541, 334] on img at bounding box center [531, 344] width 31 height 22
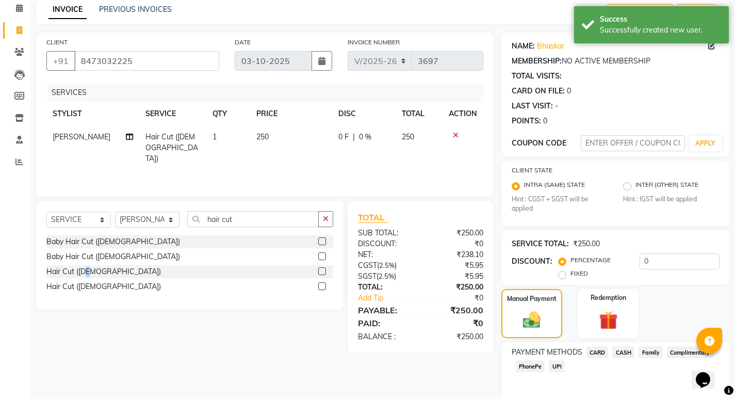
scroll to position [87, 0]
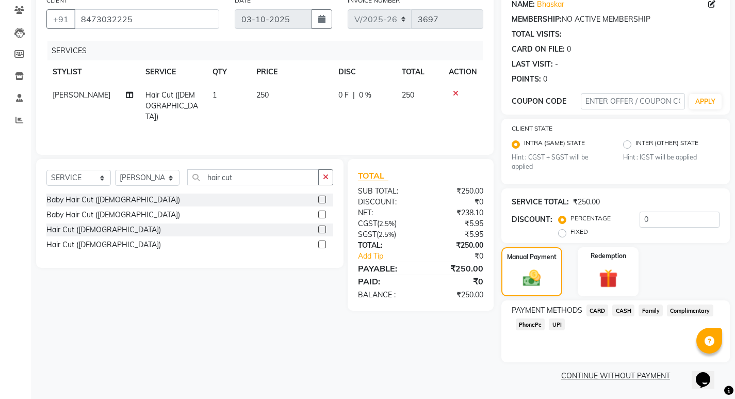
click at [619, 309] on span "CASH" at bounding box center [624, 310] width 22 height 12
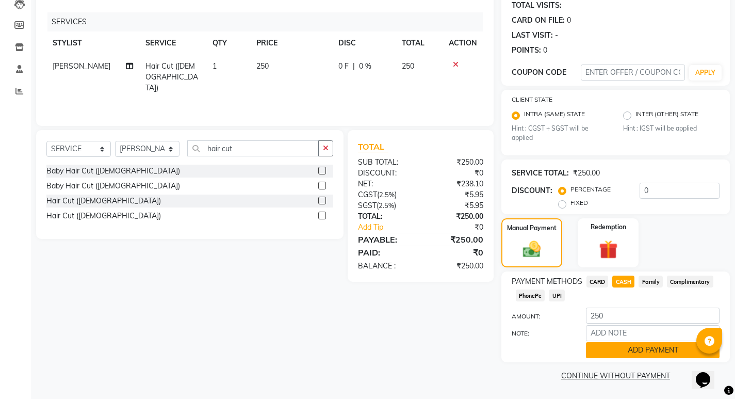
click at [653, 345] on button "ADD PAYMENT" at bounding box center [653, 350] width 134 height 16
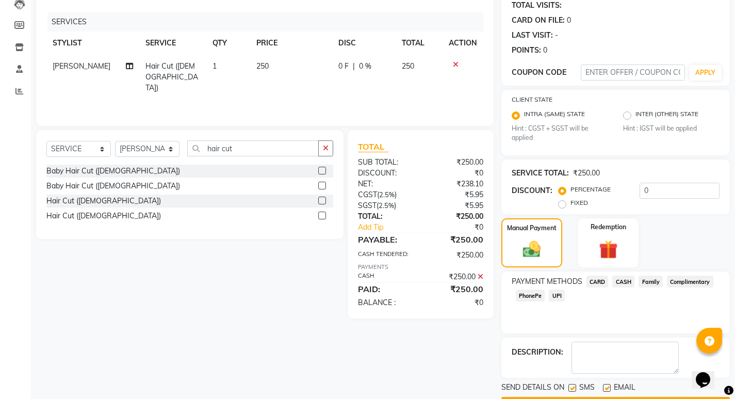
scroll to position [145, 0]
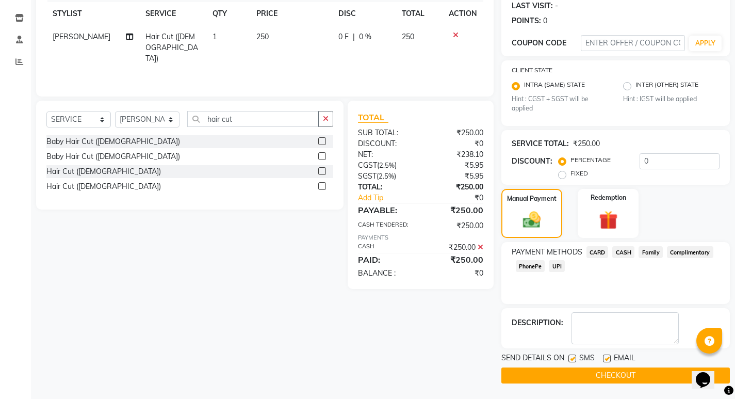
drag, startPoint x: 633, startPoint y: 375, endPoint x: 639, endPoint y: 371, distance: 8.2
click at [633, 375] on button "CHECKOUT" at bounding box center [616, 375] width 229 height 16
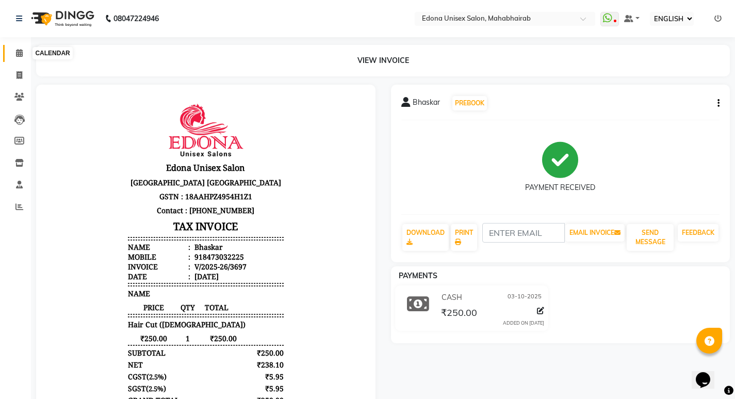
click at [21, 52] on icon at bounding box center [19, 53] width 7 height 8
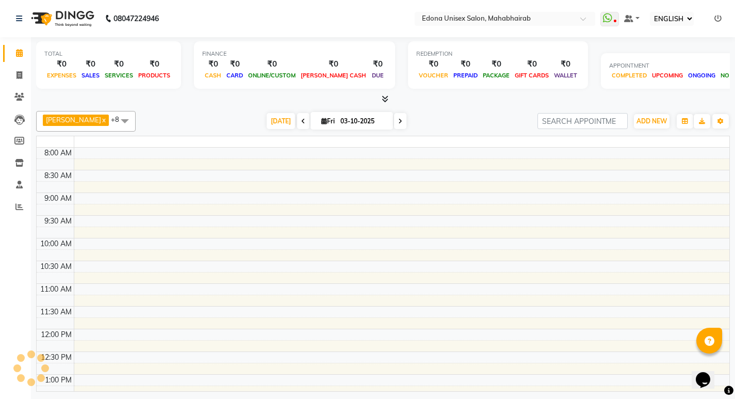
click at [20, 52] on icon at bounding box center [19, 53] width 7 height 8
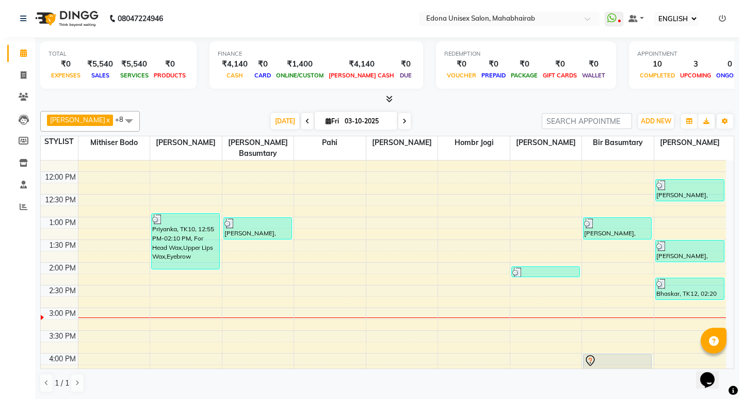
scroll to position [280, 0]
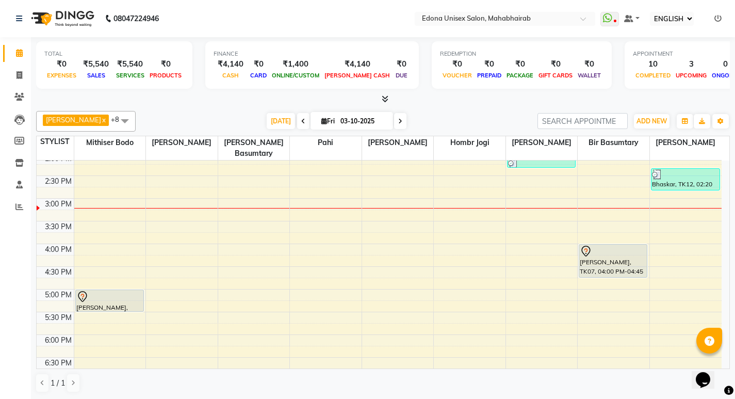
click at [446, 119] on div "TODAY Fri 03-10-2025" at bounding box center [337, 121] width 392 height 15
click at [21, 73] on icon at bounding box center [20, 75] width 6 height 8
select select "service"
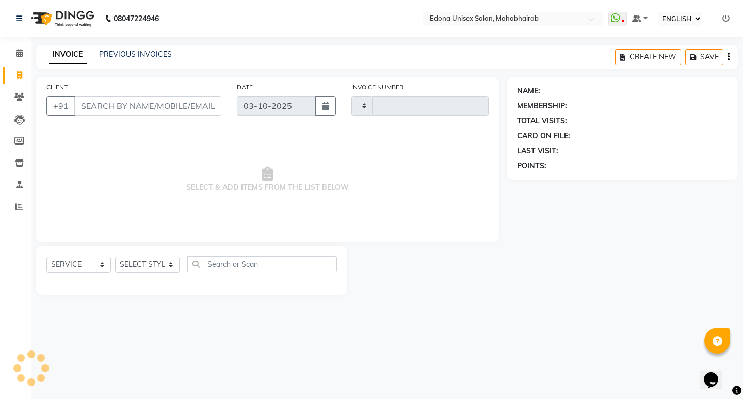
type input "3698"
select select "5393"
select select "ec"
click at [22, 54] on icon at bounding box center [19, 53] width 7 height 8
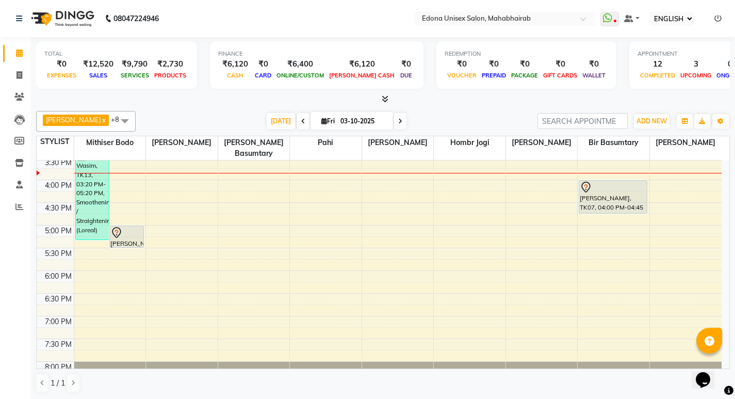
scroll to position [371, 0]
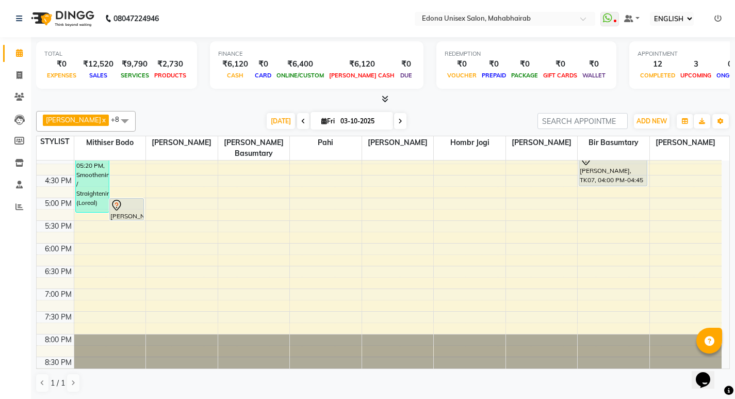
click at [96, 261] on div "8:00 AM 8:30 AM 9:00 AM 9:30 AM 10:00 AM 10:30 AM 11:00 AM 11:30 AM 12:00 PM 12…" at bounding box center [379, 84] width 685 height 590
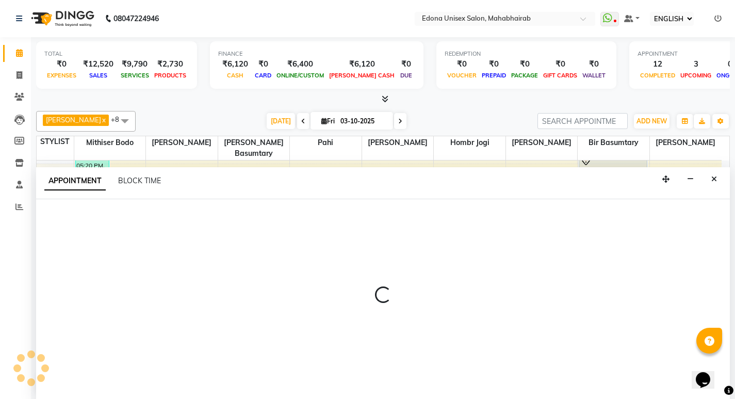
scroll to position [1, 0]
select select "35904"
select select "tentative"
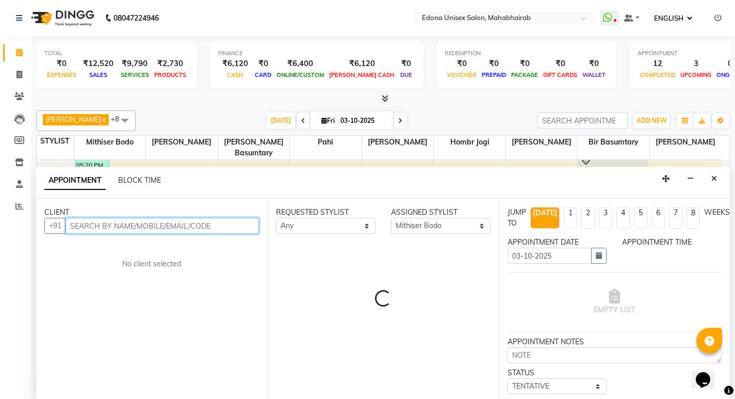
select select "1110"
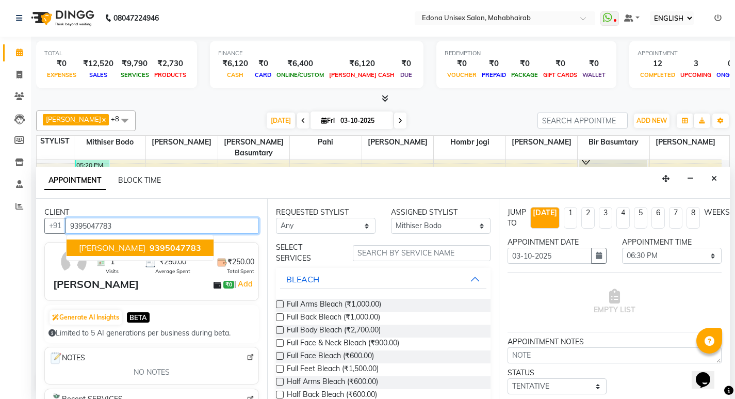
click at [150, 246] on span "9395047783" at bounding box center [176, 248] width 52 height 10
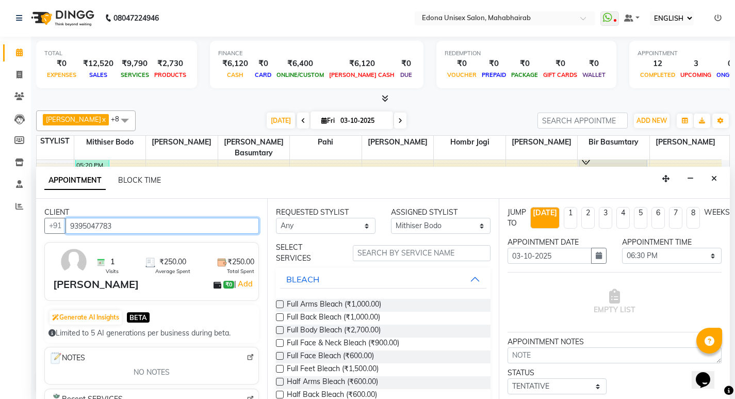
type input "9395047783"
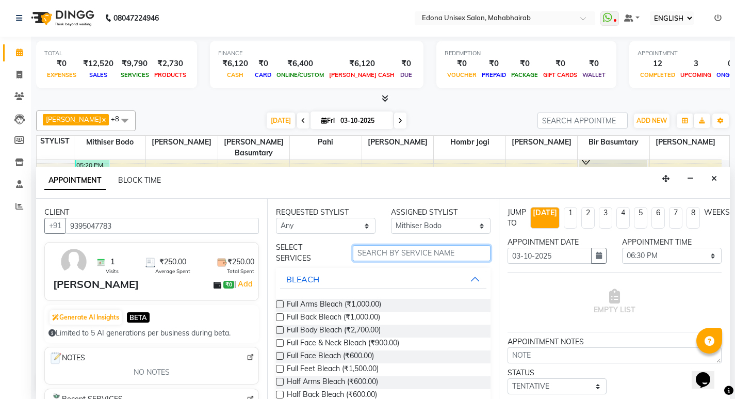
click at [455, 253] on input "text" at bounding box center [422, 253] width 138 height 16
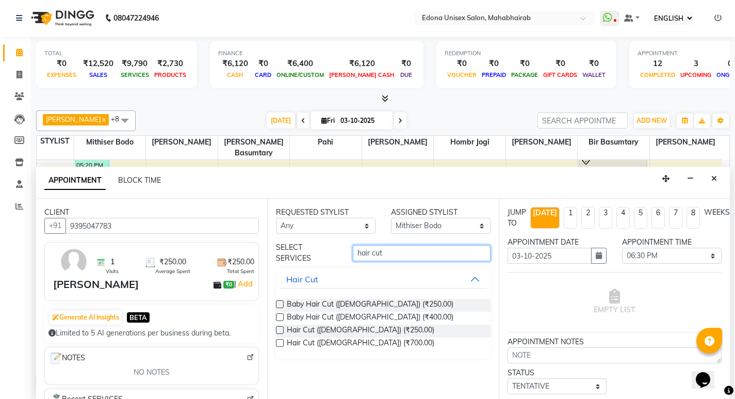
type input "hair cut"
click at [281, 329] on label at bounding box center [280, 330] width 8 height 8
click at [281, 329] on input "checkbox" at bounding box center [279, 331] width 7 height 7
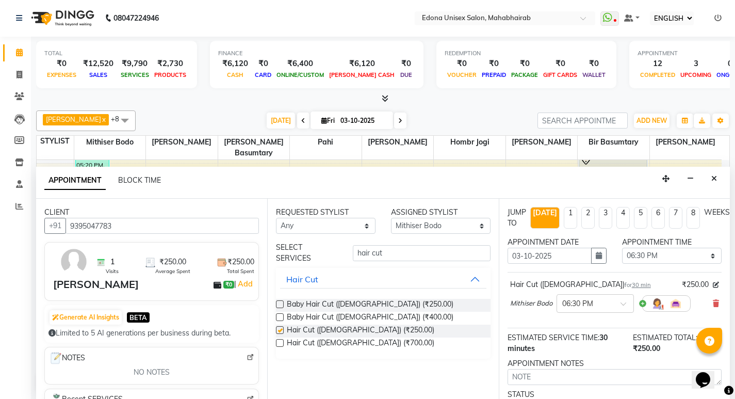
checkbox input "false"
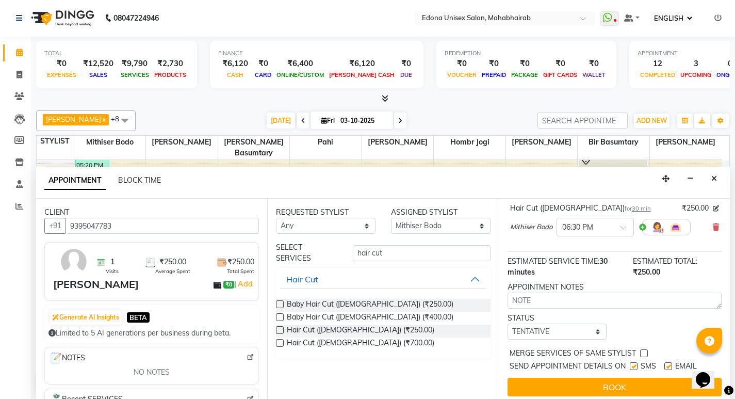
scroll to position [90, 0]
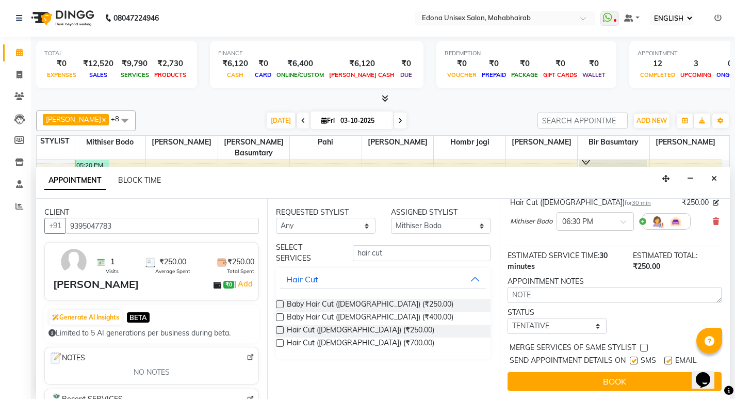
click at [594, 374] on button "BOOK" at bounding box center [615, 381] width 214 height 19
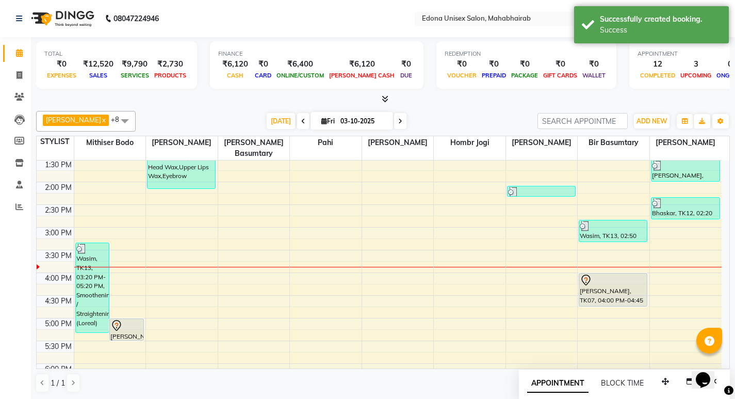
scroll to position [254, 0]
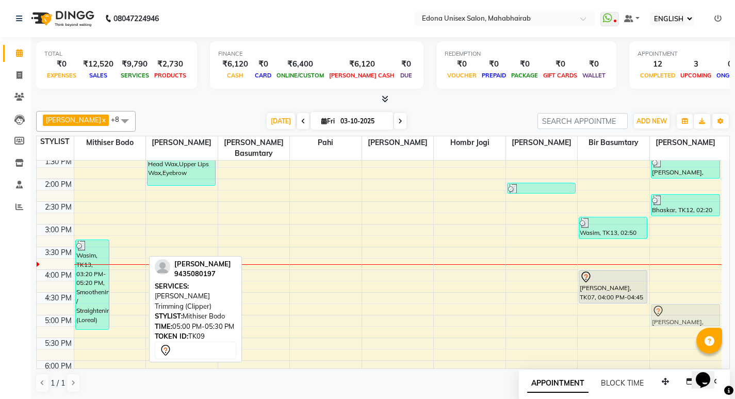
drag, startPoint x: 131, startPoint y: 314, endPoint x: 689, endPoint y: 299, distance: 558.5
click at [689, 299] on tr "Wasim, TK13, 03:20 PM-05:20 PM, Smoothening / Straightening (Loreal) Varun Agar…" at bounding box center [379, 202] width 685 height 590
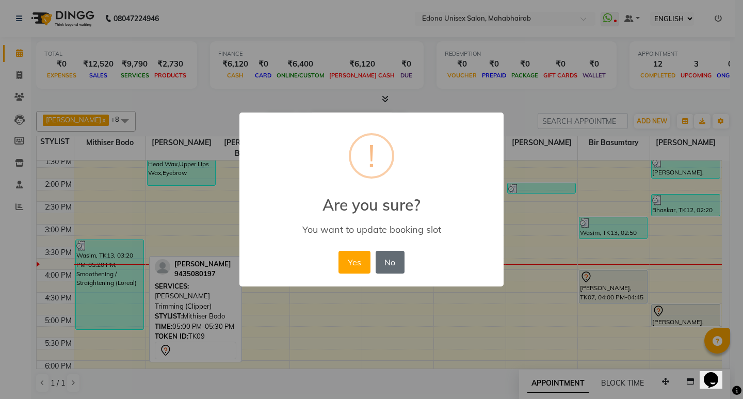
click at [392, 265] on button "No" at bounding box center [390, 262] width 29 height 23
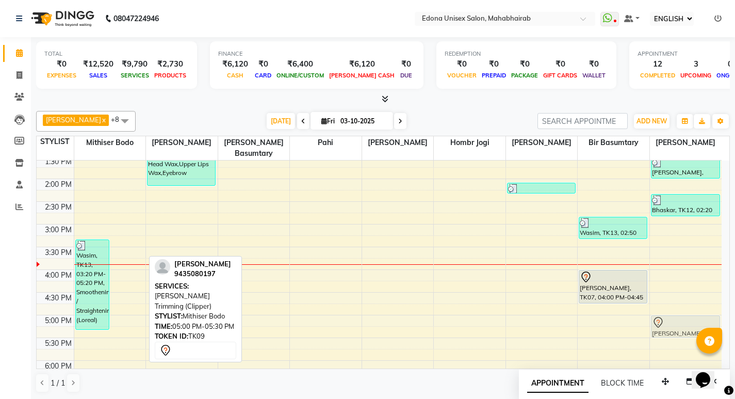
drag, startPoint x: 131, startPoint y: 316, endPoint x: 671, endPoint y: 314, distance: 540.3
click at [671, 314] on tr "Wasim, TK13, 03:20 PM-05:20 PM, Smoothening / Straightening (Loreal) Varun Agar…" at bounding box center [379, 202] width 685 height 590
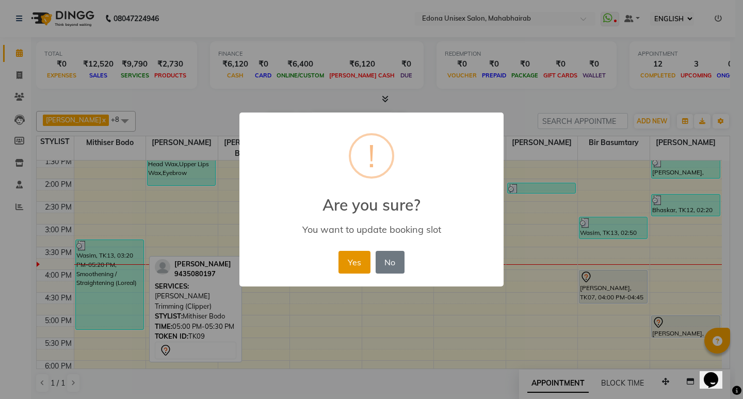
click at [352, 265] on button "Yes" at bounding box center [354, 262] width 31 height 23
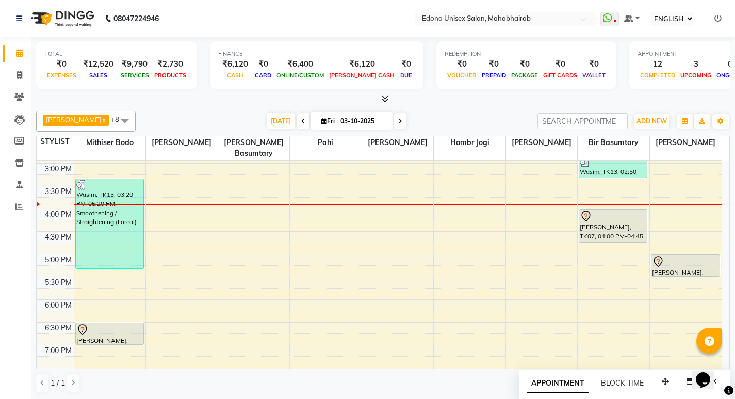
scroll to position [309, 0]
